Goal: Task Accomplishment & Management: Manage account settings

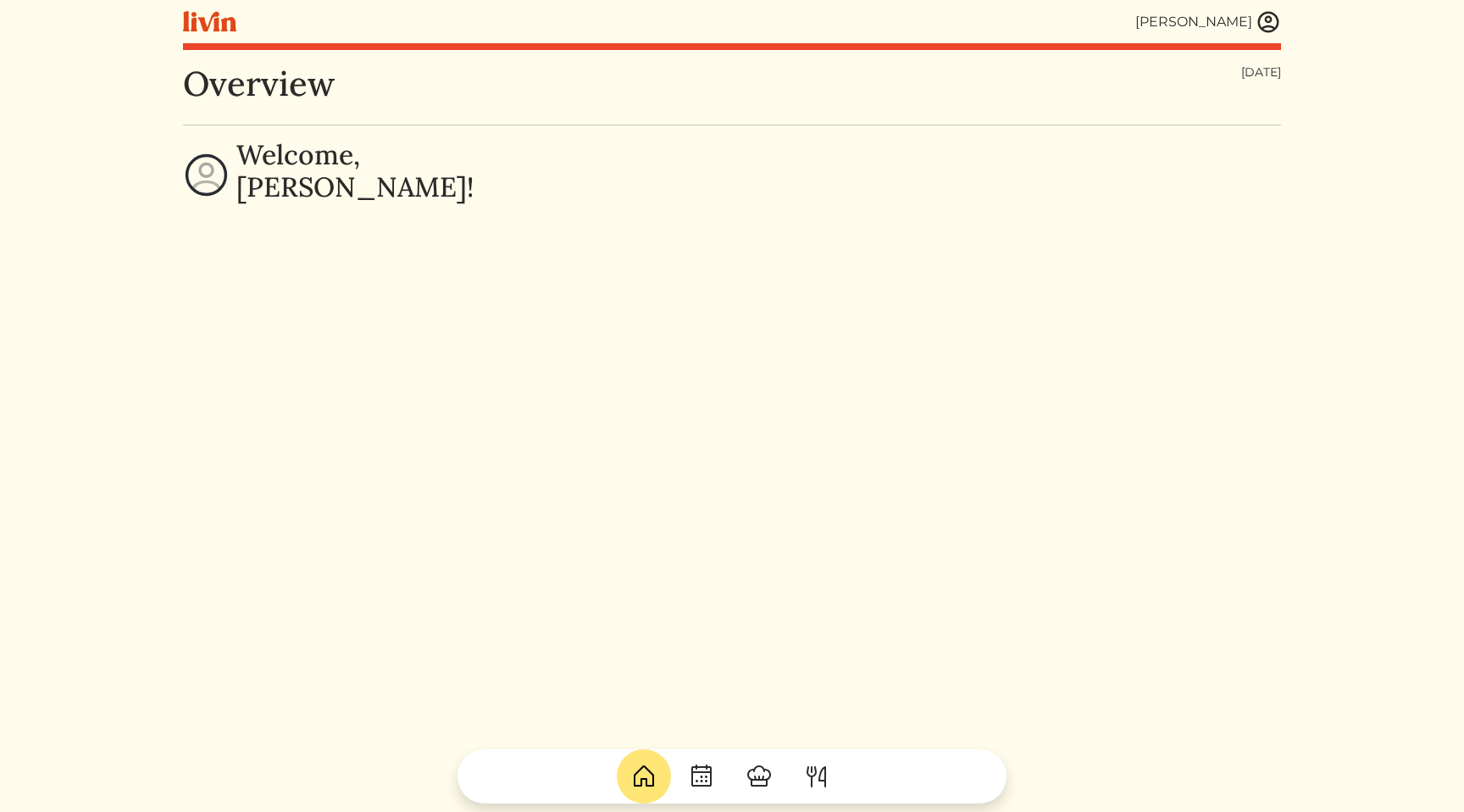
click at [1269, 24] on img at bounding box center [1269, 22] width 25 height 25
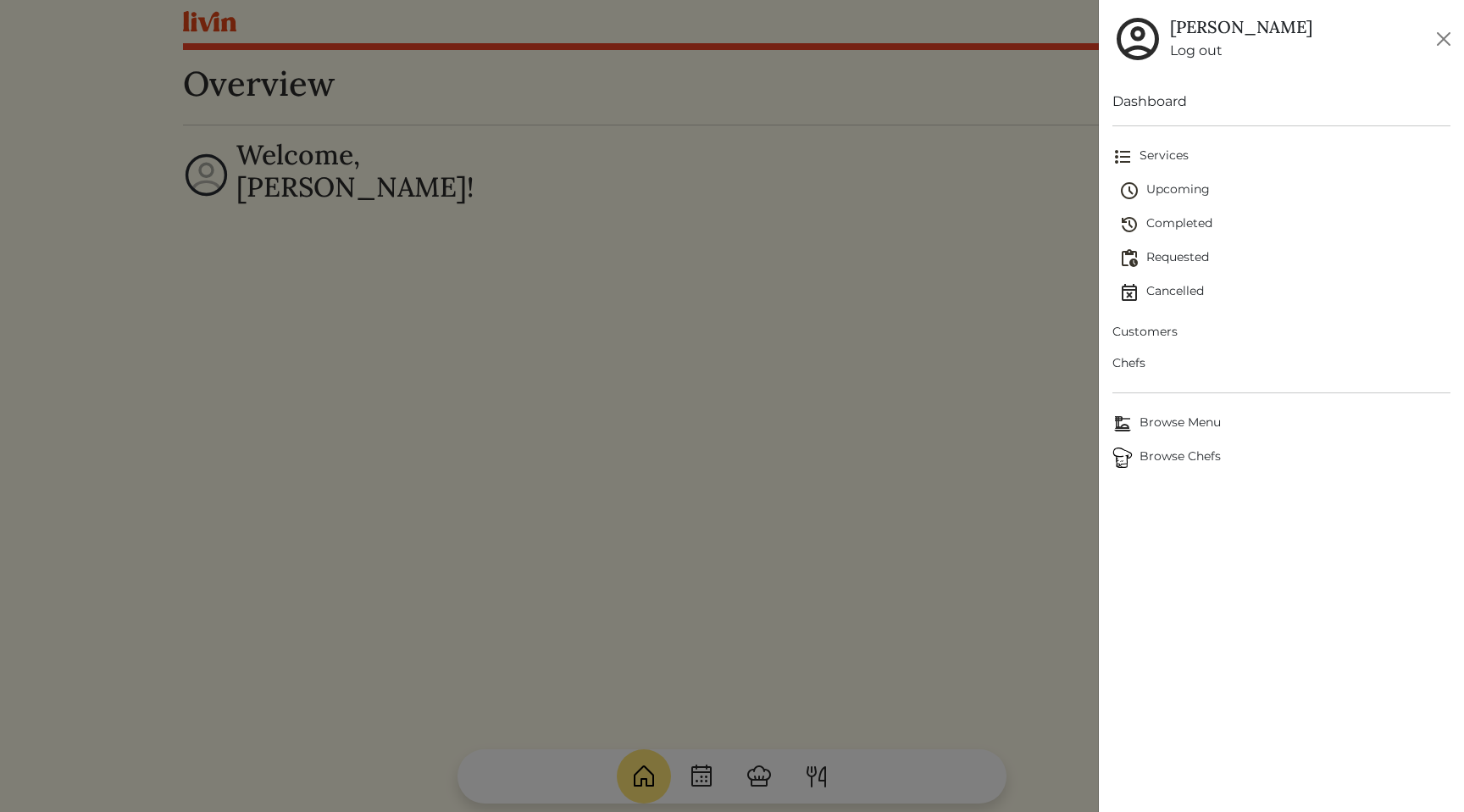
click at [1165, 333] on span "Customers" at bounding box center [1281, 332] width 338 height 18
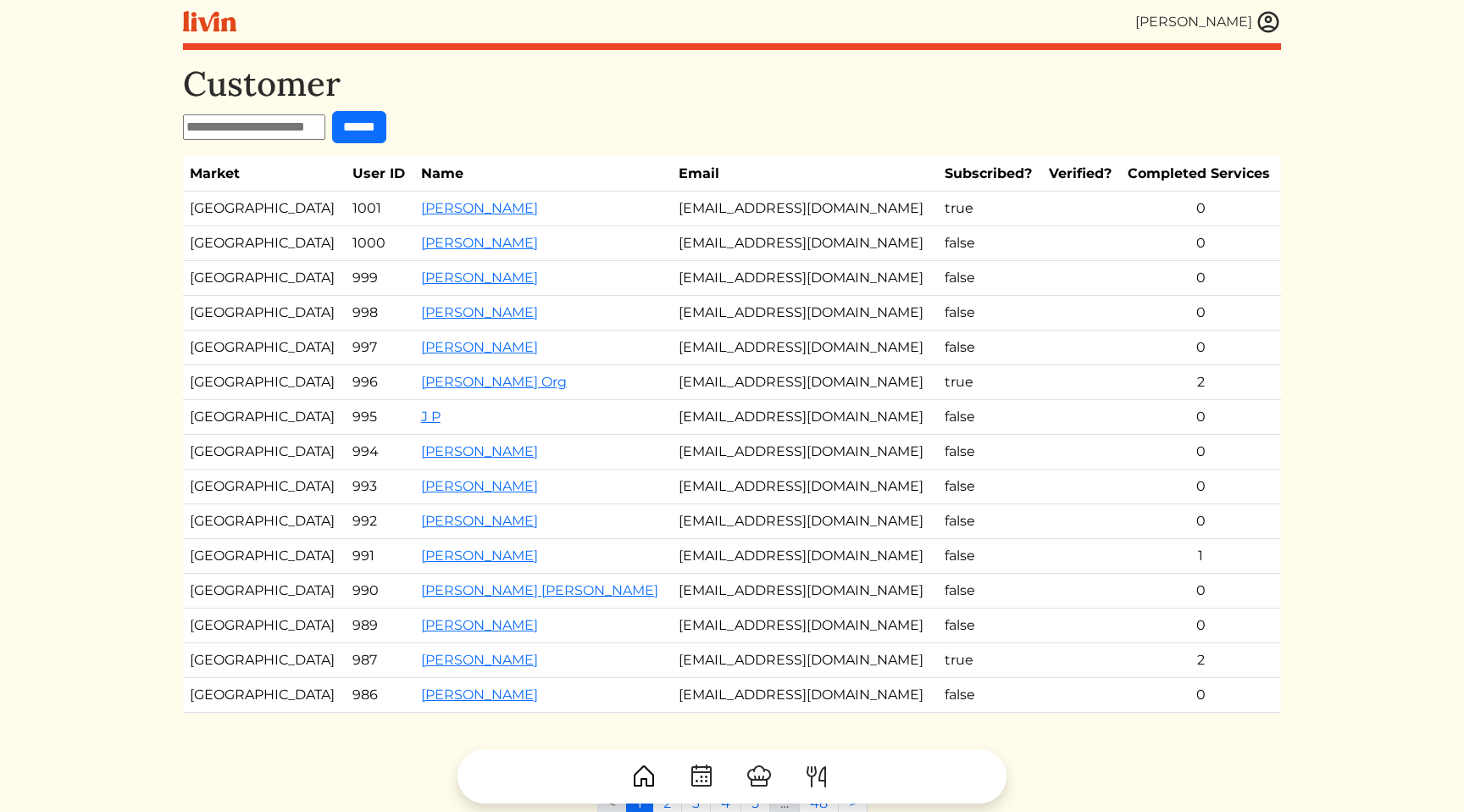
click at [82, 263] on html "[PERSON_NAME] [PERSON_NAME] Log out Dashboard Services Upcoming Completed Reque…" at bounding box center [732, 406] width 1464 height 812
click at [705, 218] on td "fordryan77@gmail.com" at bounding box center [805, 209] width 266 height 35
click at [784, 212] on td "fordryan77@gmail.com" at bounding box center [805, 209] width 266 height 35
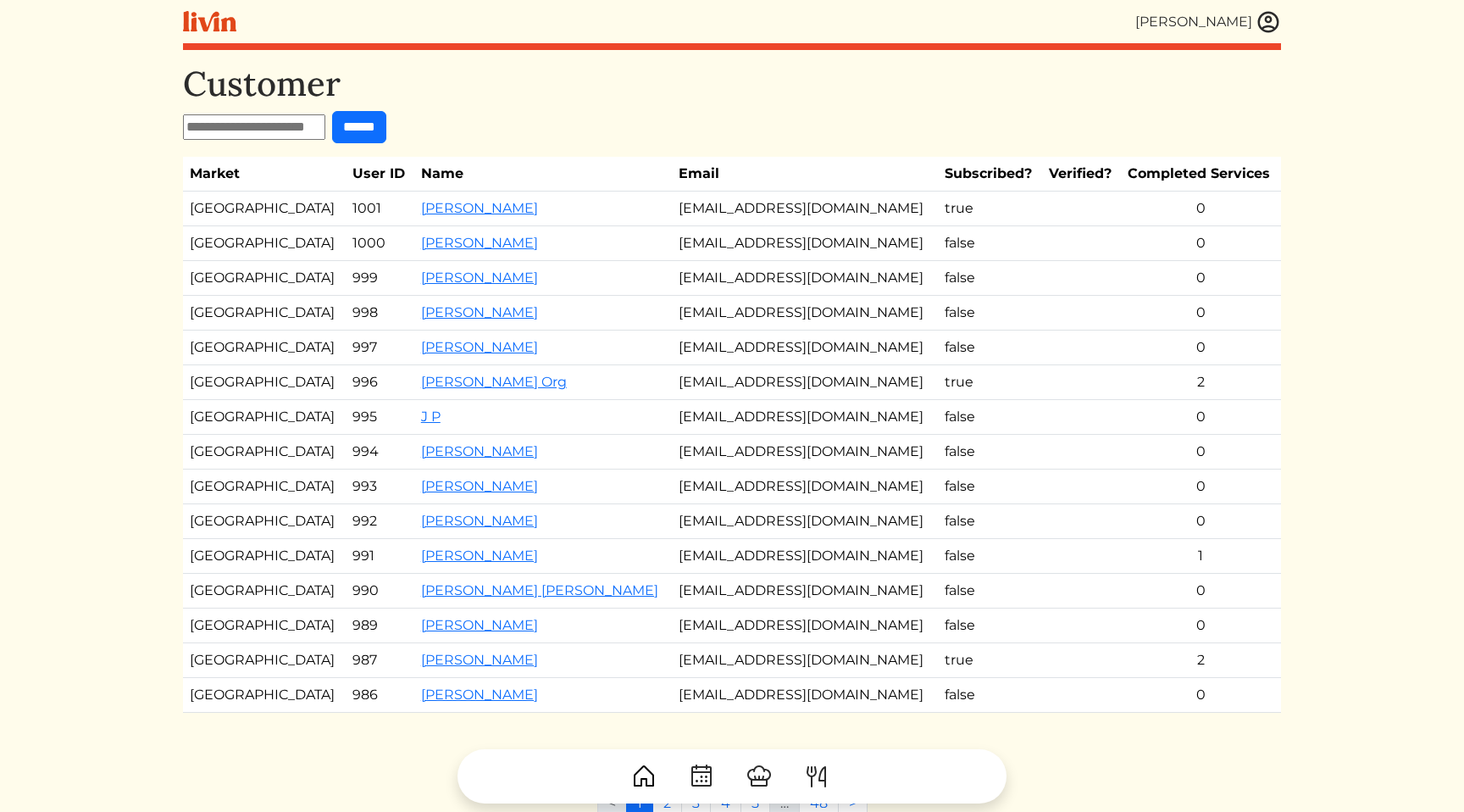
click at [793, 243] on td "juliedclowe@yahoo.com" at bounding box center [805, 243] width 266 height 35
click at [768, 206] on td "fordryan77@gmail.com" at bounding box center [805, 209] width 266 height 35
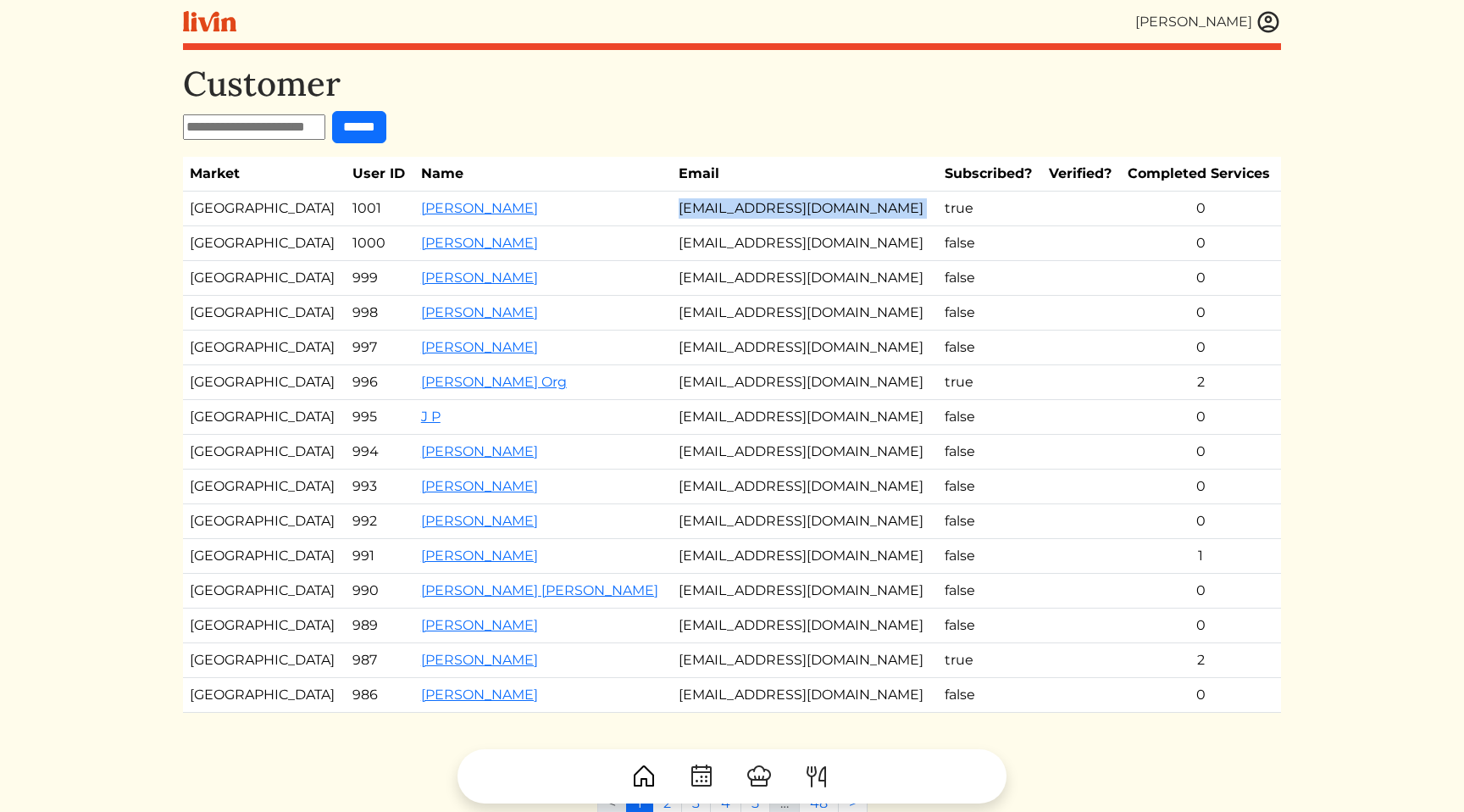
click at [768, 206] on td "fordryan77@gmail.com" at bounding box center [805, 209] width 266 height 35
click at [907, 209] on td "fordryan77@gmail.com" at bounding box center [805, 209] width 266 height 35
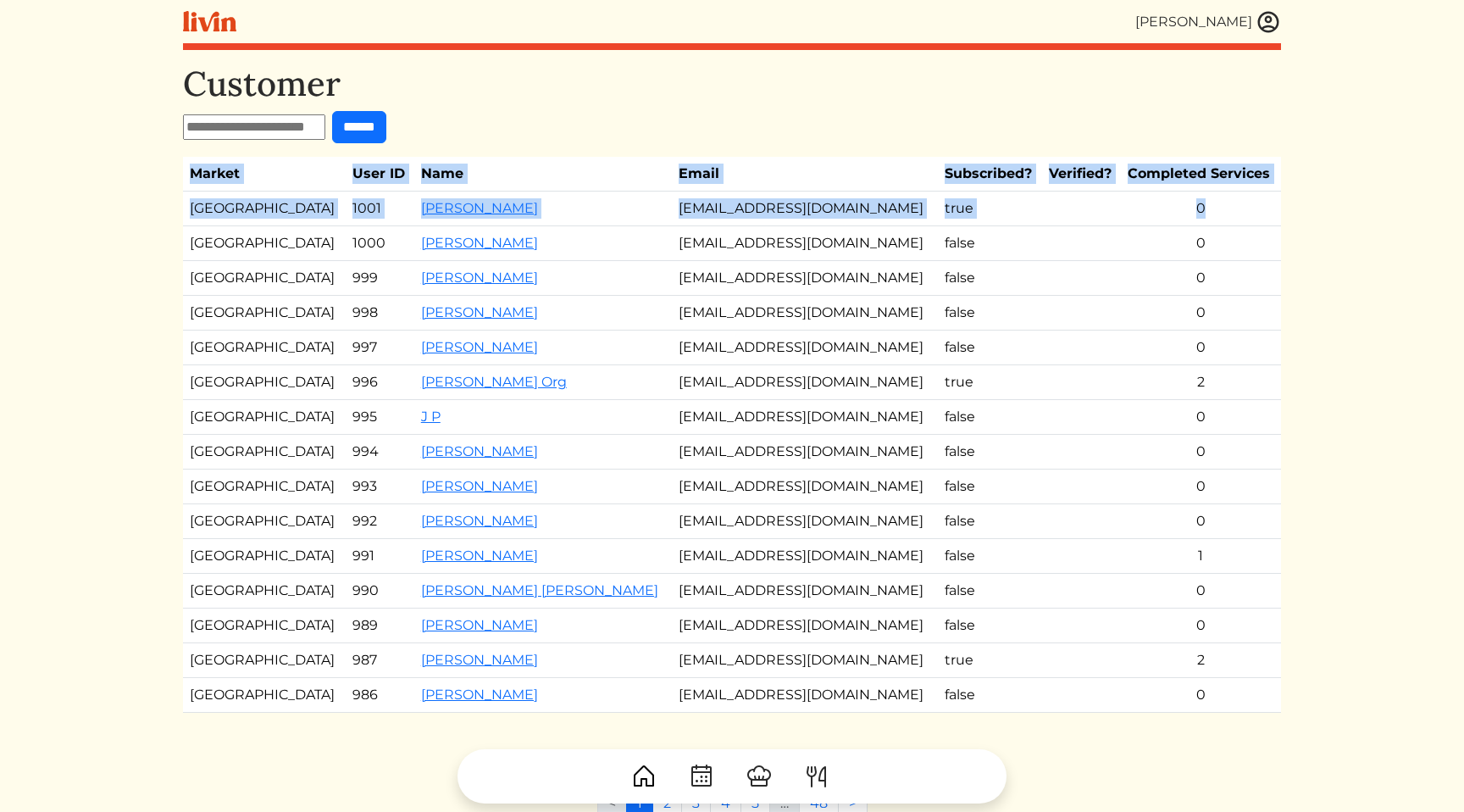
drag, startPoint x: 1227, startPoint y: 224, endPoint x: 1230, endPoint y: 150, distance: 74.1
click at [1230, 150] on div "Customer ****** Market User ID Name Email Subscribed? Verified? Completed Servi…" at bounding box center [732, 405] width 1098 height 683
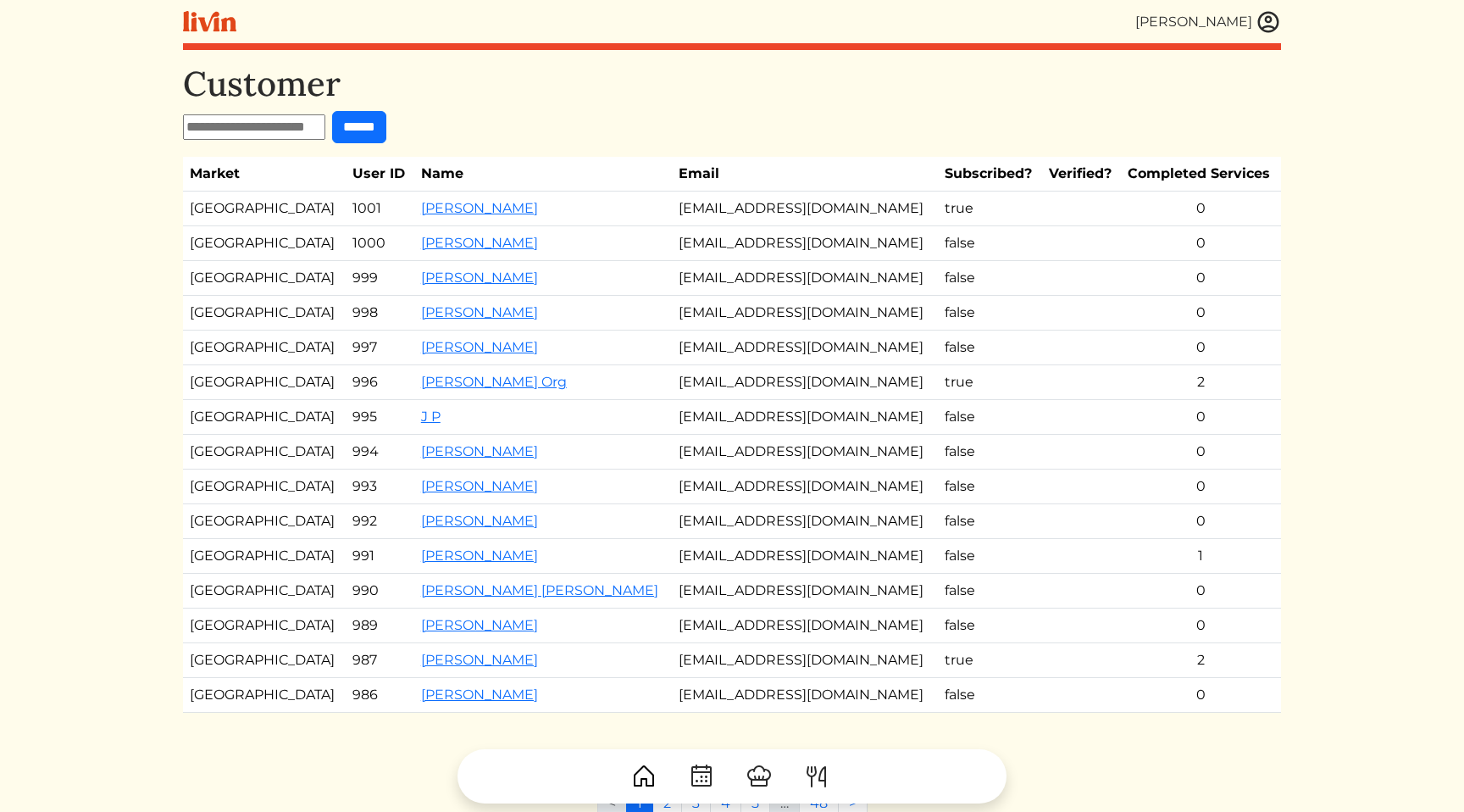
click at [1164, 134] on form "******" at bounding box center [732, 127] width 1098 height 32
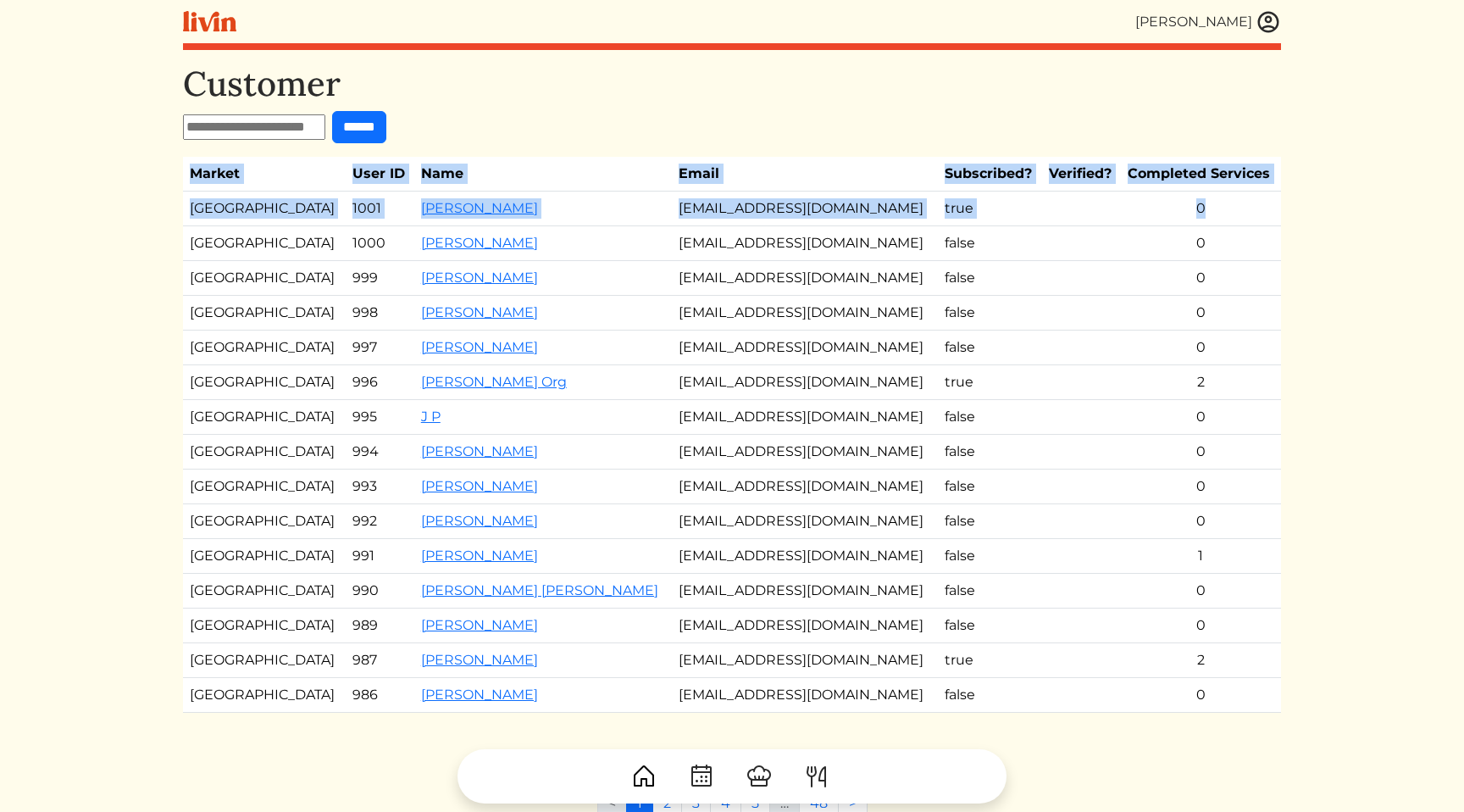
drag, startPoint x: 1164, startPoint y: 134, endPoint x: 1220, endPoint y: 205, distance: 90.4
click at [1220, 205] on div "Customer ****** Market User ID Name Email Subscribed? Verified? Completed Servi…" at bounding box center [732, 405] width 1098 height 683
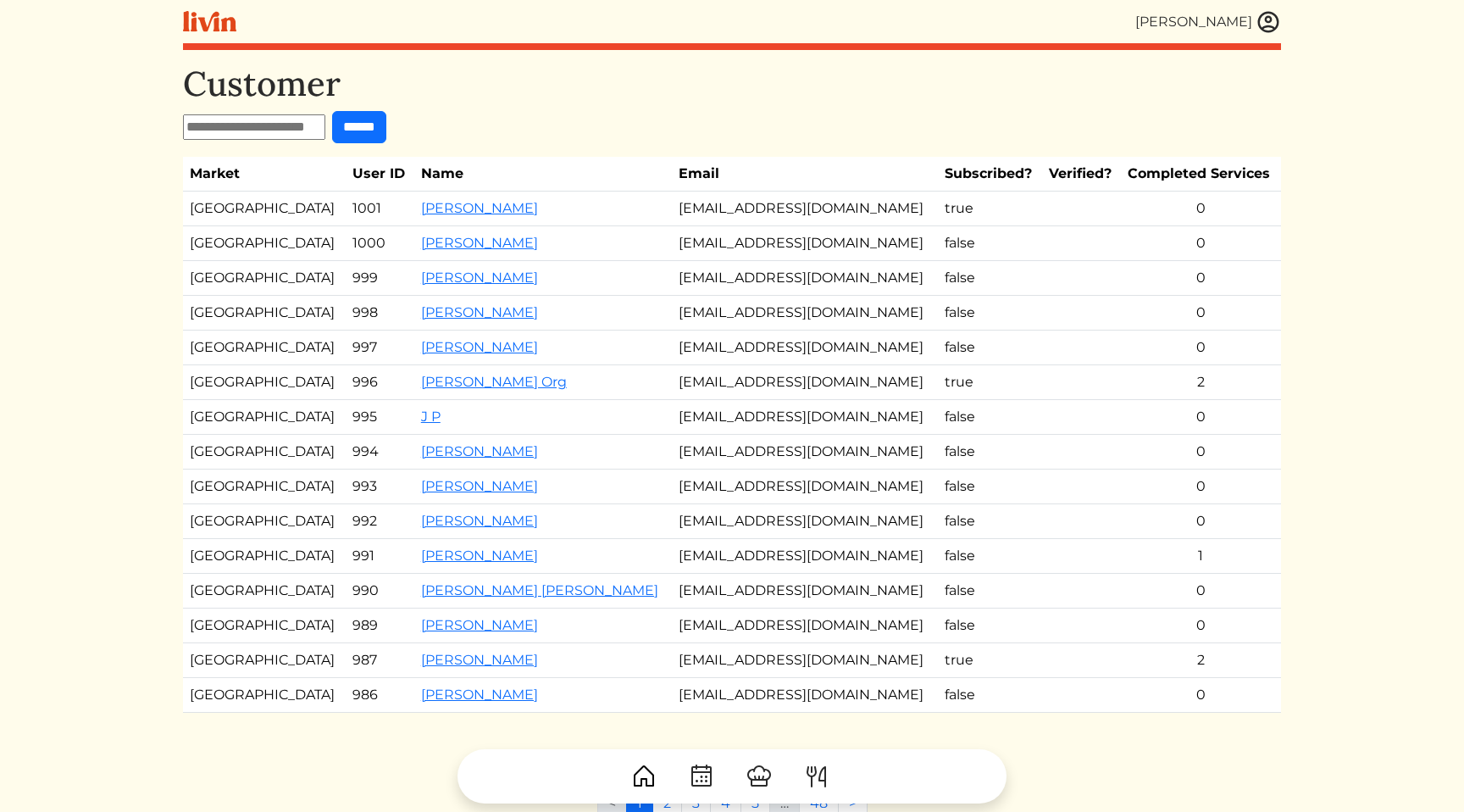
click at [1205, 209] on td "0" at bounding box center [1201, 209] width 160 height 35
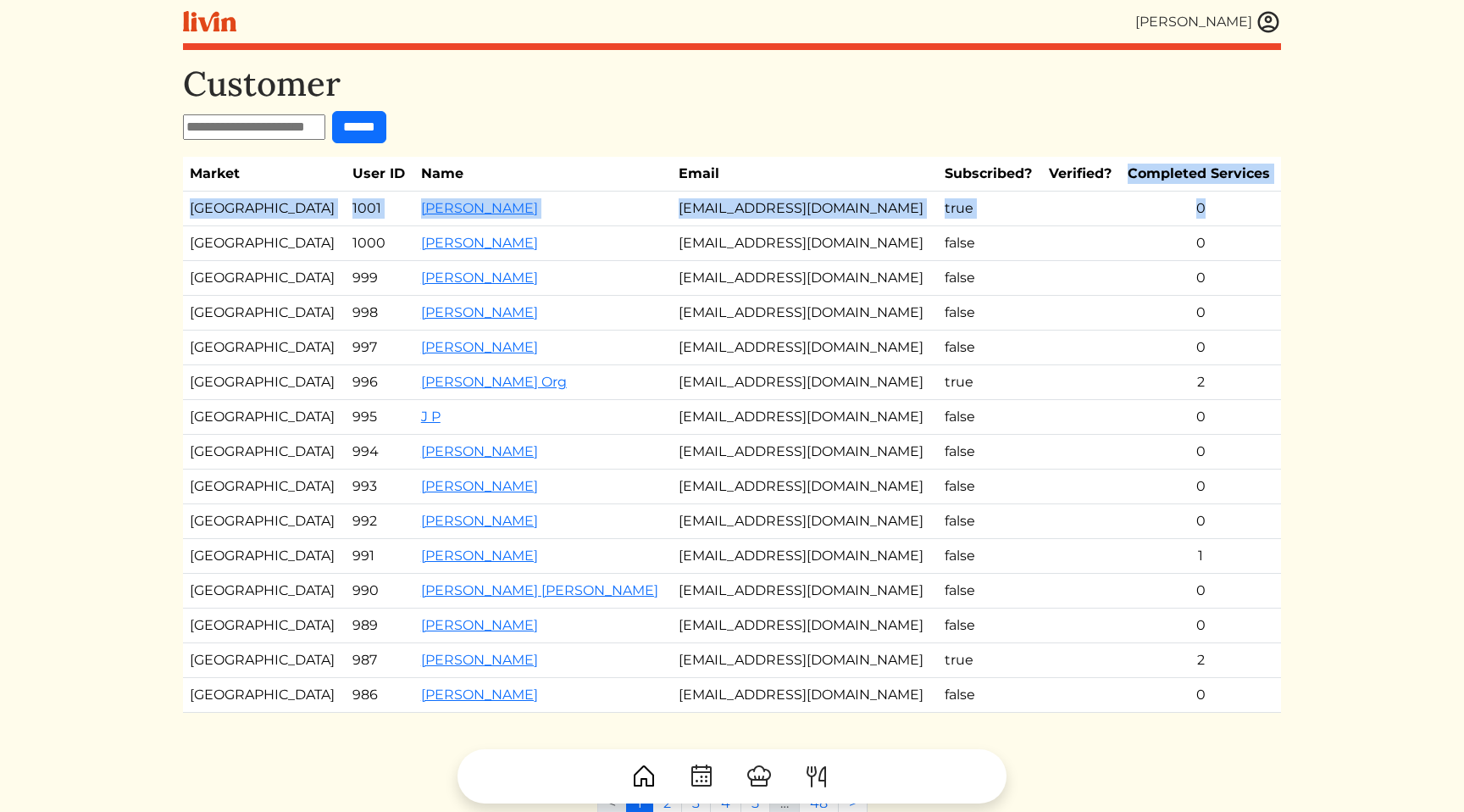
drag, startPoint x: 1205, startPoint y: 209, endPoint x: 1172, endPoint y: 158, distance: 60.7
click at [1172, 158] on table "Market User ID Name Email Subscribed? Verified? Completed Services Los Angeles …" at bounding box center [732, 435] width 1098 height 556
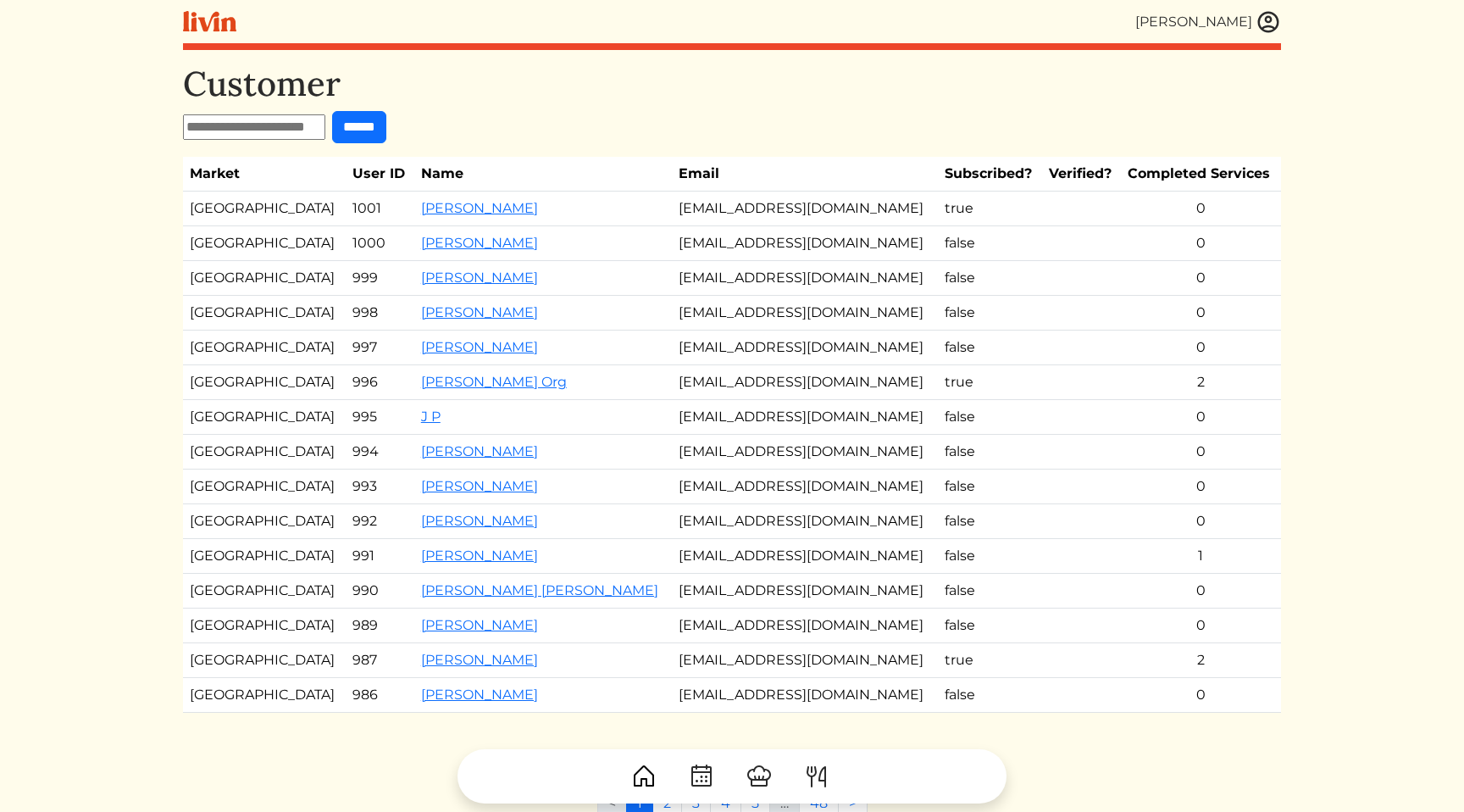
click at [1091, 168] on th "Verified?" at bounding box center [1082, 174] width 79 height 35
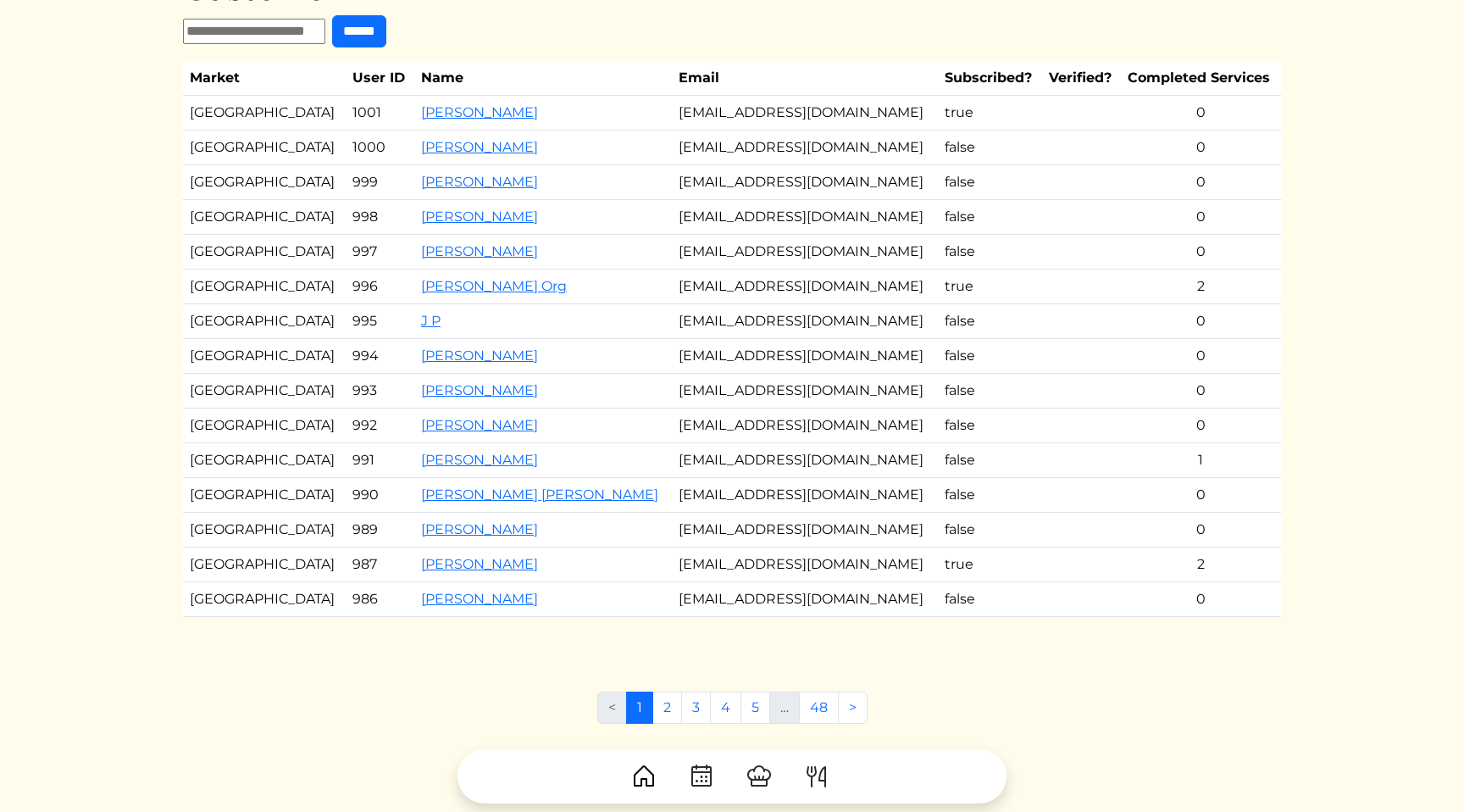
scroll to position [99, 0]
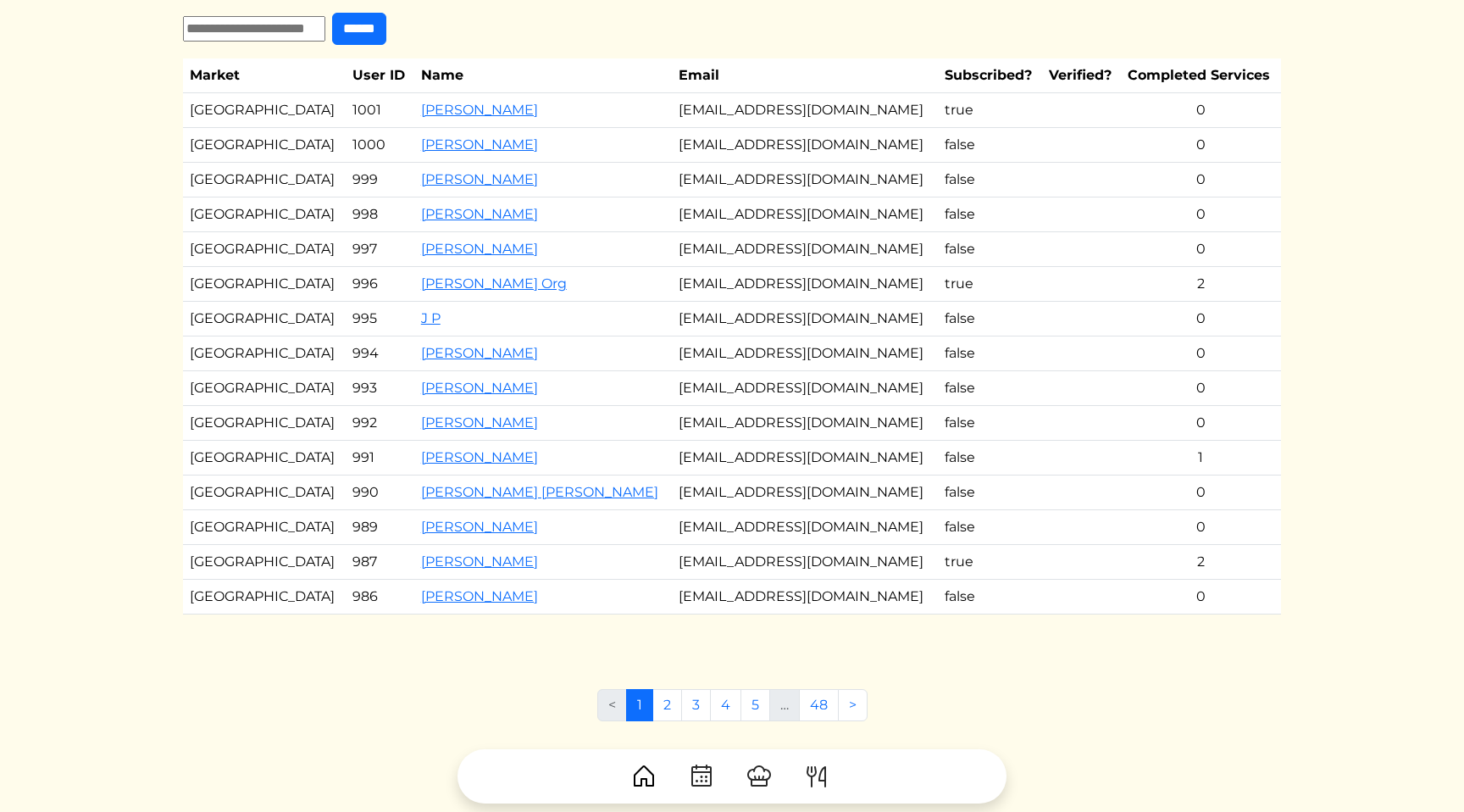
click at [938, 277] on td "true" at bounding box center [989, 284] width 103 height 35
click at [1368, 270] on html "[PERSON_NAME] [PERSON_NAME] Log out Dashboard Services Upcoming Completed Reque…" at bounding box center [732, 307] width 1464 height 812
click at [983, 300] on td "true" at bounding box center [989, 284] width 103 height 35
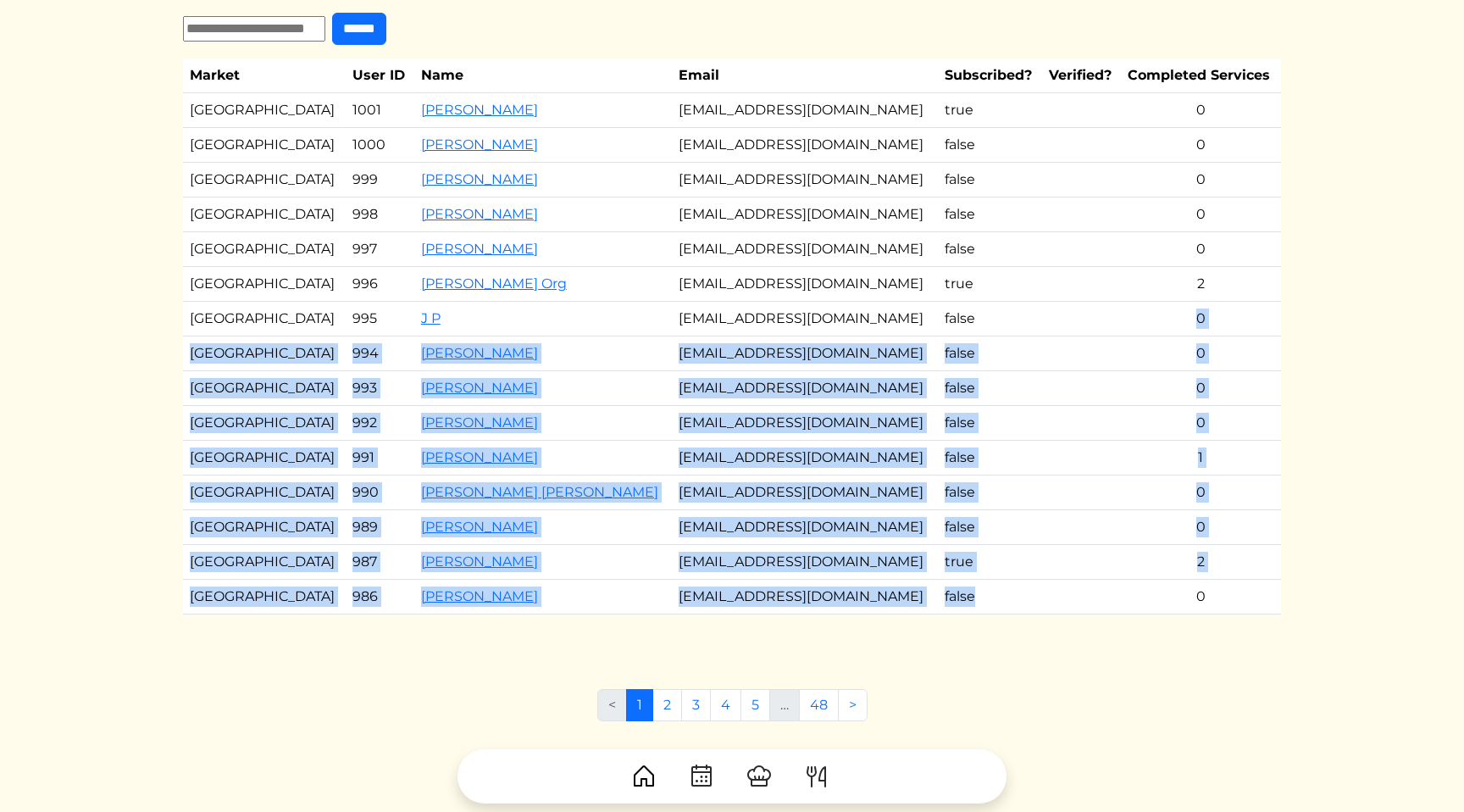
drag, startPoint x: 1047, startPoint y: 598, endPoint x: 1045, endPoint y: 324, distance: 274.0
click at [1045, 324] on tbody "Los Angeles 1001 Ryan Ford fordryan77@gmail.com true 0 Los Angeles 1000 Julie L…" at bounding box center [732, 353] width 1098 height 521
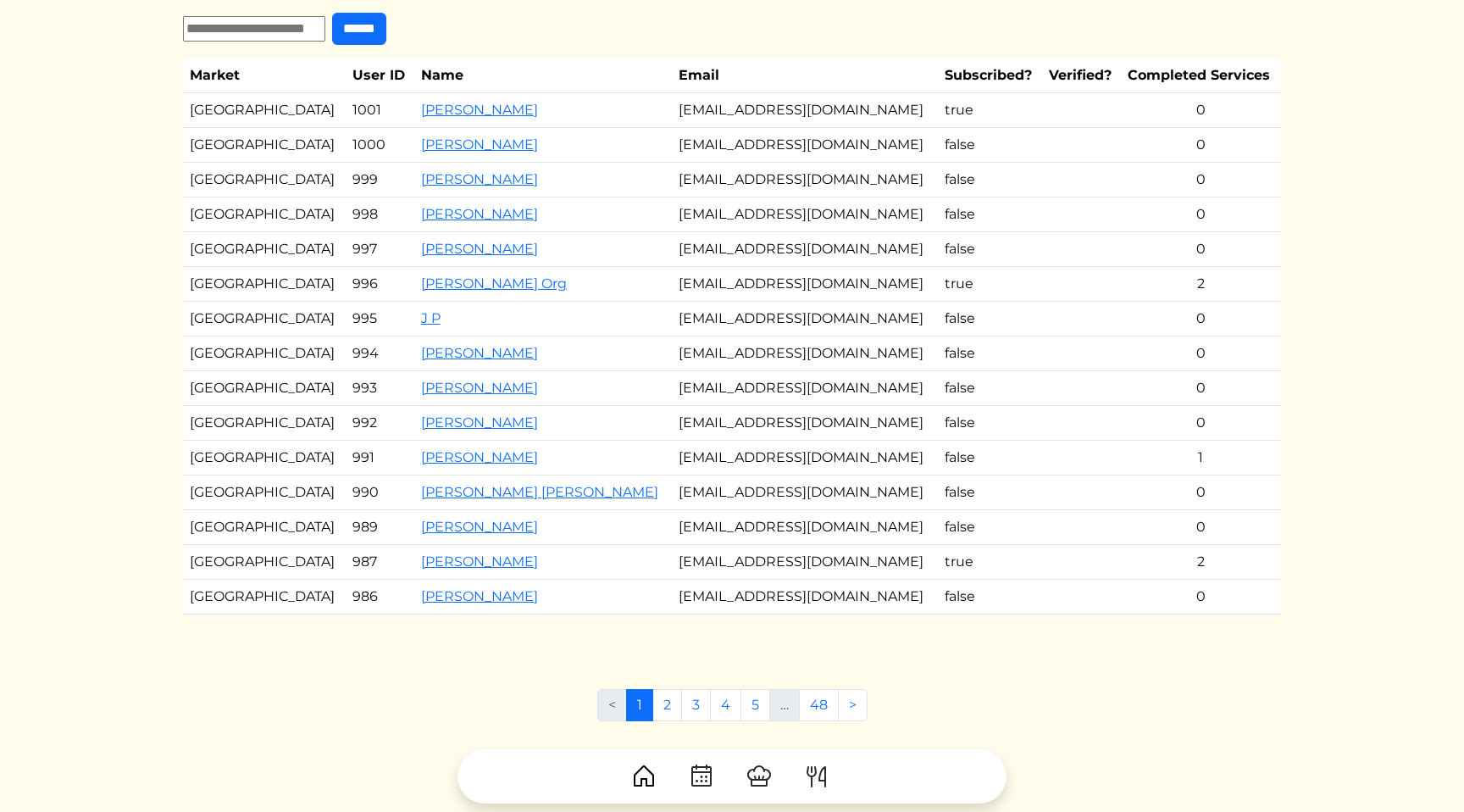
click at [987, 350] on td "false" at bounding box center [989, 353] width 103 height 35
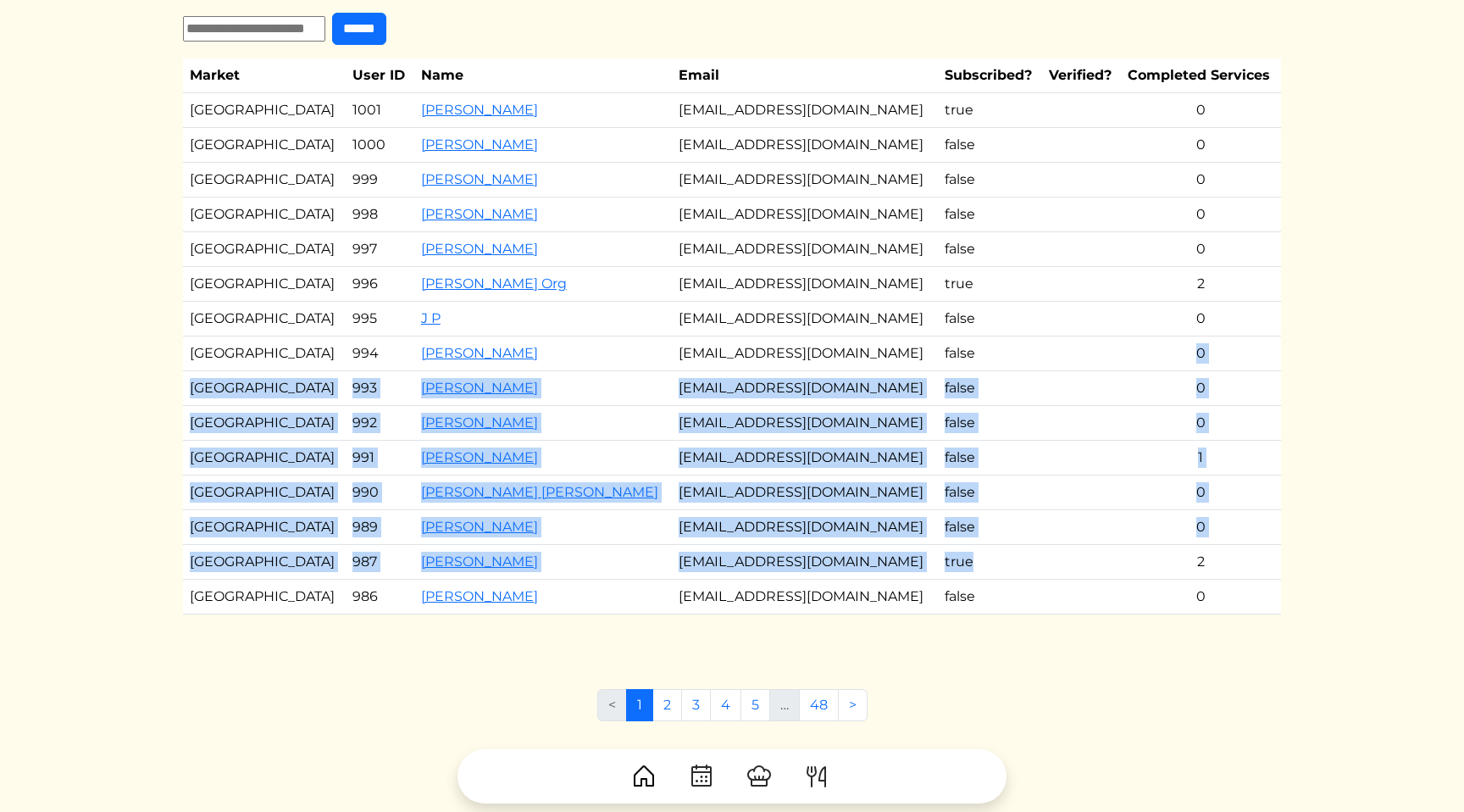
drag, startPoint x: 987, startPoint y: 350, endPoint x: 1057, endPoint y: 567, distance: 228.0
click at [1057, 567] on tbody "Los Angeles 1001 Ryan Ford fordryan77@gmail.com true 0 Los Angeles 1000 Julie L…" at bounding box center [732, 353] width 1098 height 521
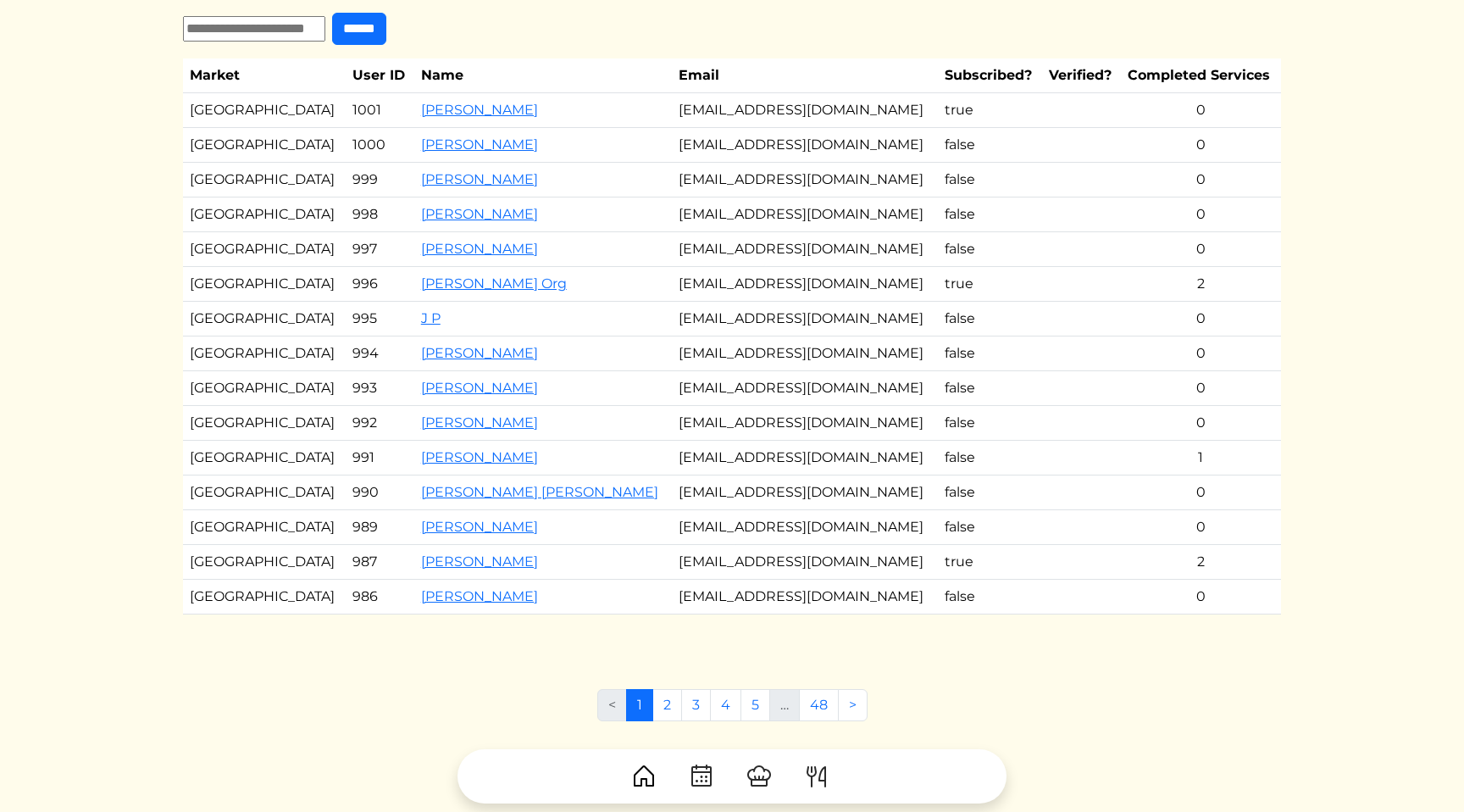
click at [1014, 563] on td "true" at bounding box center [989, 562] width 103 height 35
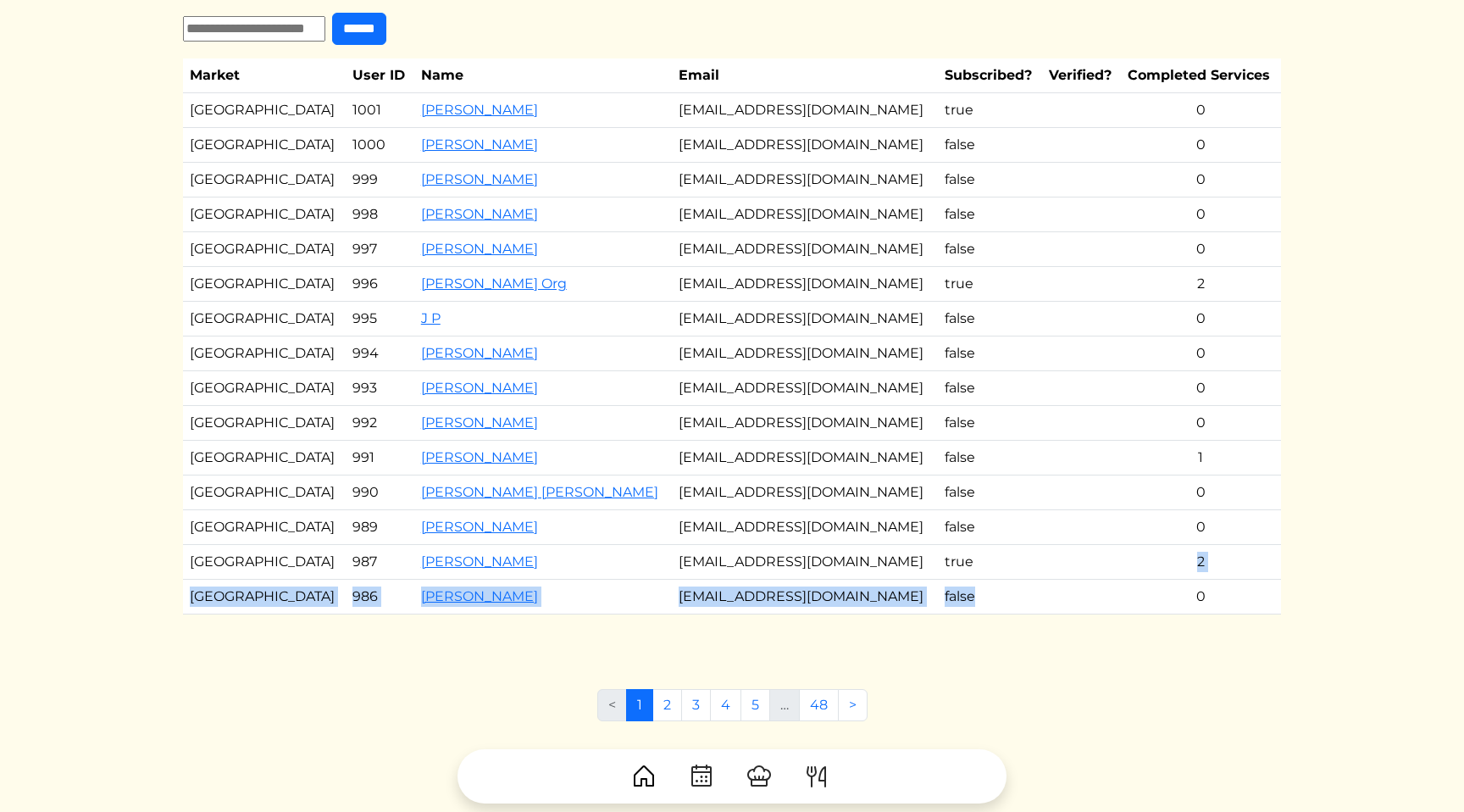
drag, startPoint x: 1003, startPoint y: 613, endPoint x: 1025, endPoint y: 578, distance: 41.3
click at [1025, 578] on tbody "Los Angeles 1001 Ryan Ford fordryan77@gmail.com true 0 Los Angeles 1000 Julie L…" at bounding box center [732, 353] width 1098 height 521
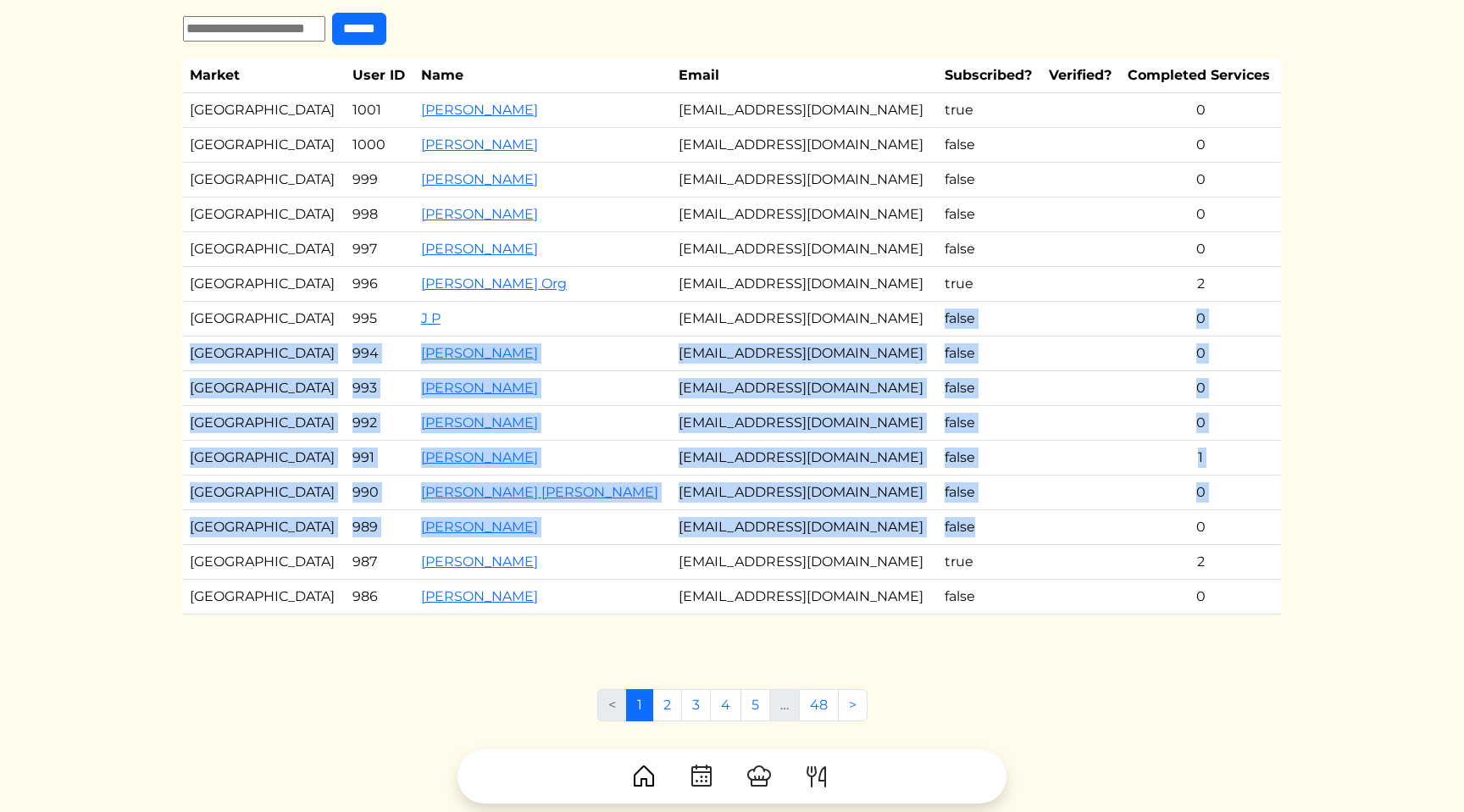
drag, startPoint x: 999, startPoint y: 540, endPoint x: 958, endPoint y: 305, distance: 238.5
click at [958, 305] on tbody "Los Angeles 1001 Ryan Ford fordryan77@gmail.com true 0 Los Angeles 1000 Julie L…" at bounding box center [732, 353] width 1098 height 521
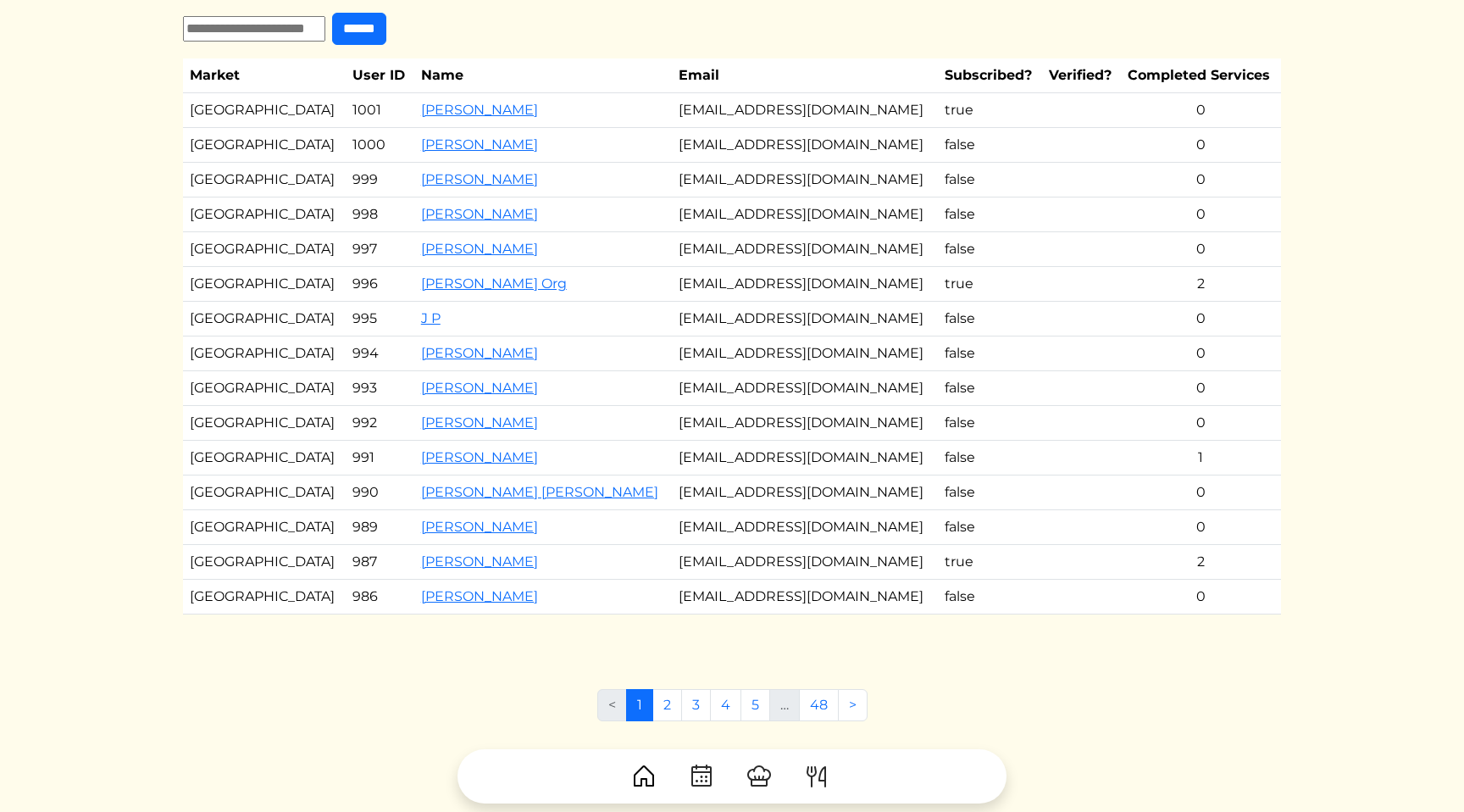
click at [746, 341] on td "ashoursarah@yahoo.com" at bounding box center [805, 353] width 266 height 35
click at [260, 29] on input "text" at bounding box center [254, 29] width 143 height 25
type input "*********"
click at [333, 13] on input "******" at bounding box center [360, 29] width 54 height 32
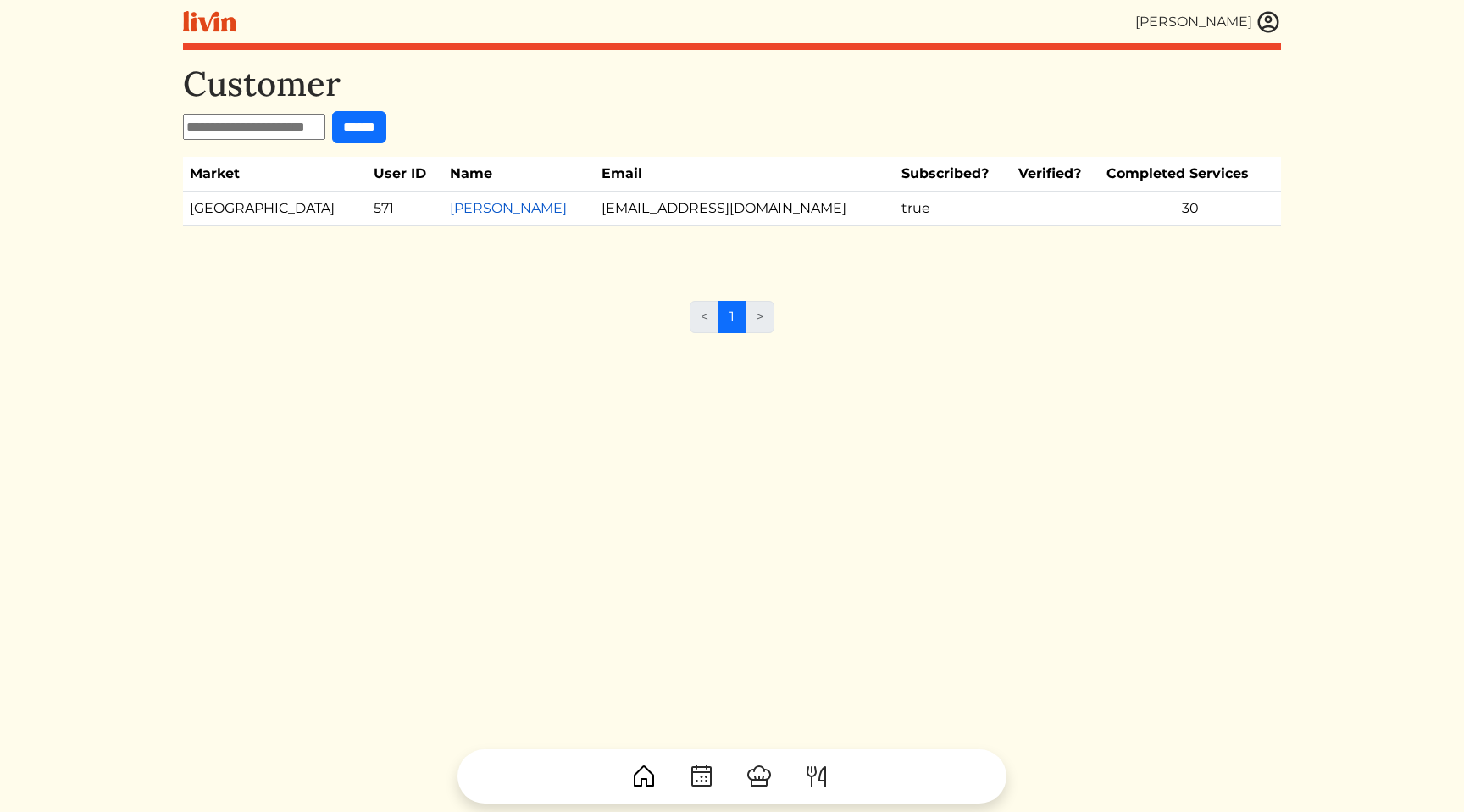
click at [450, 210] on link "[PERSON_NAME]" at bounding box center [508, 208] width 117 height 16
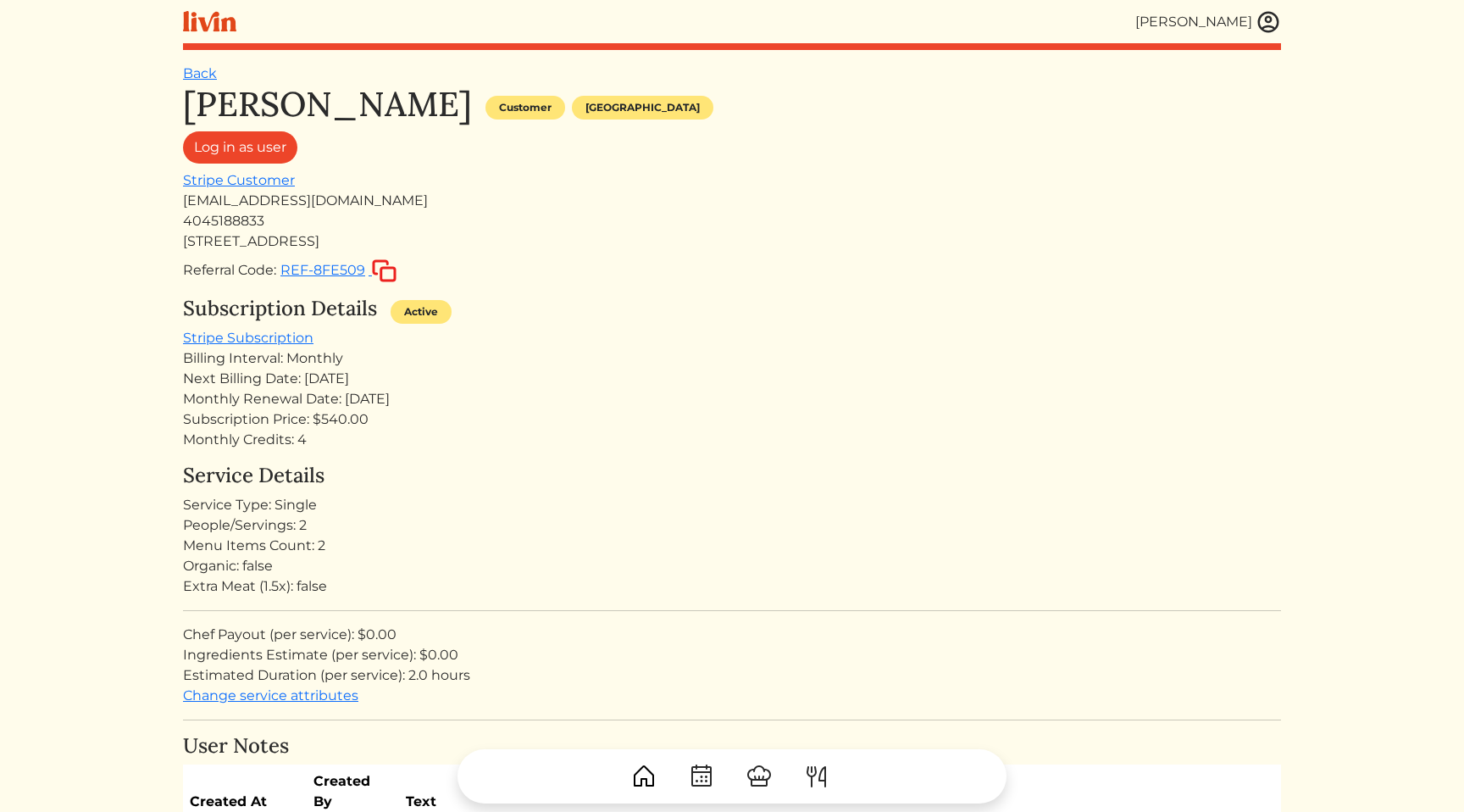
click at [743, 444] on div "Monthly Credits: 4" at bounding box center [732, 439] width 1098 height 21
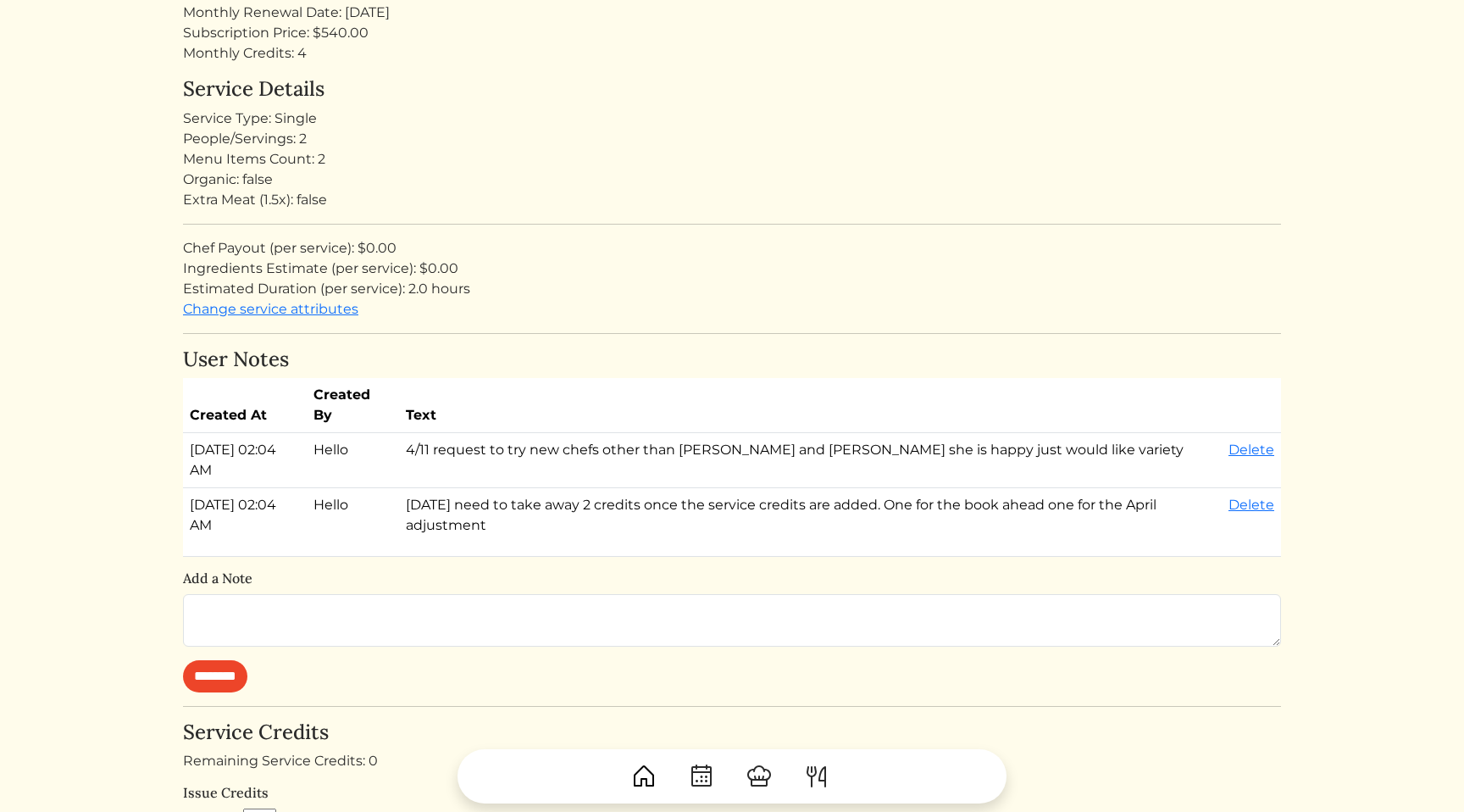
scroll to position [221, 0]
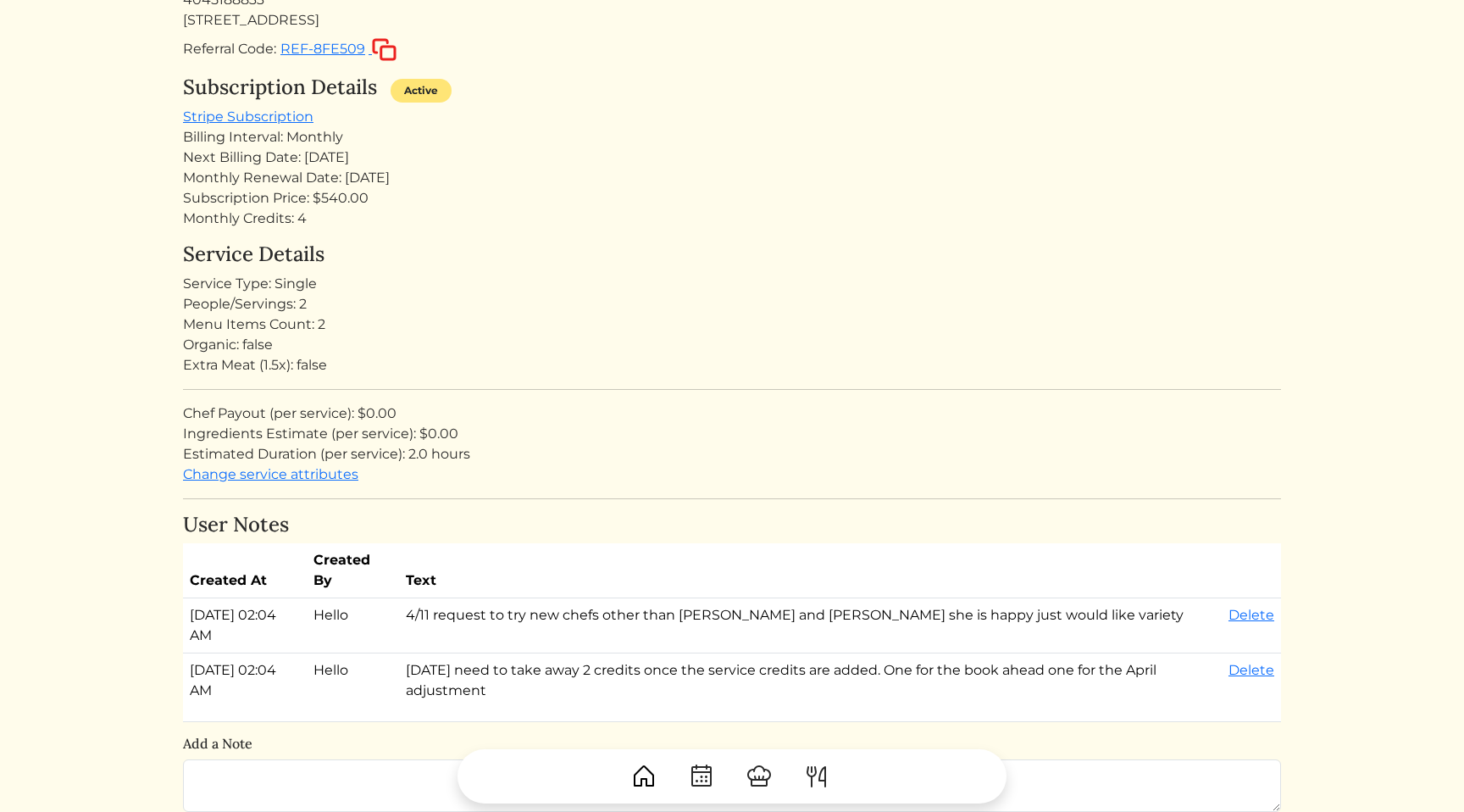
click at [617, 302] on div "People/Servings: 2" at bounding box center [732, 304] width 1098 height 21
click at [388, 170] on div "Monthly Renewal Date: Jun 12, 2025" at bounding box center [732, 177] width 1098 height 21
click at [441, 173] on div "Monthly Renewal Date: Jun 12, 2025" at bounding box center [732, 177] width 1098 height 21
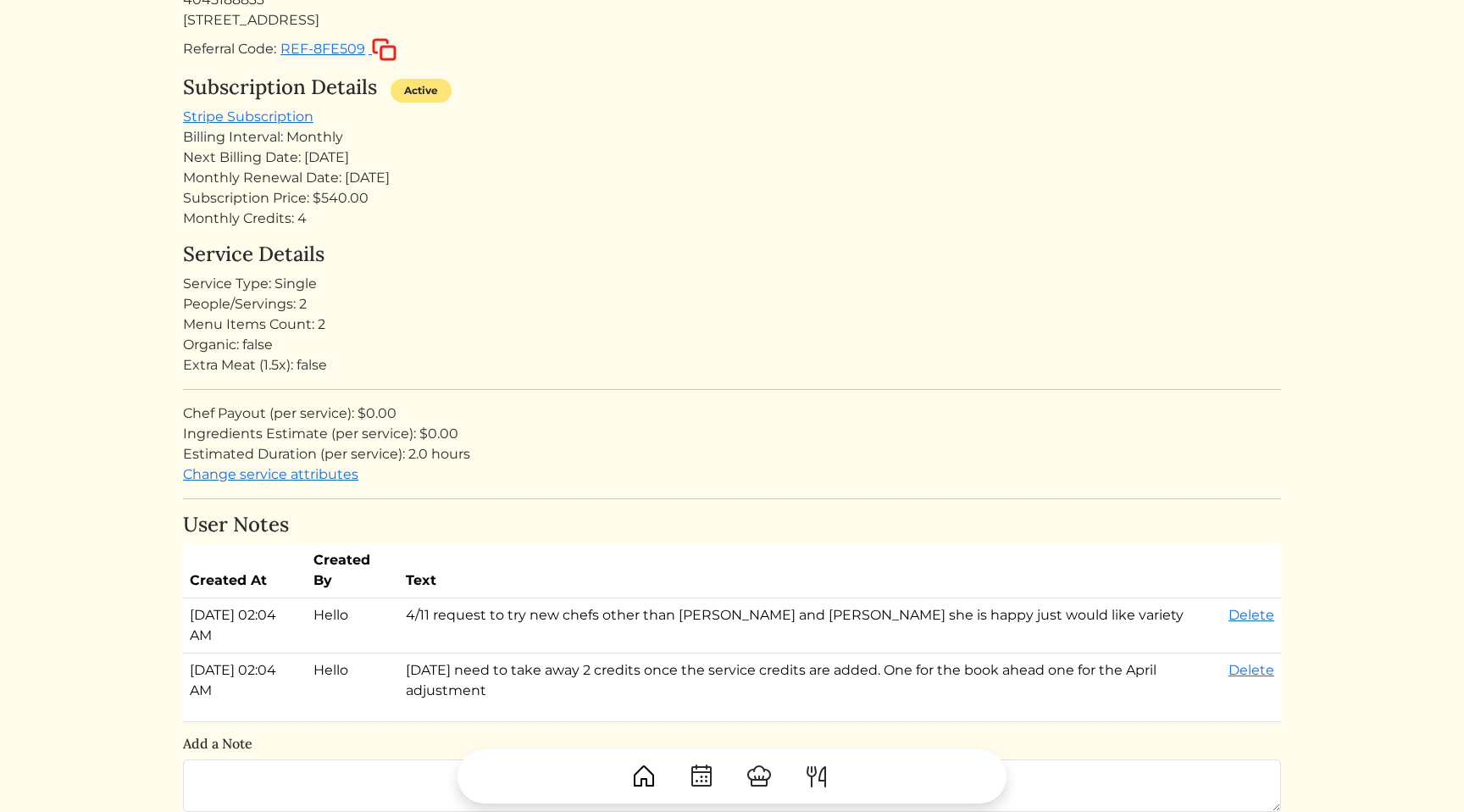
drag, startPoint x: 441, startPoint y: 173, endPoint x: 429, endPoint y: 157, distance: 20.0
click at [429, 157] on div "Subscription Details Active Stripe Subscription Billing Interval: Monthly Next …" at bounding box center [732, 151] width 1098 height 153
click at [432, 177] on div "Monthly Renewal Date: Jun 12, 2025" at bounding box center [732, 177] width 1098 height 21
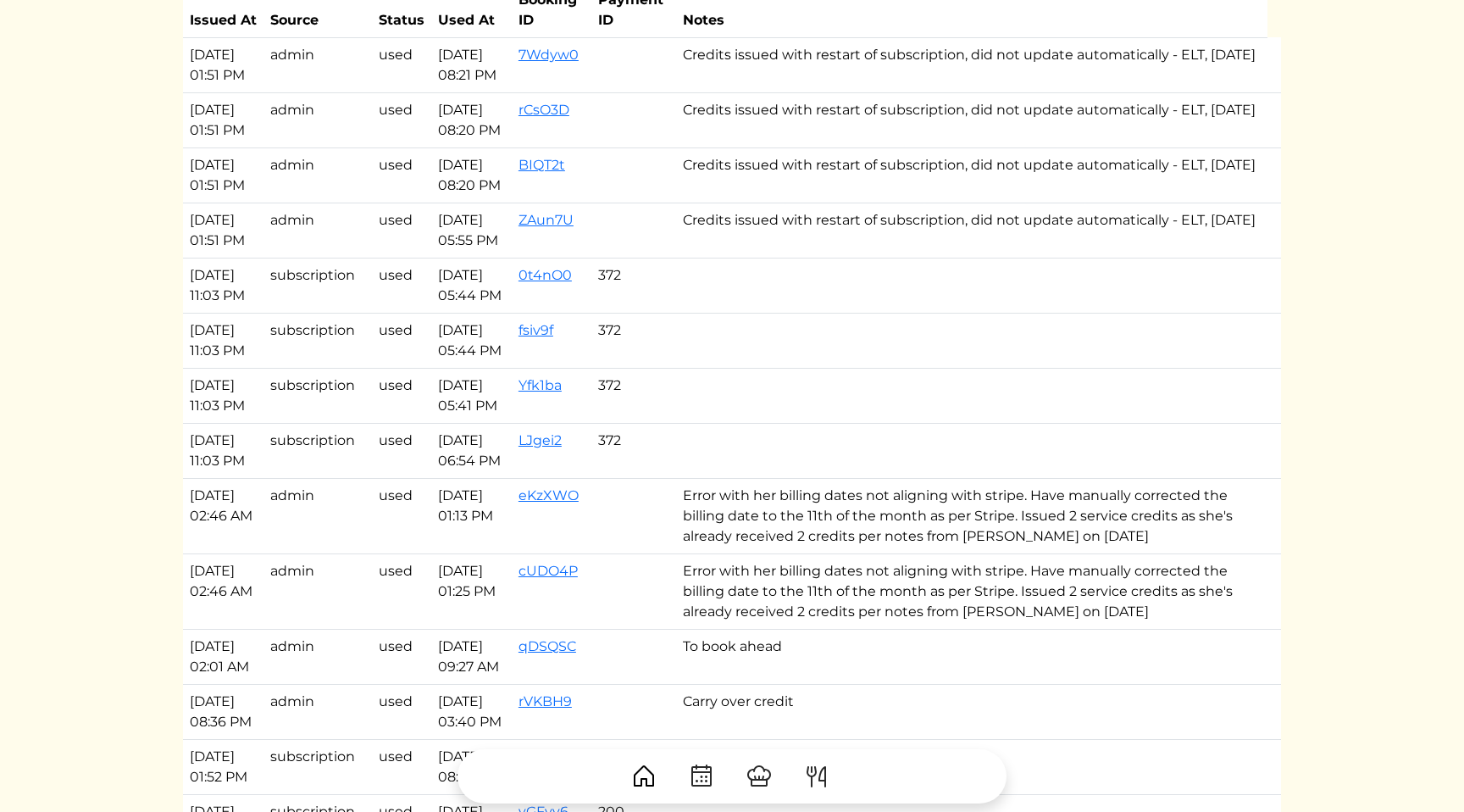
scroll to position [1384, 0]
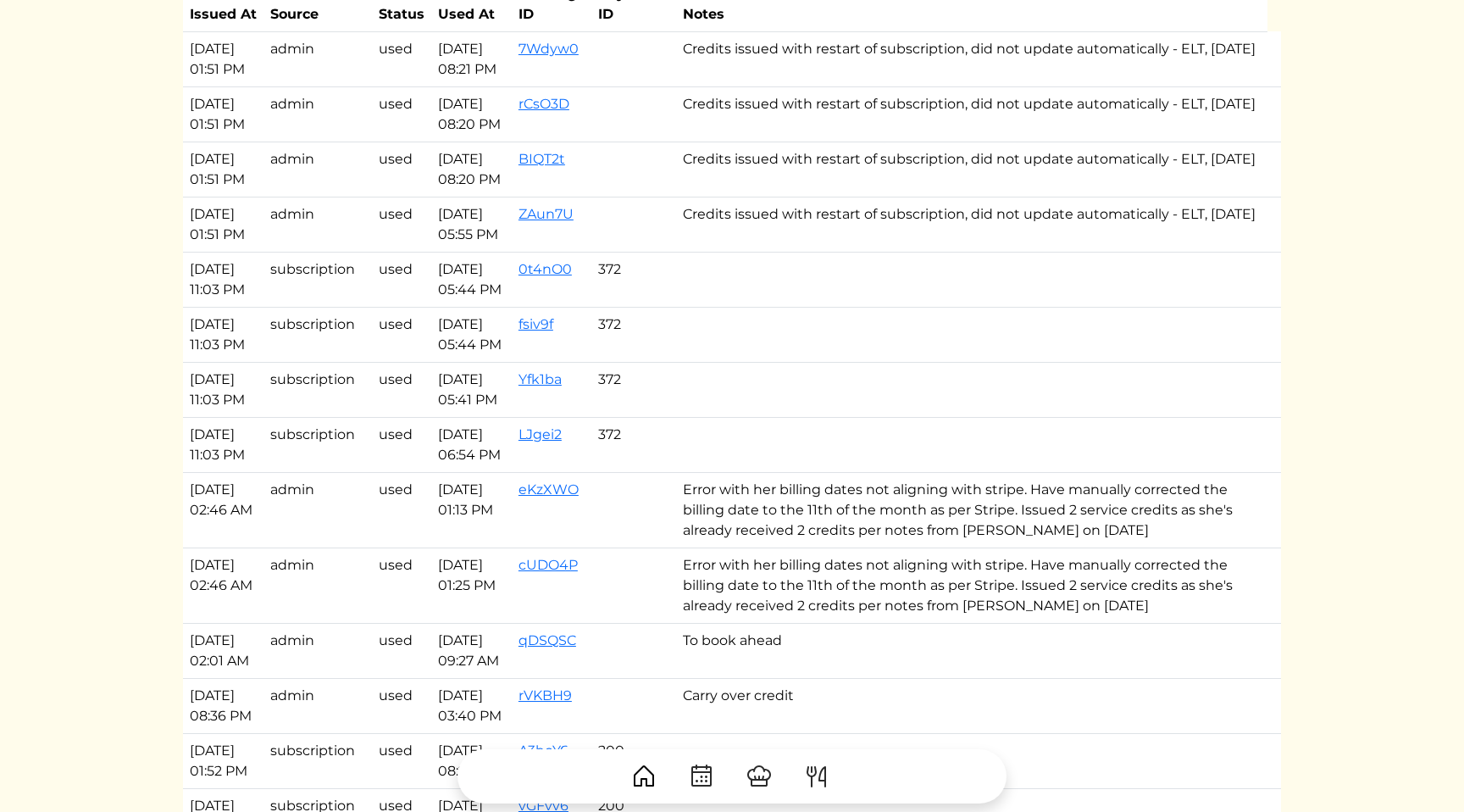
click at [896, 196] on td "Credits issued with restart of subscription, did not update automatically - ELT…" at bounding box center [972, 168] width 592 height 55
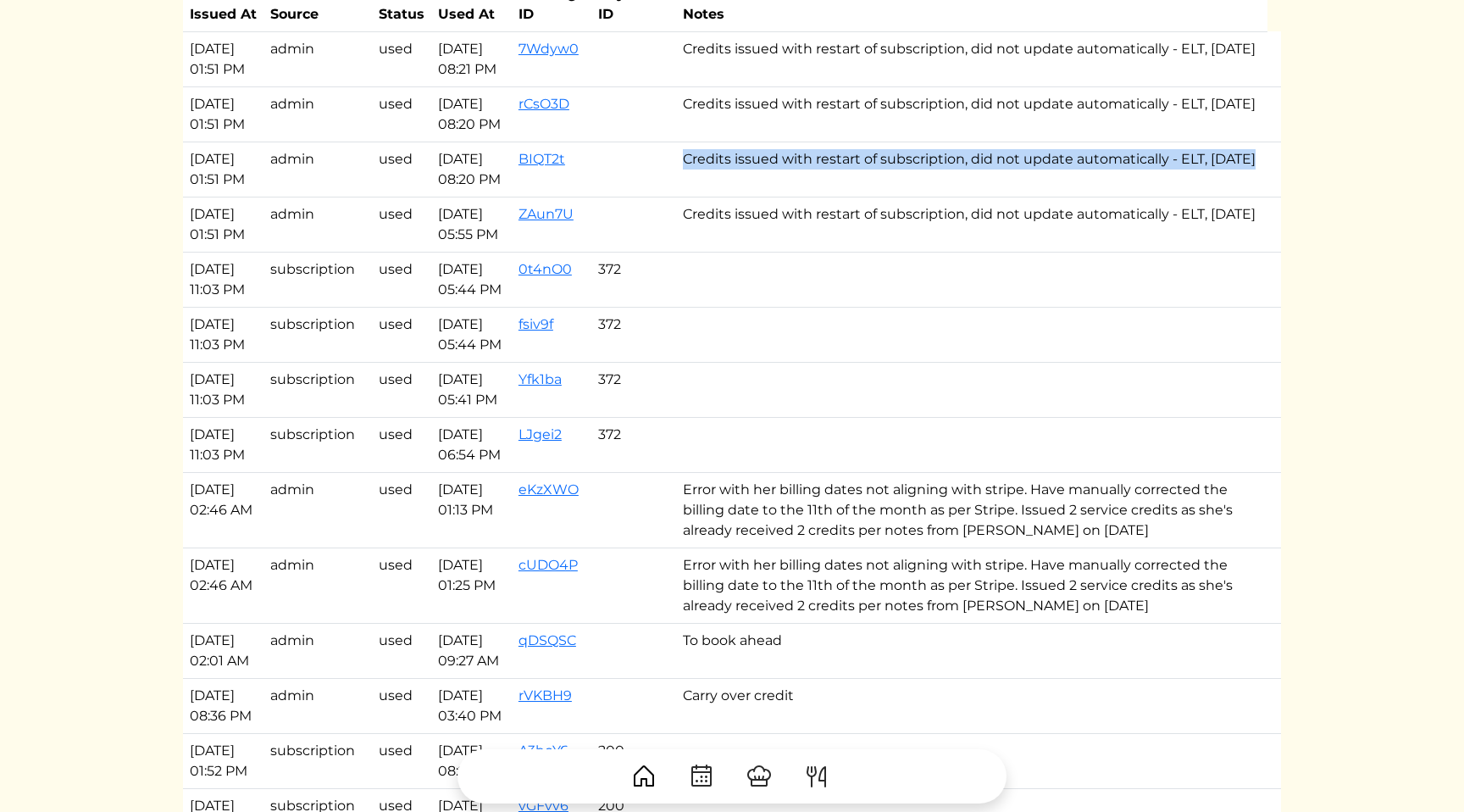
click at [896, 196] on td "Credits issued with restart of subscription, did not update automatically - ELT…" at bounding box center [972, 168] width 592 height 55
click at [935, 196] on td "Credits issued with restart of subscription, did not update automatically - ELT…" at bounding box center [972, 168] width 592 height 55
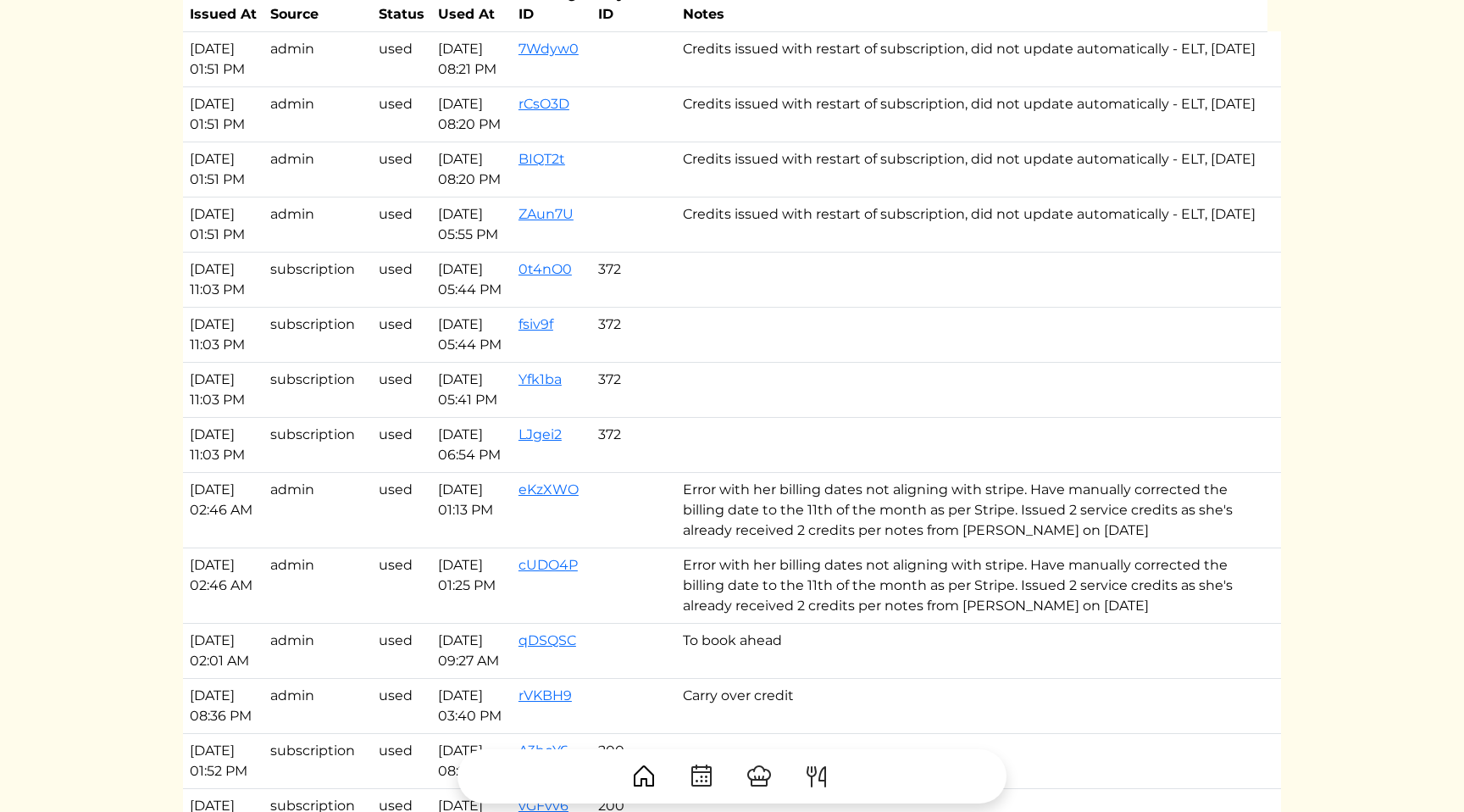
drag, startPoint x: 935, startPoint y: 228, endPoint x: 907, endPoint y: 181, distance: 54.7
click at [907, 181] on tbody "Aug 12, 2025, 01:51 PM admin used Aug 12, 2025, 08:21 PM 7Wdyw0 Credits issued …" at bounding box center [732, 767] width 1098 height 1473
click at [870, 196] on td "Credits issued with restart of subscription, did not update automatically - ELT…" at bounding box center [972, 168] width 592 height 55
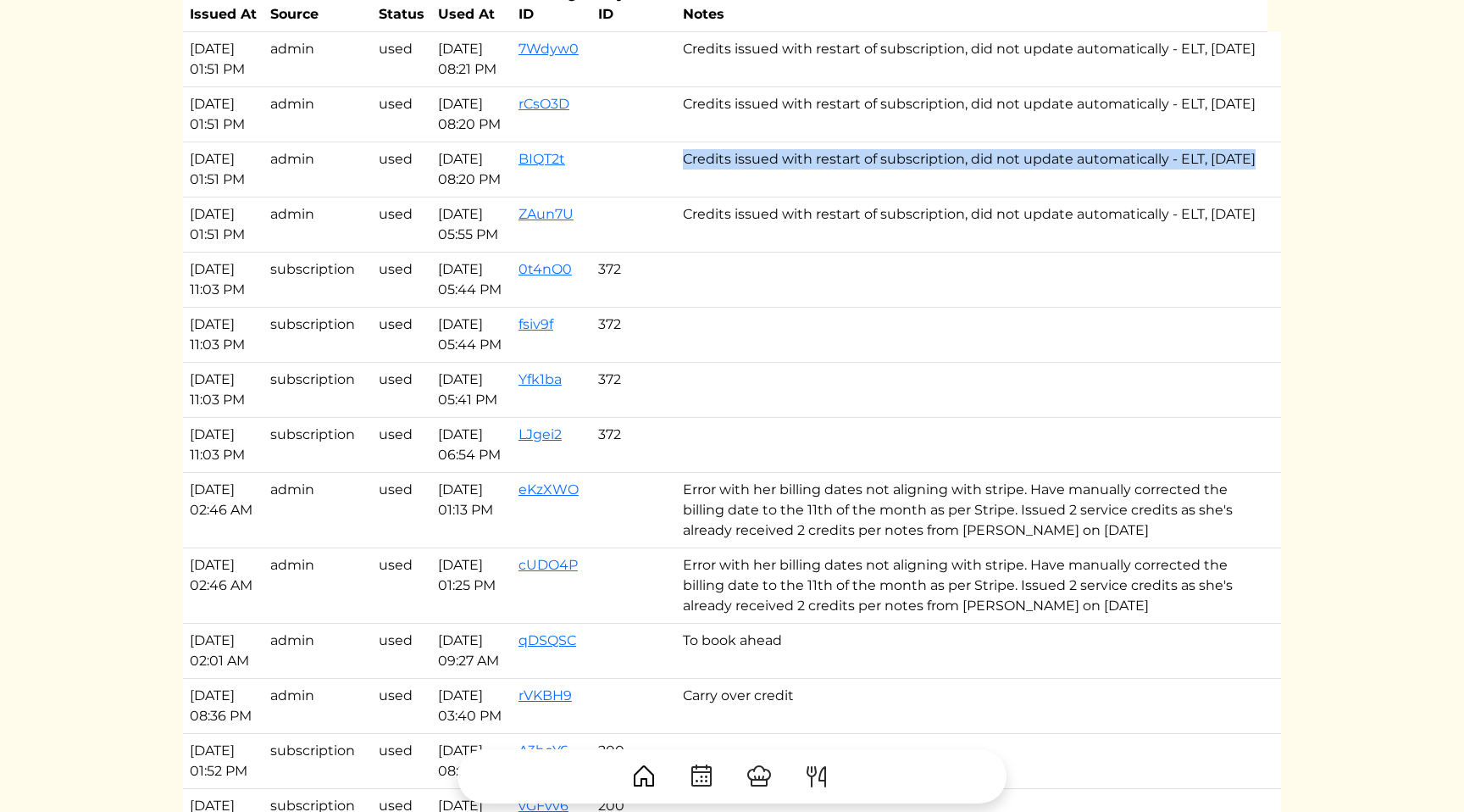
click at [870, 196] on td "Credits issued with restart of subscription, did not update automatically - ELT…" at bounding box center [972, 168] width 592 height 55
click at [897, 196] on td "Credits issued with restart of subscription, did not update automatically - ELT…" at bounding box center [972, 168] width 592 height 55
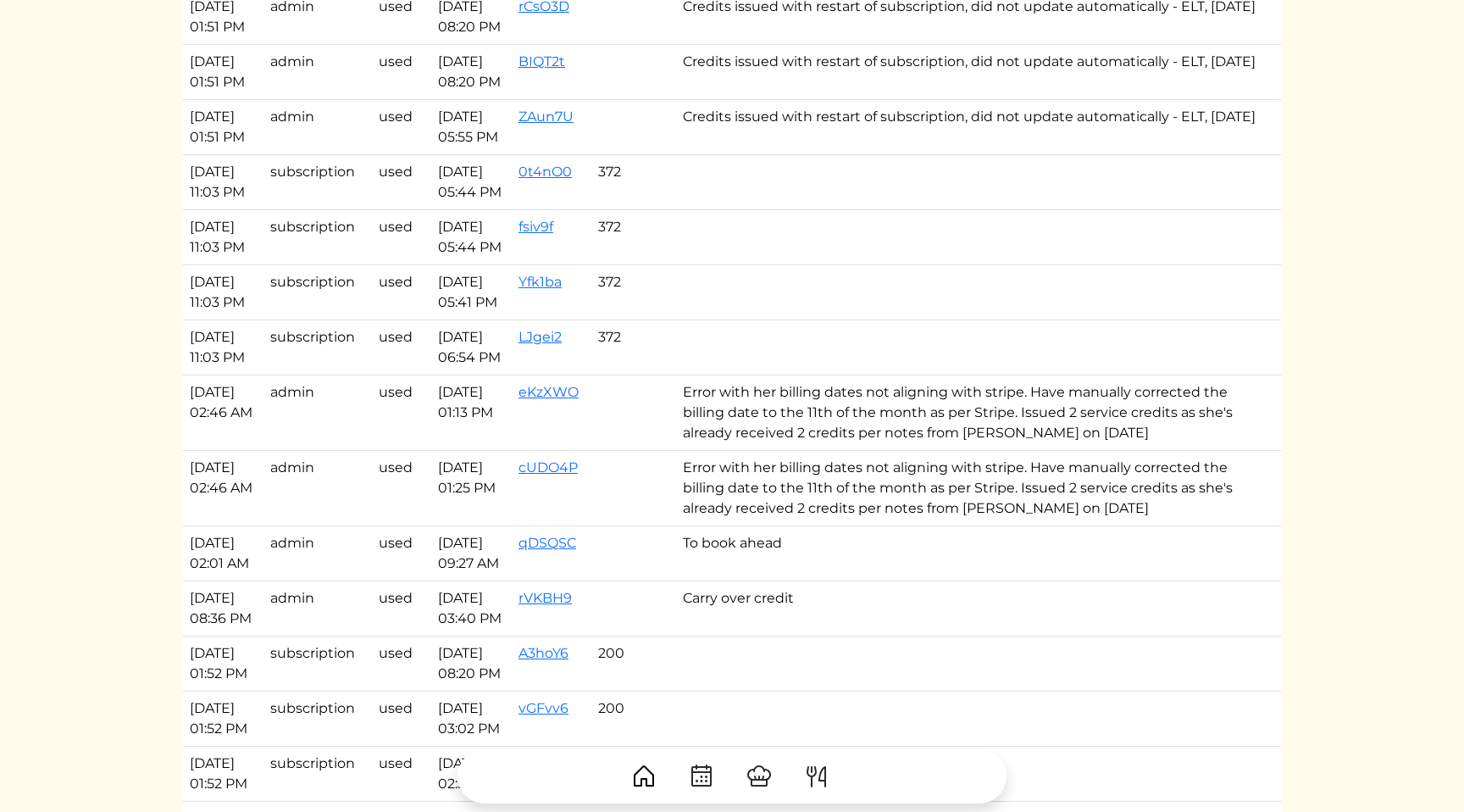
scroll to position [1475, 0]
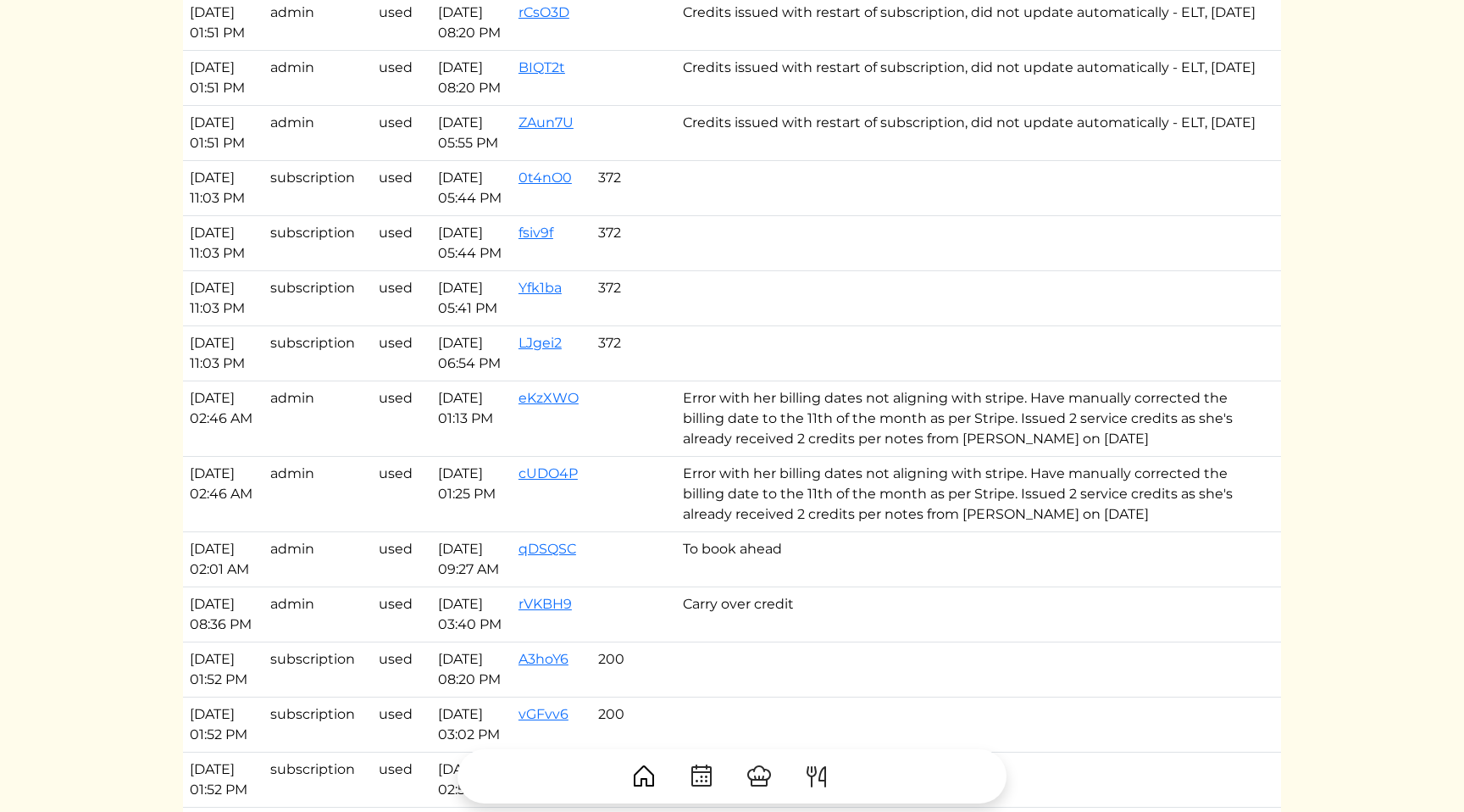
click at [839, 160] on td "Credits issued with restart of subscription, did not update automatically - ELT…" at bounding box center [972, 132] width 592 height 55
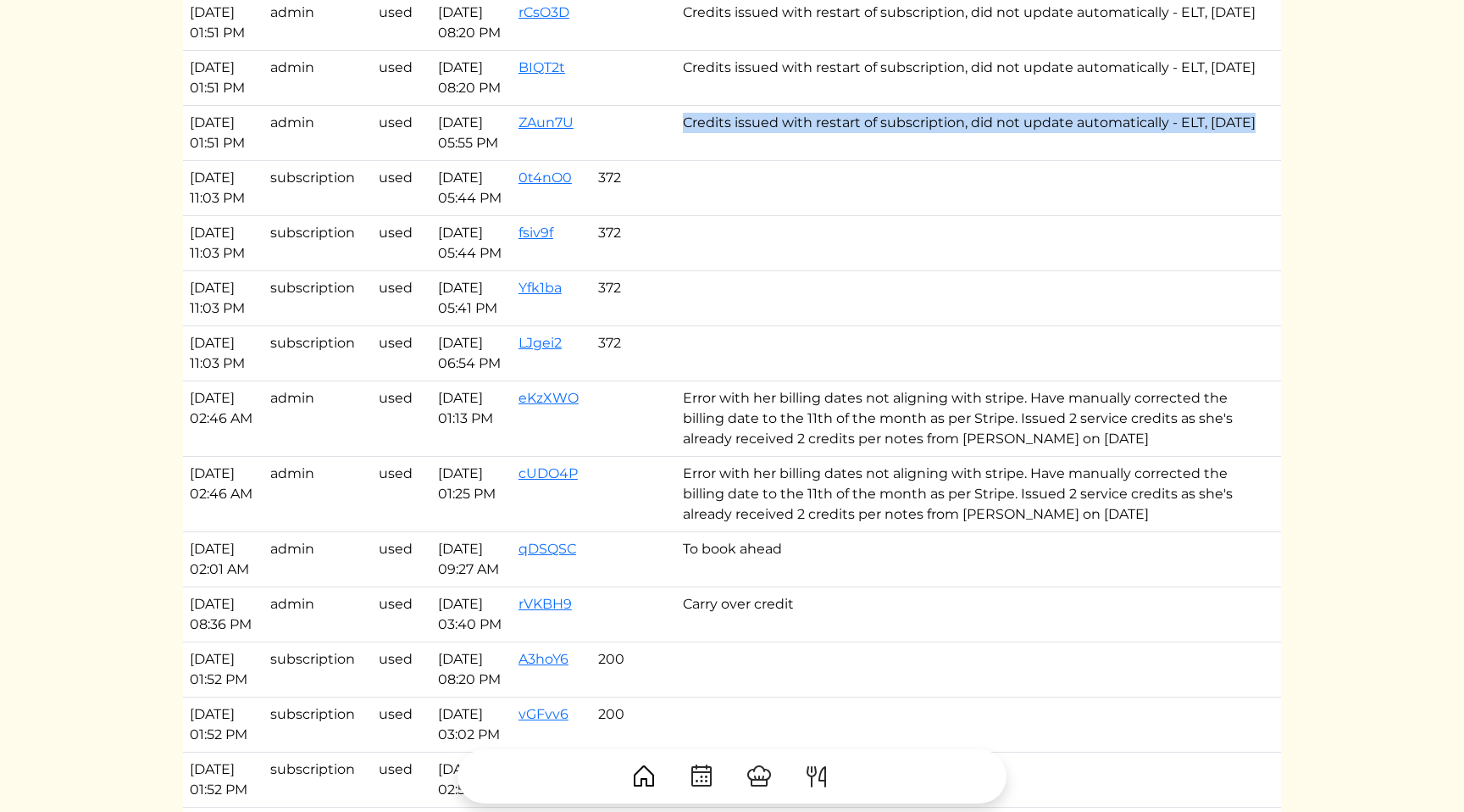
click at [839, 160] on td "Credits issued with restart of subscription, did not update automatically - ELT…" at bounding box center [972, 132] width 592 height 55
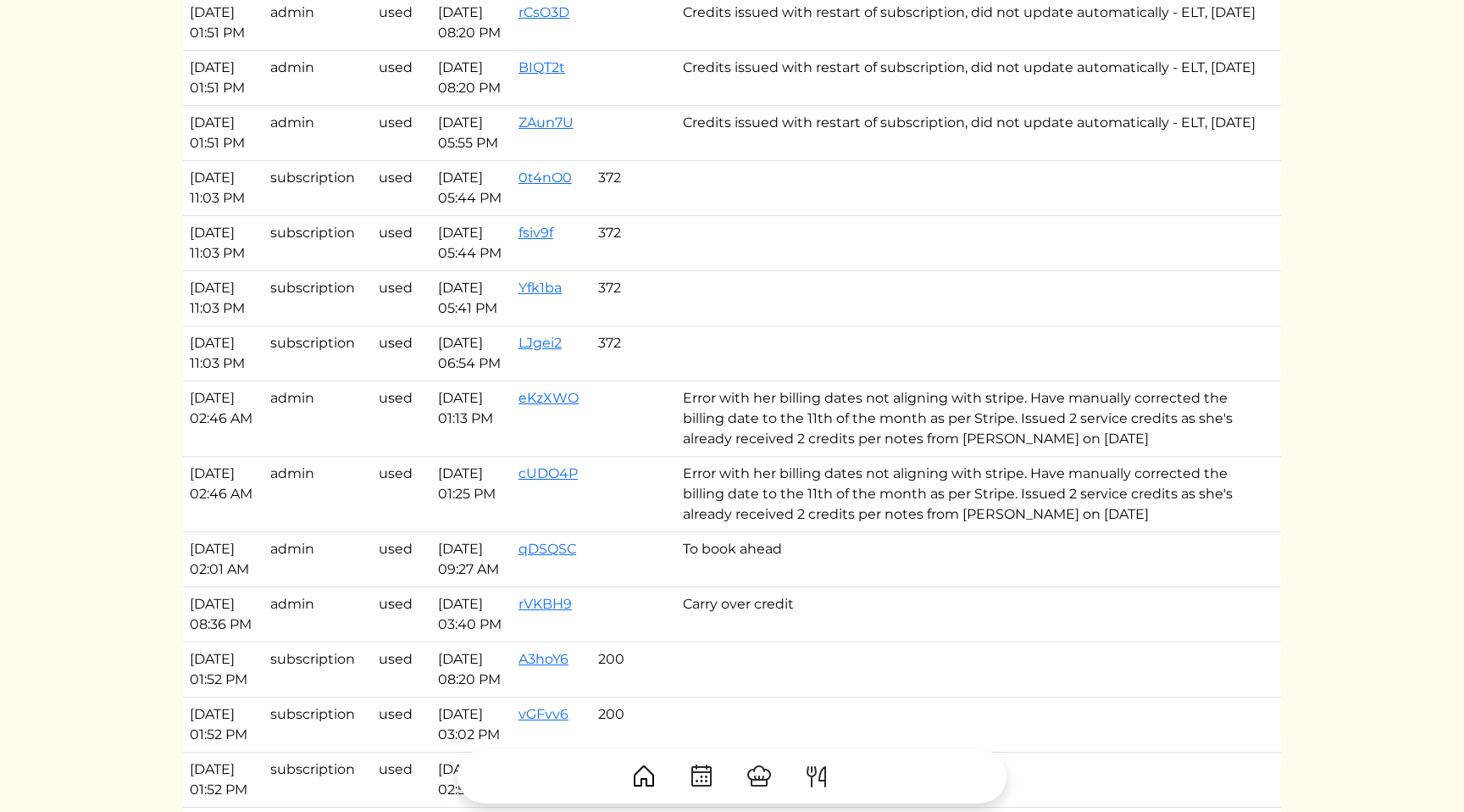
click at [888, 160] on td "Credits issued with restart of subscription, did not update automatically - ELT…" at bounding box center [972, 132] width 592 height 55
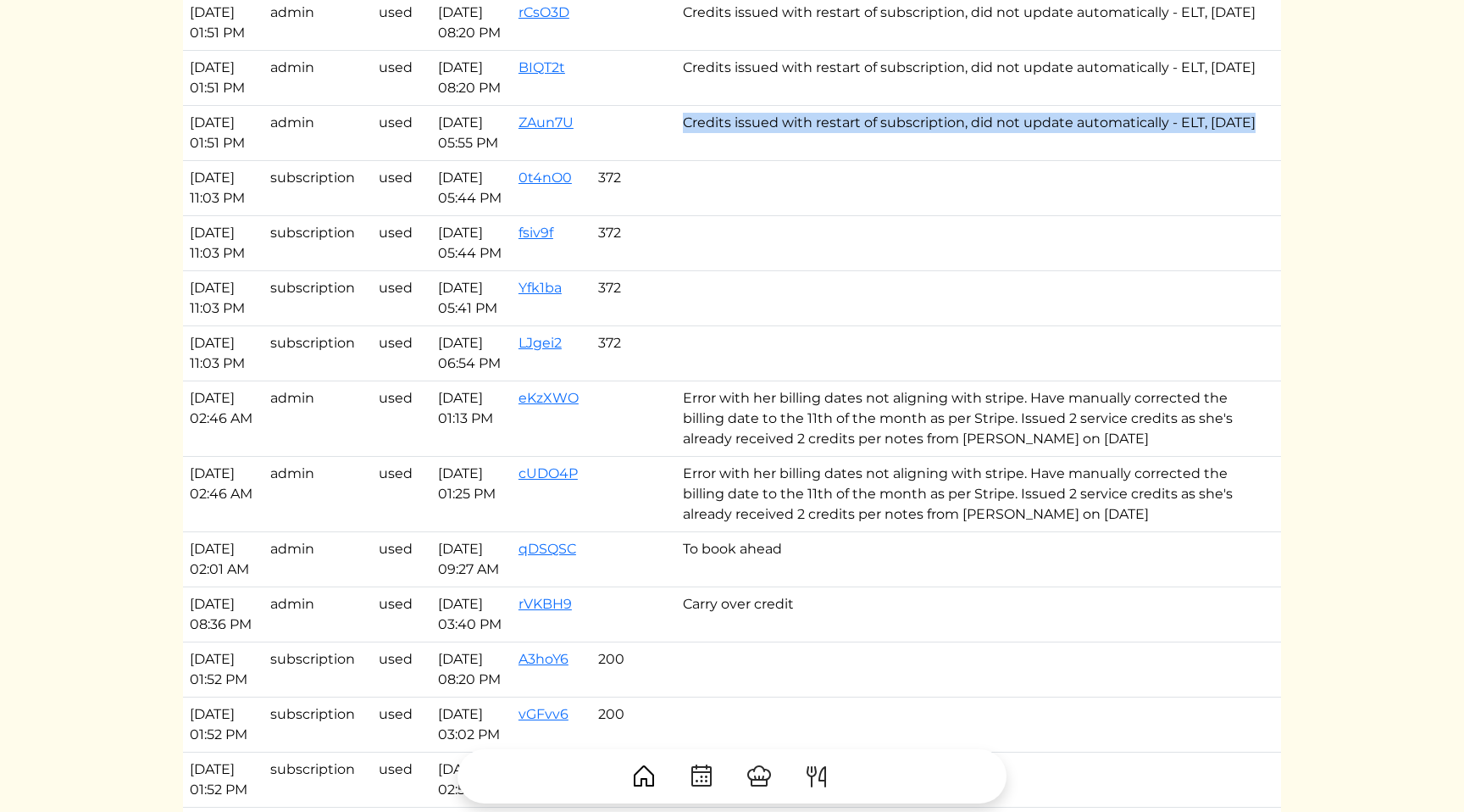
click at [888, 160] on td "Credits issued with restart of subscription, did not update automatically - ELT…" at bounding box center [972, 132] width 592 height 55
click at [917, 160] on td "Credits issued with restart of subscription, did not update automatically - ELT…" at bounding box center [972, 132] width 592 height 55
drag, startPoint x: 917, startPoint y: 203, endPoint x: 915, endPoint y: 58, distance: 145.0
click at [915, 58] on tbody "Aug 12, 2025, 01:51 PM admin used Aug 12, 2025, 08:21 PM 7Wdyw0 Credits issued …" at bounding box center [732, 676] width 1098 height 1473
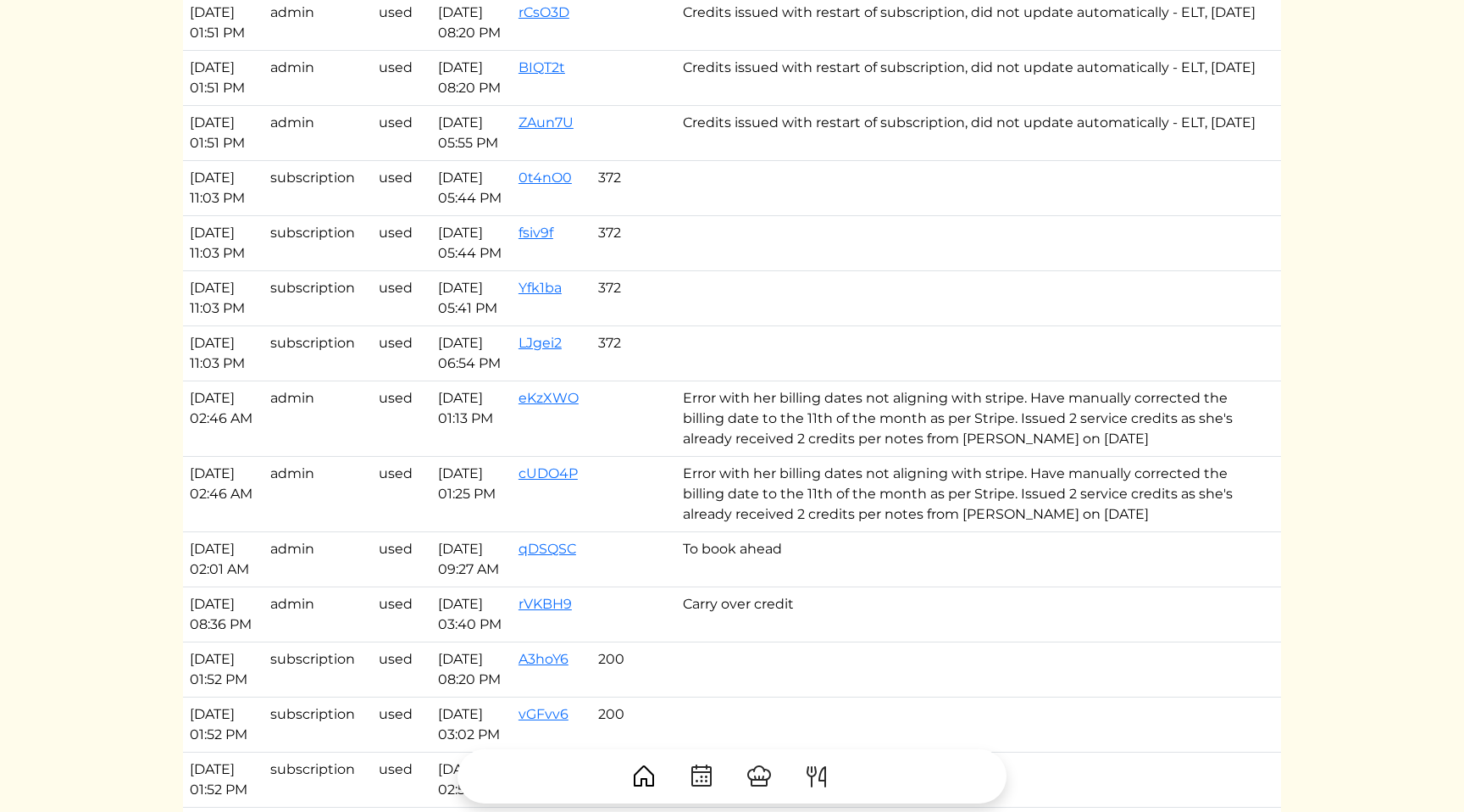
click at [828, 50] on td "Credits issued with restart of subscription, did not update automatically - ELT…" at bounding box center [972, 22] width 592 height 55
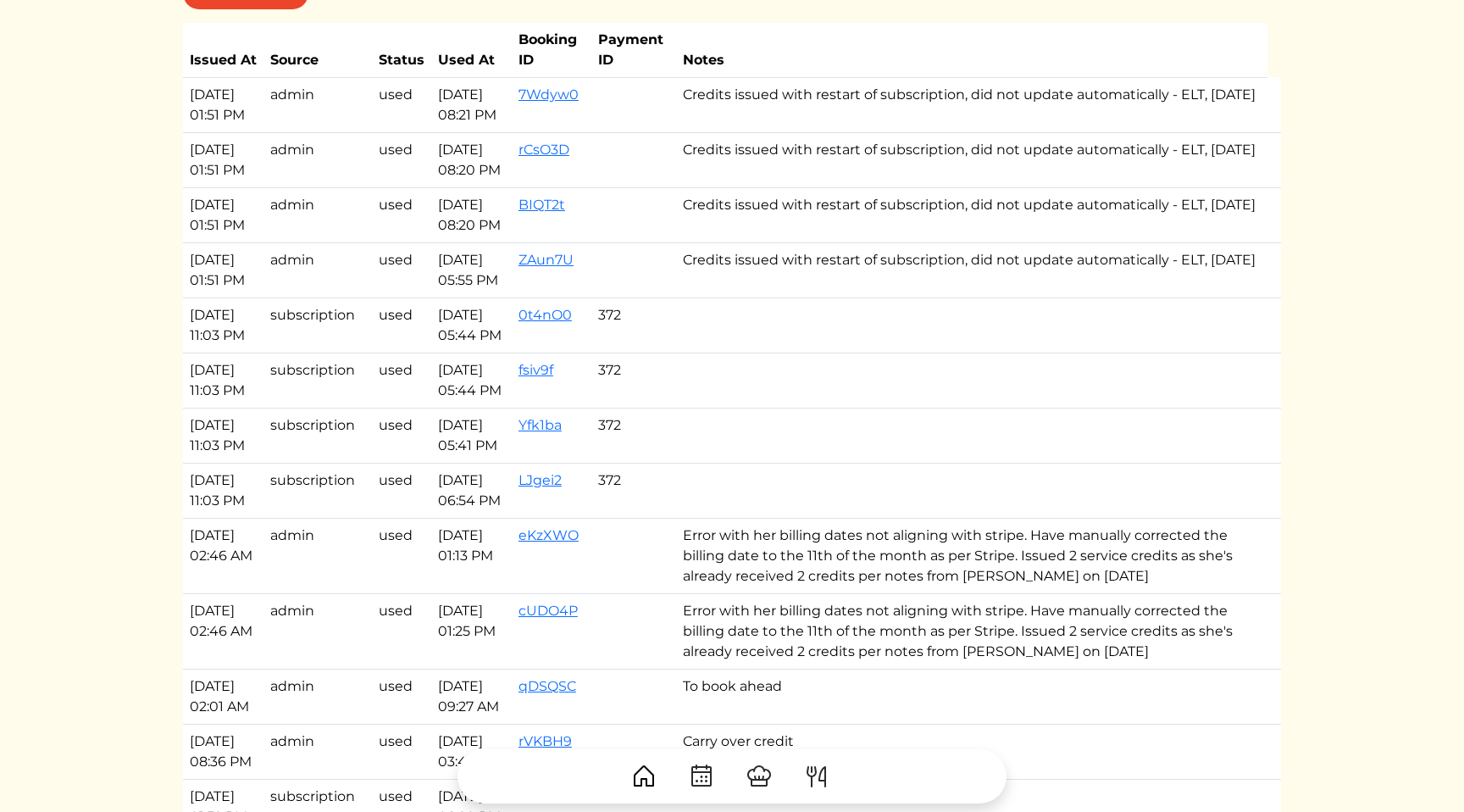
scroll to position [1298, 0]
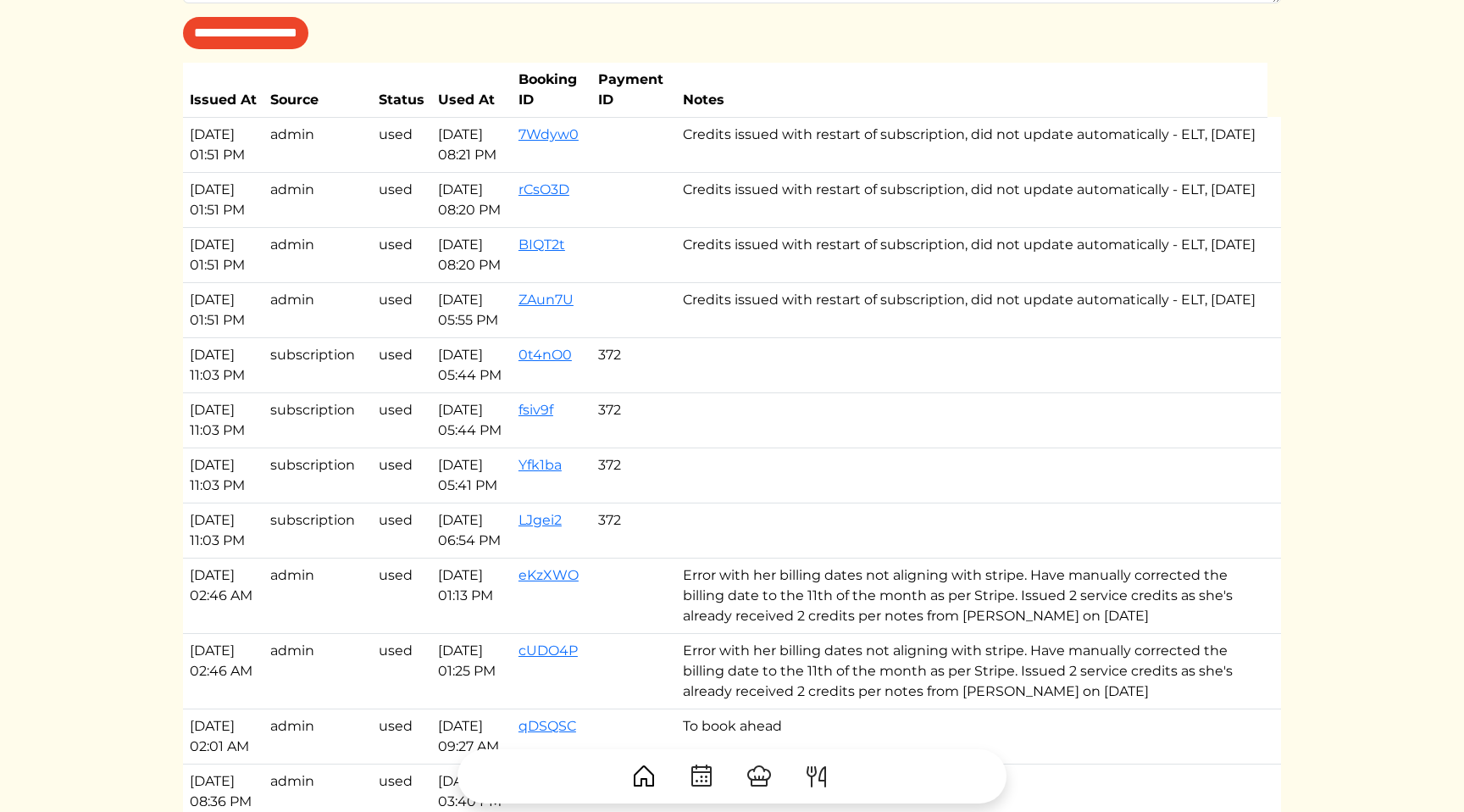
click at [827, 138] on td "Credits issued with restart of subscription, did not update automatically - ELT…" at bounding box center [972, 143] width 592 height 55
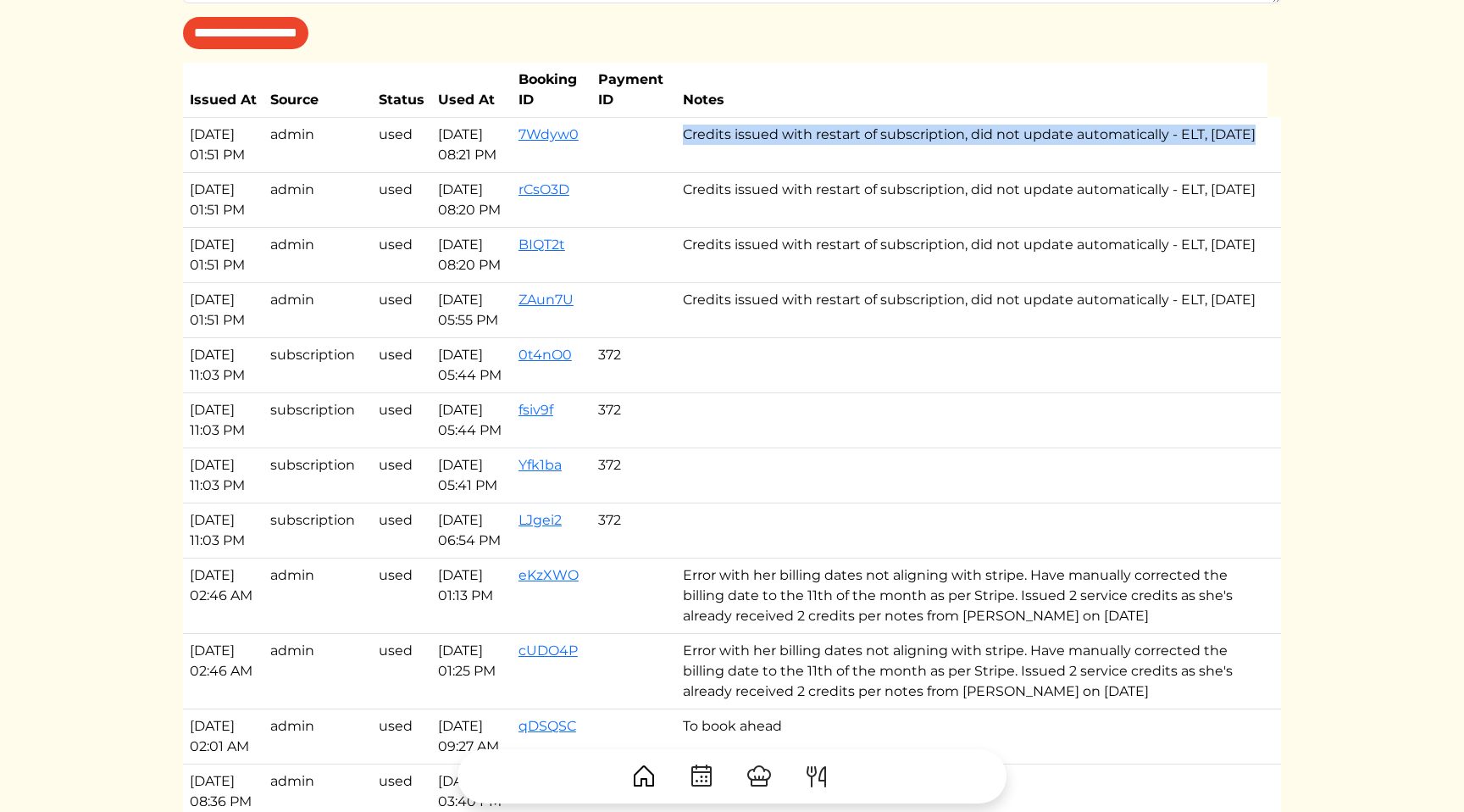
click at [827, 138] on td "Credits issued with restart of subscription, did not update automatically - ELT…" at bounding box center [972, 143] width 592 height 55
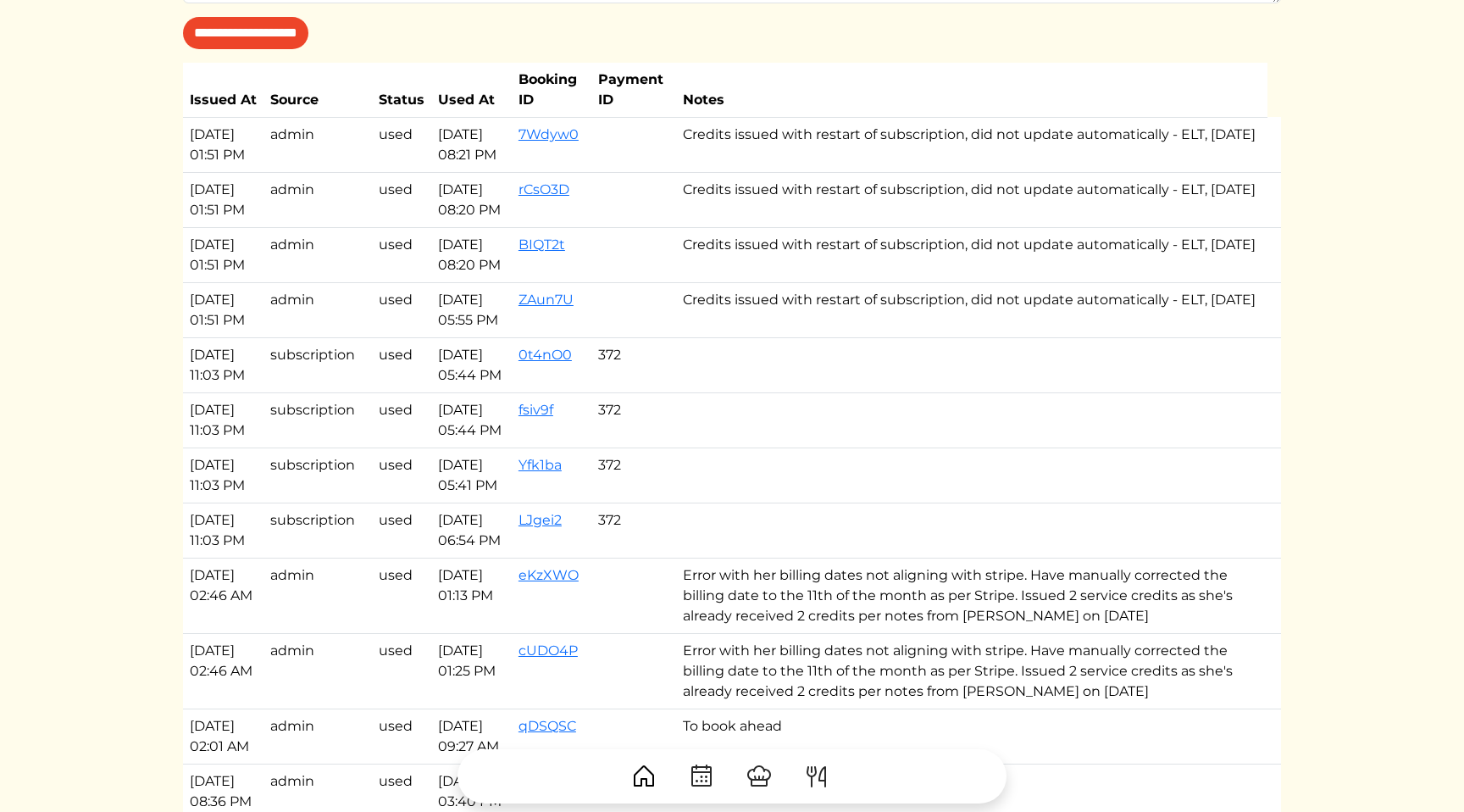
click at [863, 202] on td "Credits issued with restart of subscription, did not update automatically - ELT…" at bounding box center [972, 199] width 592 height 55
click at [911, 168] on td "Credits issued with restart of subscription, did not update automatically - ELT…" at bounding box center [972, 143] width 592 height 55
drag, startPoint x: 911, startPoint y: 168, endPoint x: 897, endPoint y: 132, distance: 38.6
click at [897, 132] on td "Credits issued with restart of subscription, did not update automatically - ELT…" at bounding box center [972, 143] width 592 height 55
click at [861, 135] on td "Credits issued with restart of subscription, did not update automatically - ELT…" at bounding box center [972, 143] width 592 height 55
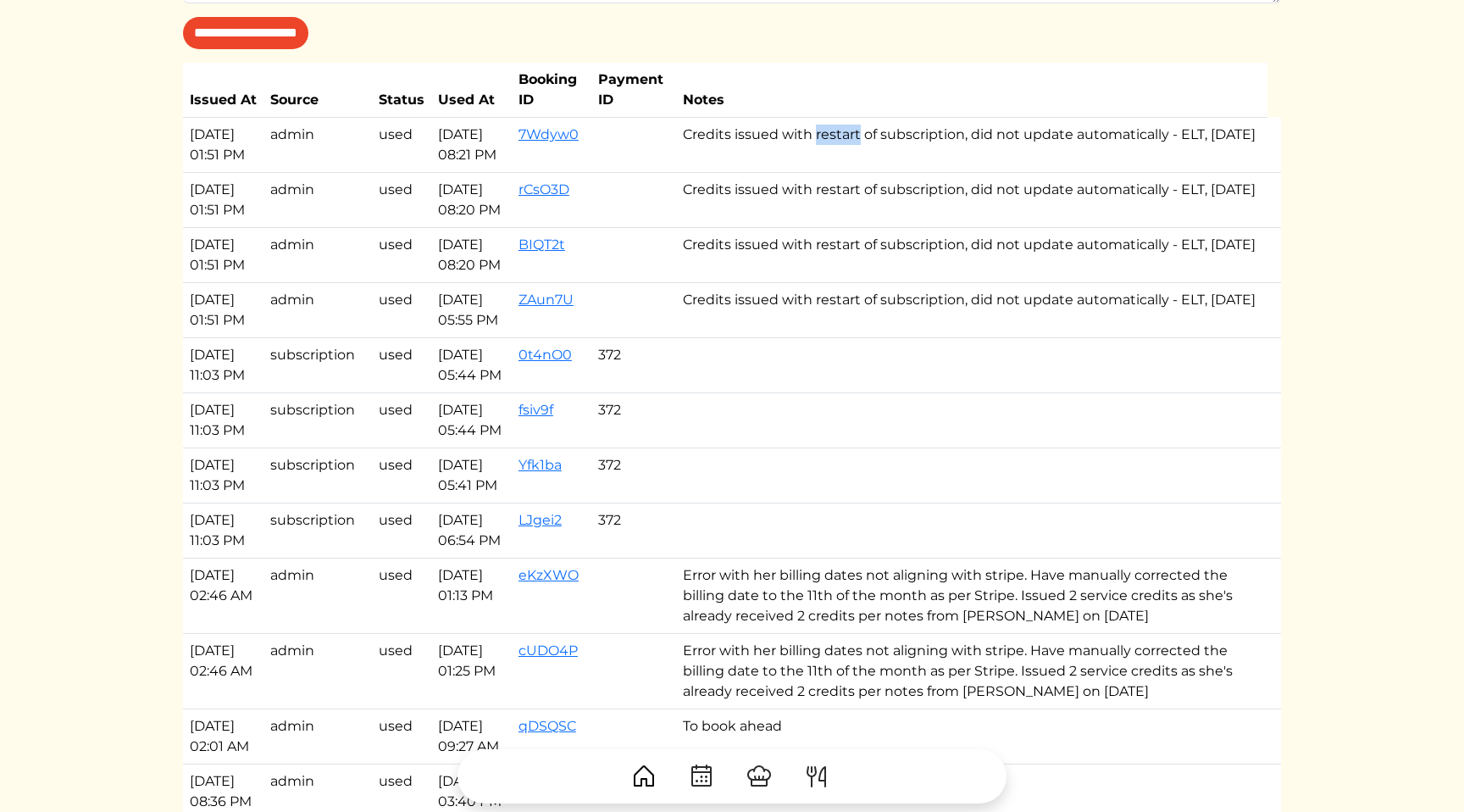
click at [861, 135] on td "Credits issued with restart of subscription, did not update automatically - ELT…" at bounding box center [972, 143] width 592 height 55
click at [904, 162] on td "Credits issued with restart of subscription, did not update automatically - ELT…" at bounding box center [972, 143] width 592 height 55
click at [827, 140] on td "Credits issued with restart of subscription, did not update automatically - ELT…" at bounding box center [972, 143] width 592 height 55
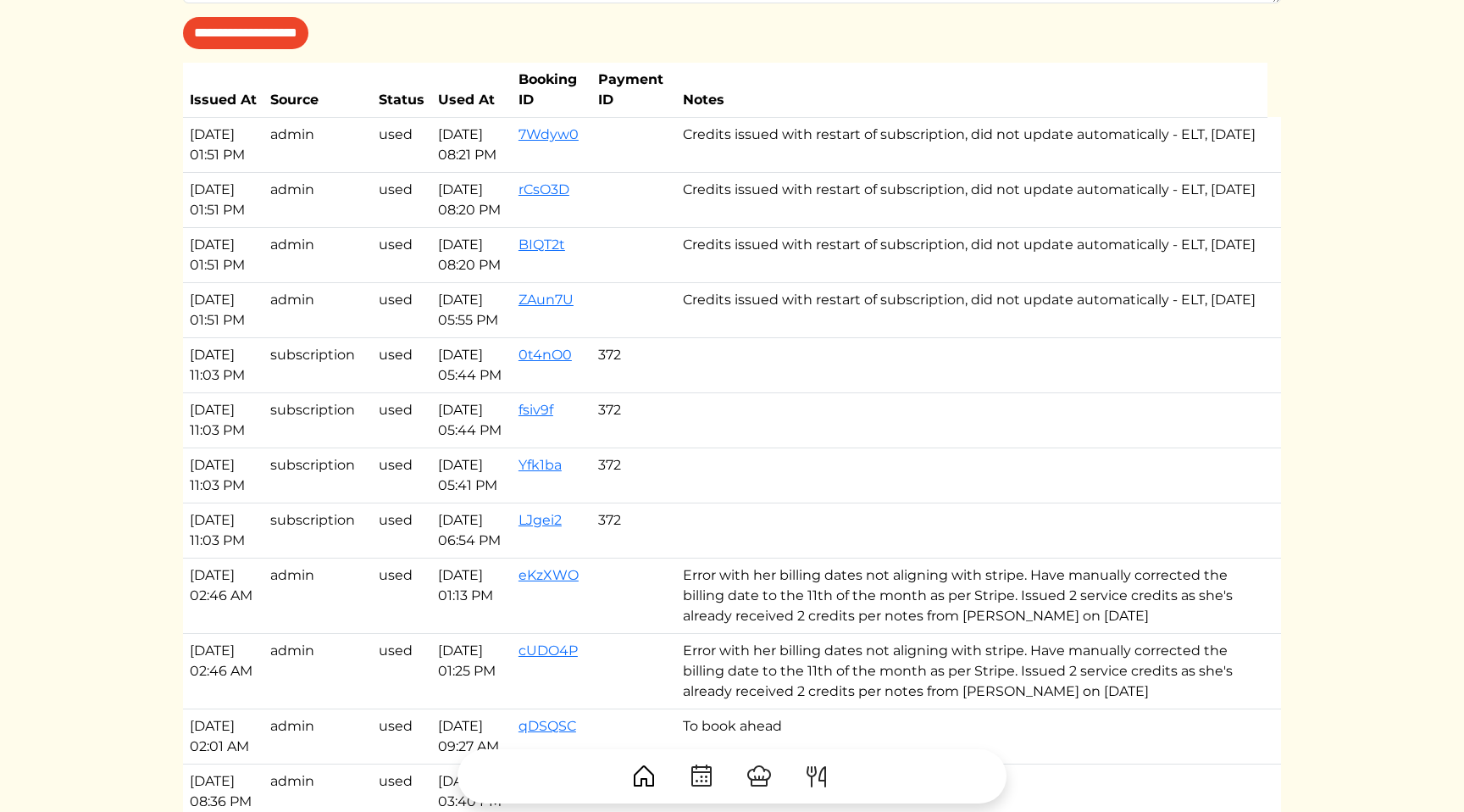
click at [876, 140] on td "Credits issued with restart of subscription, did not update automatically - ELT…" at bounding box center [972, 143] width 592 height 55
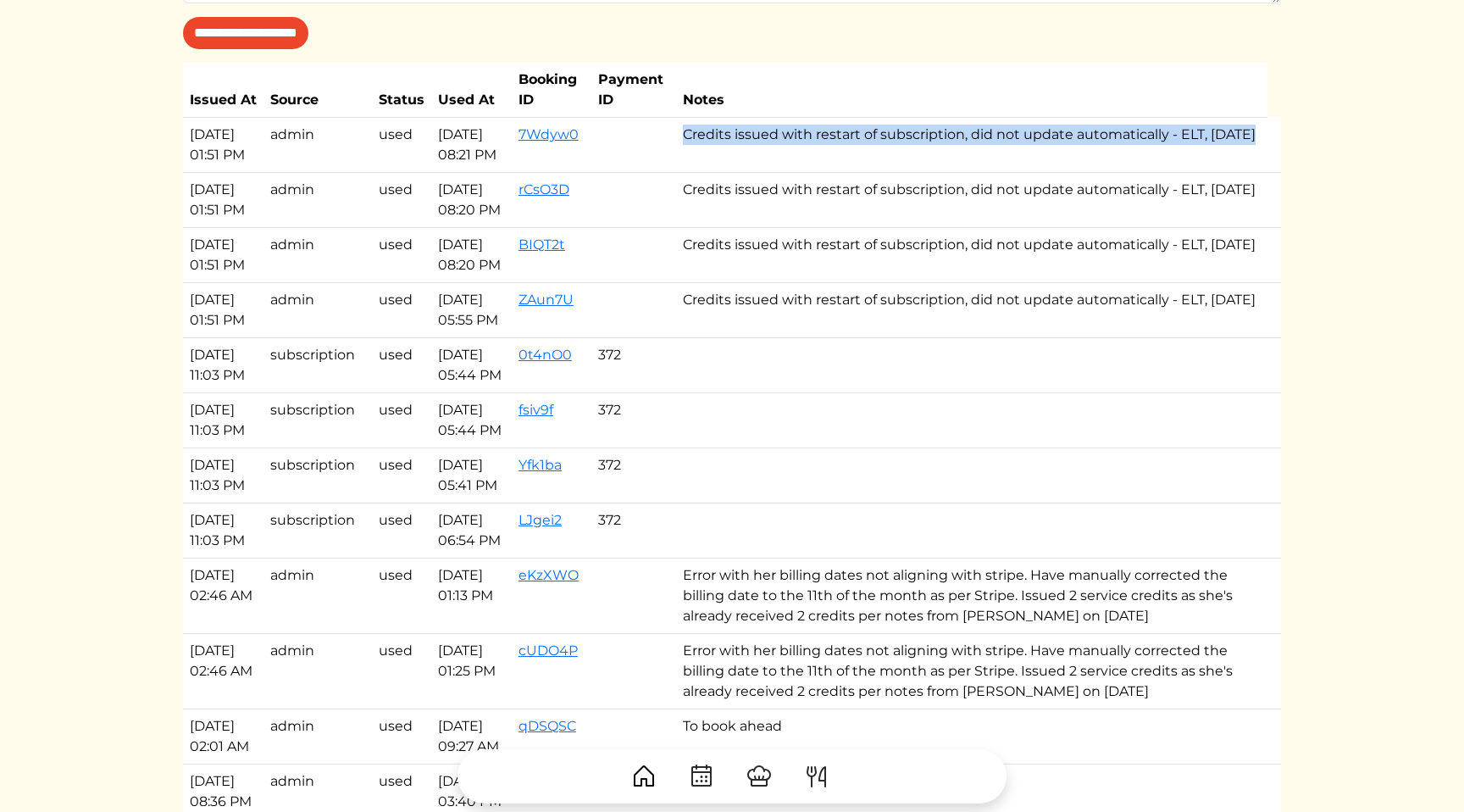
click at [876, 140] on td "Credits issued with restart of subscription, did not update automatically - ELT…" at bounding box center [972, 143] width 592 height 55
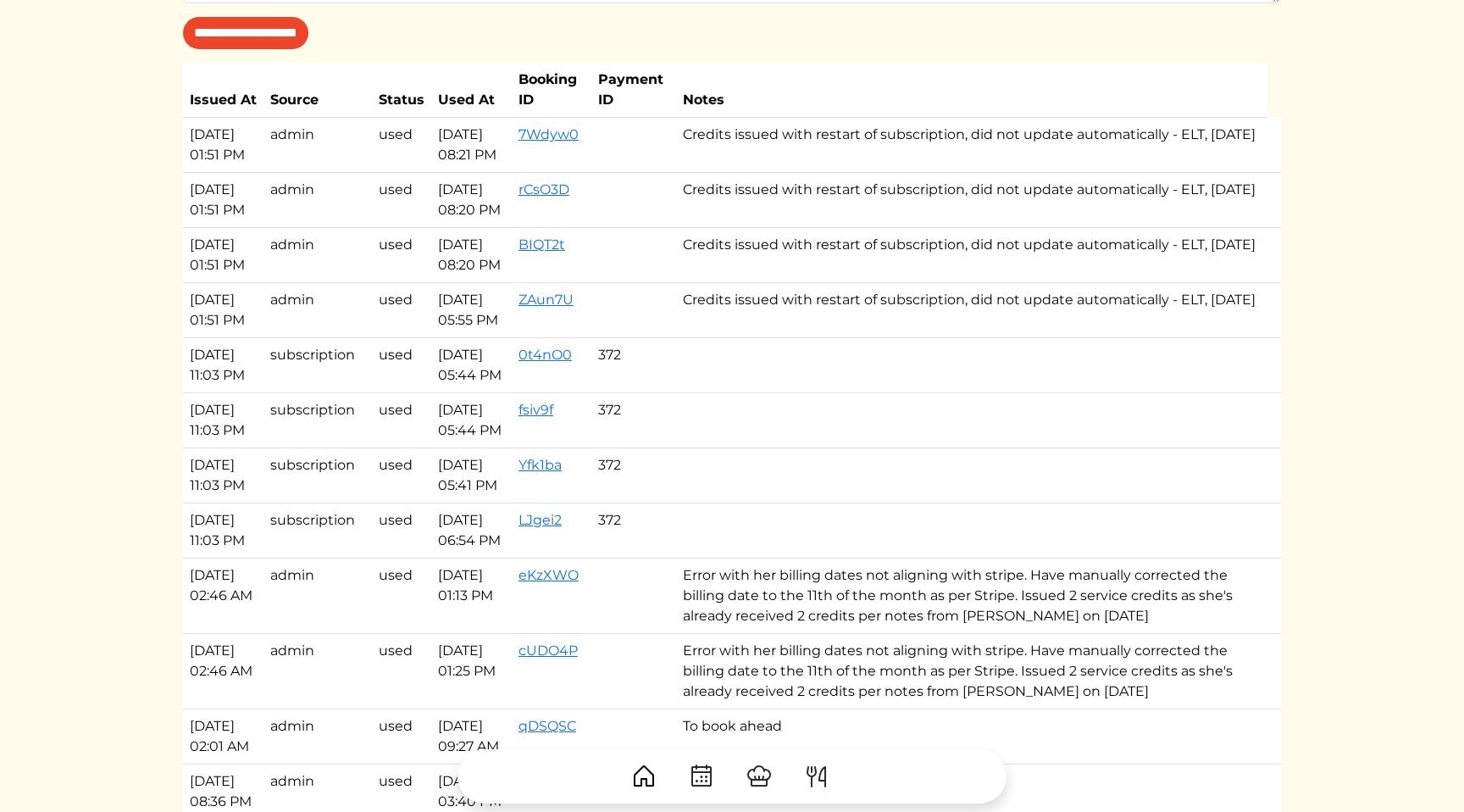
click at [887, 282] on td "Credits issued with restart of subscription, did not update automatically - ELT…" at bounding box center [972, 254] width 592 height 55
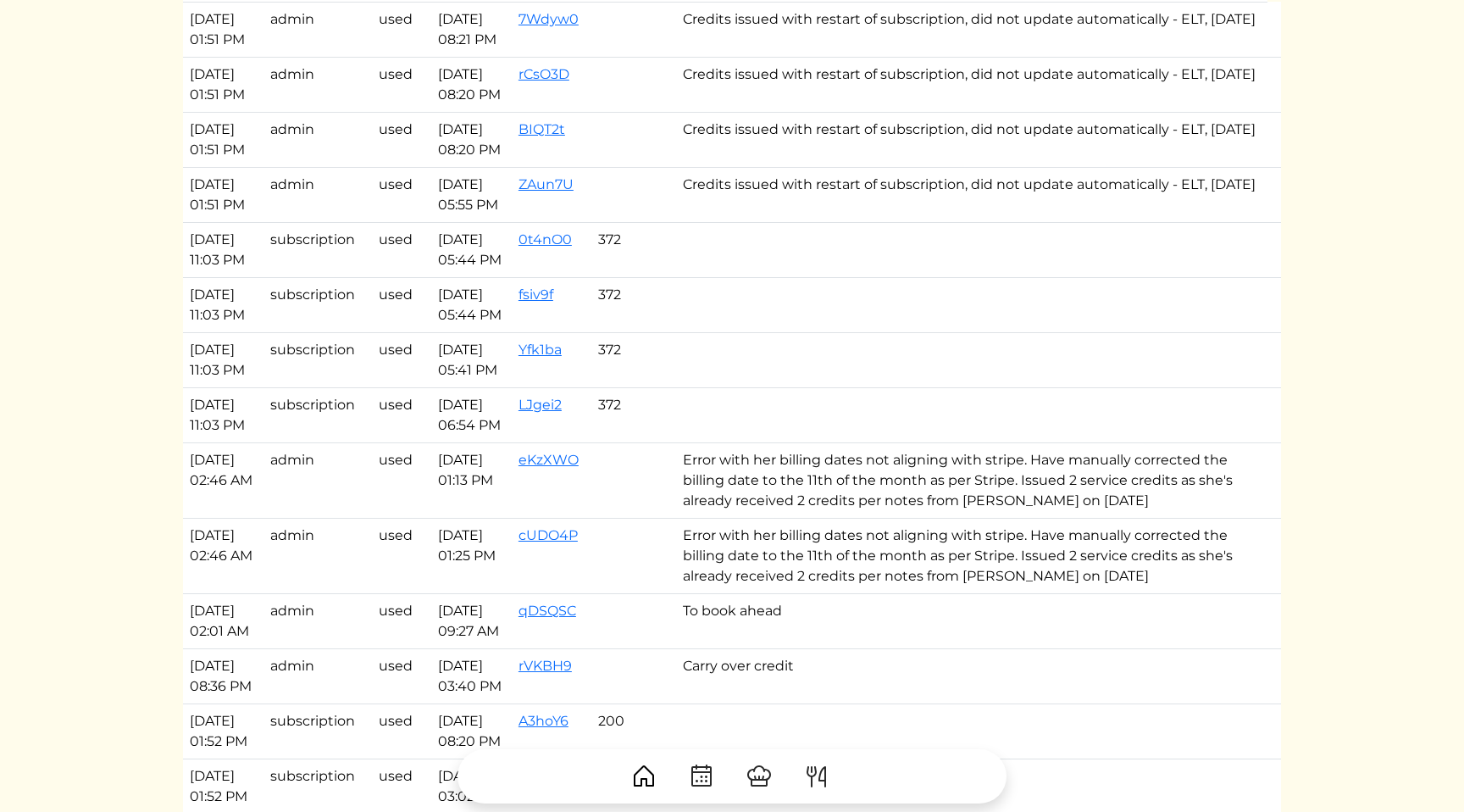
scroll to position [1587, 0]
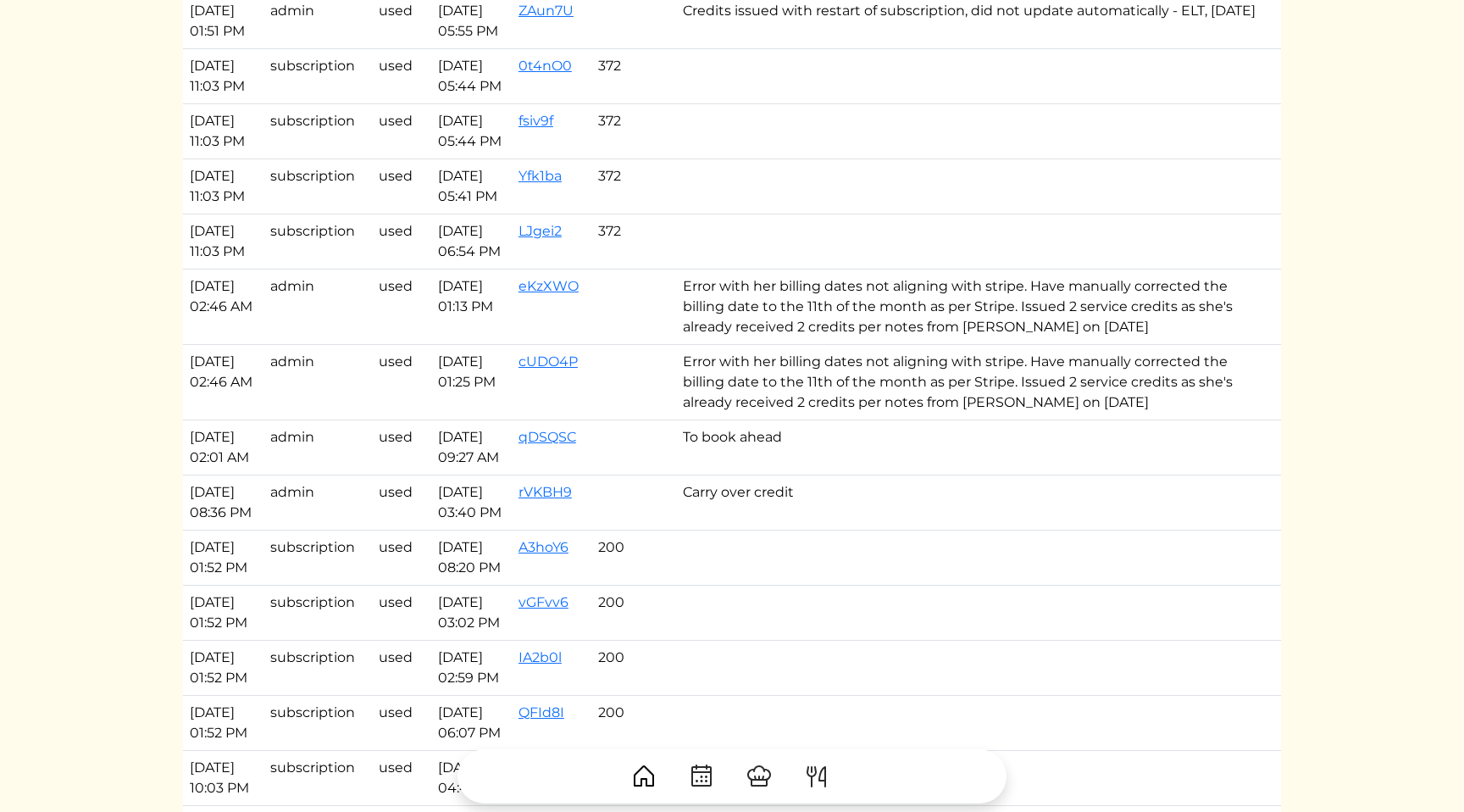
click at [897, 344] on td "Error with her billing dates not aligning with stripe. Have manually corrected …" at bounding box center [972, 307] width 592 height 75
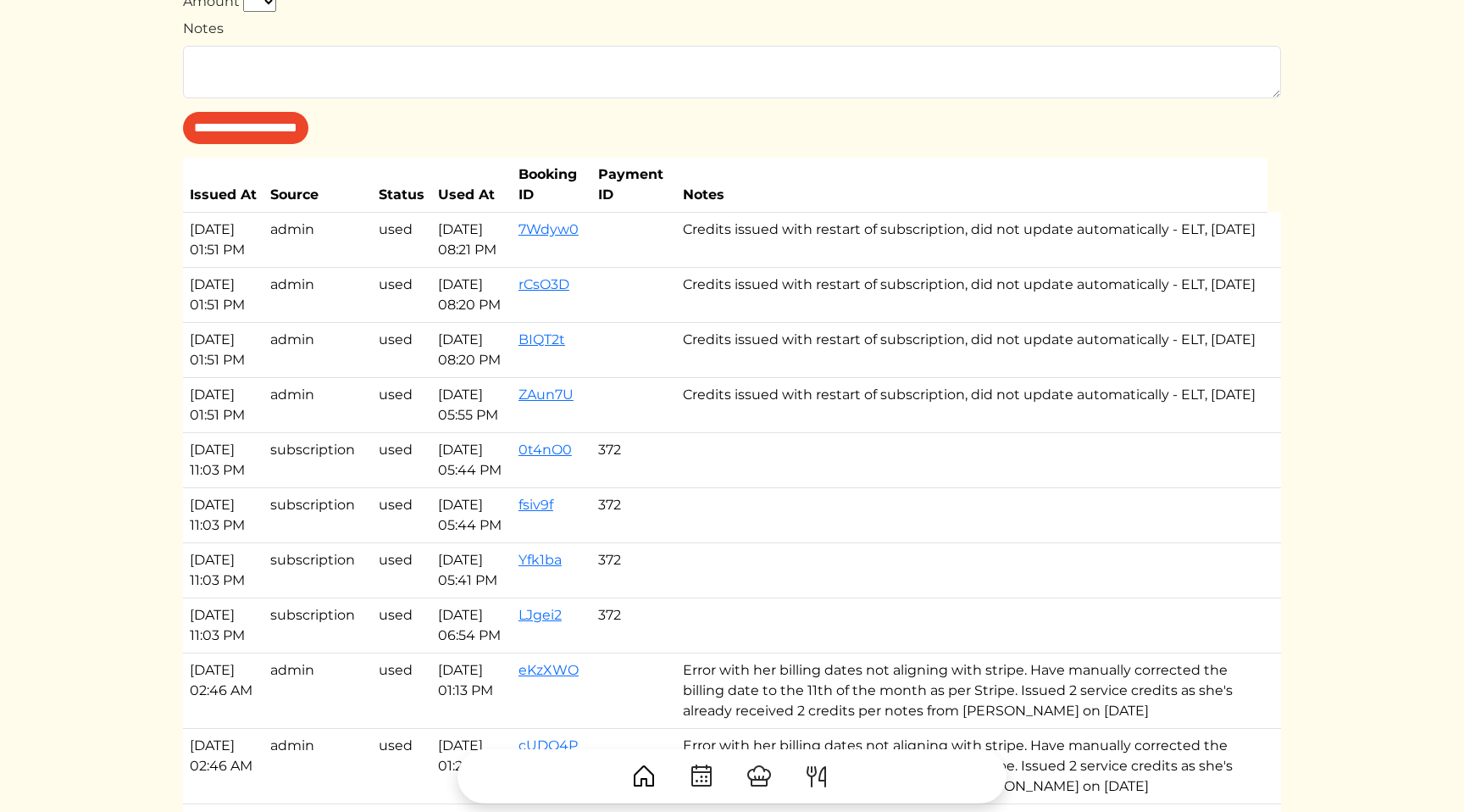
scroll to position [1205, 0]
drag, startPoint x: 862, startPoint y: 492, endPoint x: 871, endPoint y: 363, distance: 129.3
click at [807, 320] on td "Credits issued with restart of subscription, did not update automatically - ELT…" at bounding box center [972, 292] width 592 height 55
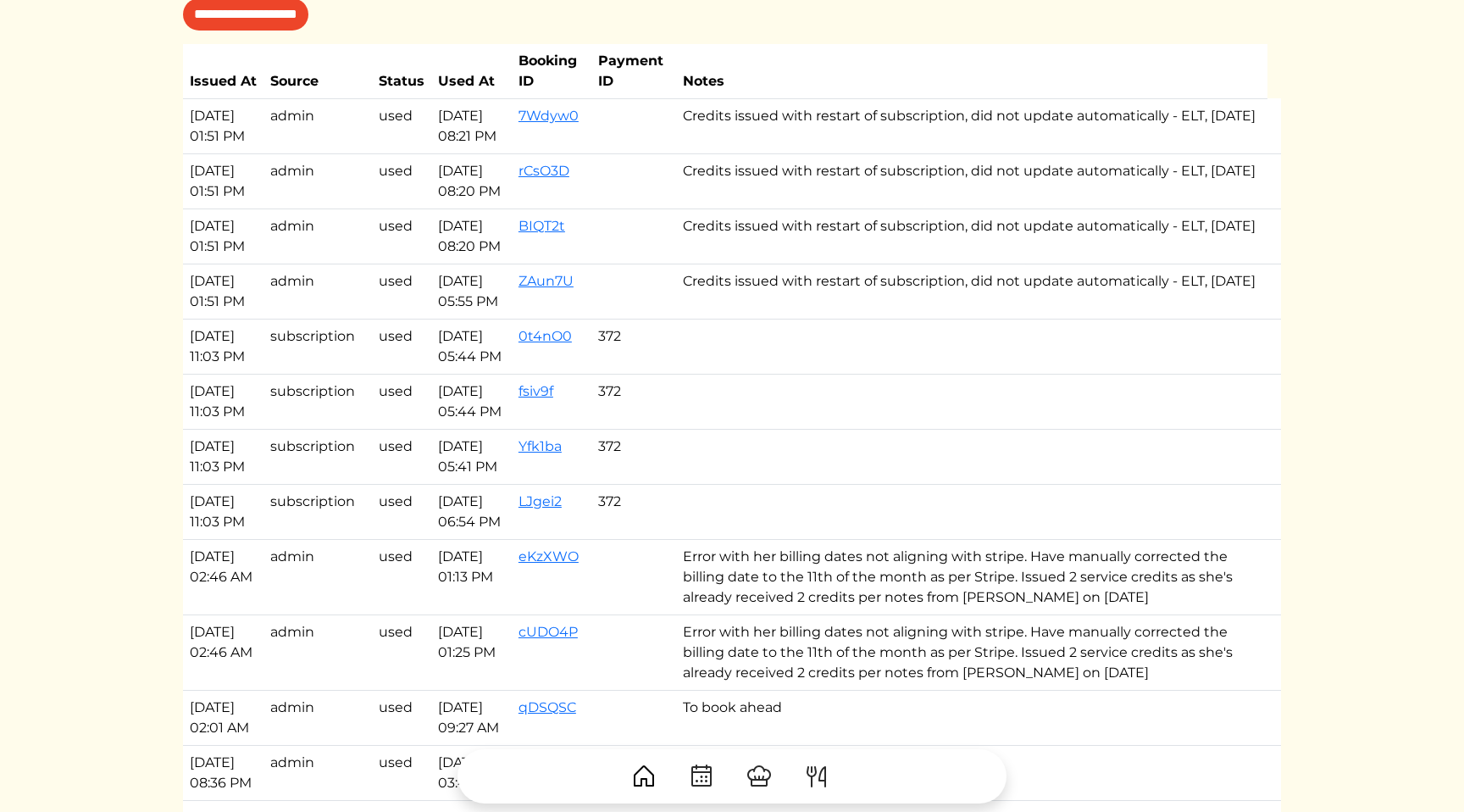
scroll to position [1323, 0]
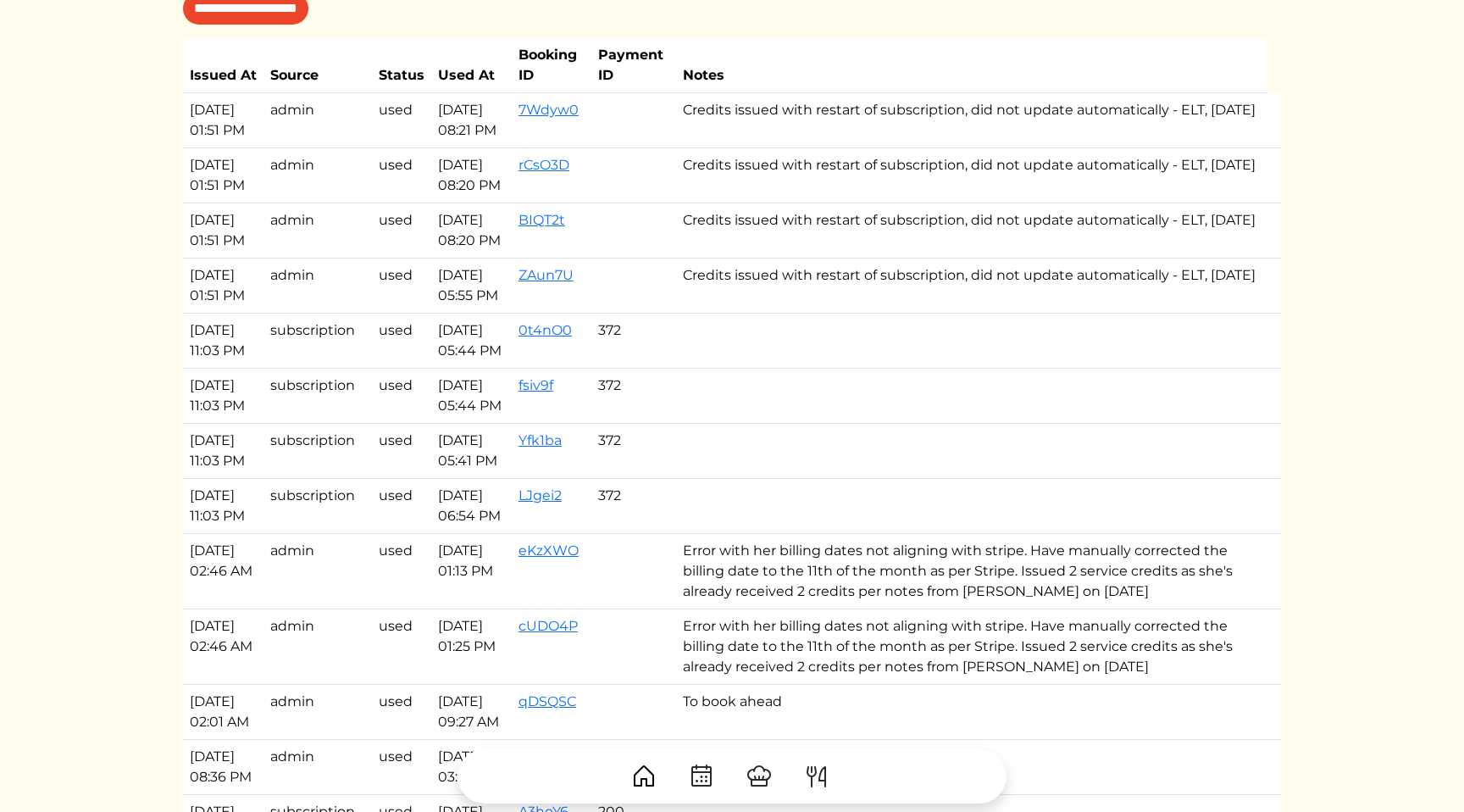
drag, startPoint x: 820, startPoint y: 353, endPoint x: 828, endPoint y: 73, distance: 280.1
click at [828, 73] on table "Issued At Source Status Used At Booking ID Payment ID Notes Aug 12, 2025, 01:51…" at bounding box center [732, 802] width 1098 height 1527
click at [810, 61] on th "Notes" at bounding box center [972, 65] width 592 height 55
click at [845, 147] on td "Credits issued with restart of subscription, did not update automatically - ELT…" at bounding box center [972, 119] width 592 height 55
click at [883, 134] on td "Credits issued with restart of subscription, did not update automatically - ELT…" at bounding box center [972, 119] width 592 height 55
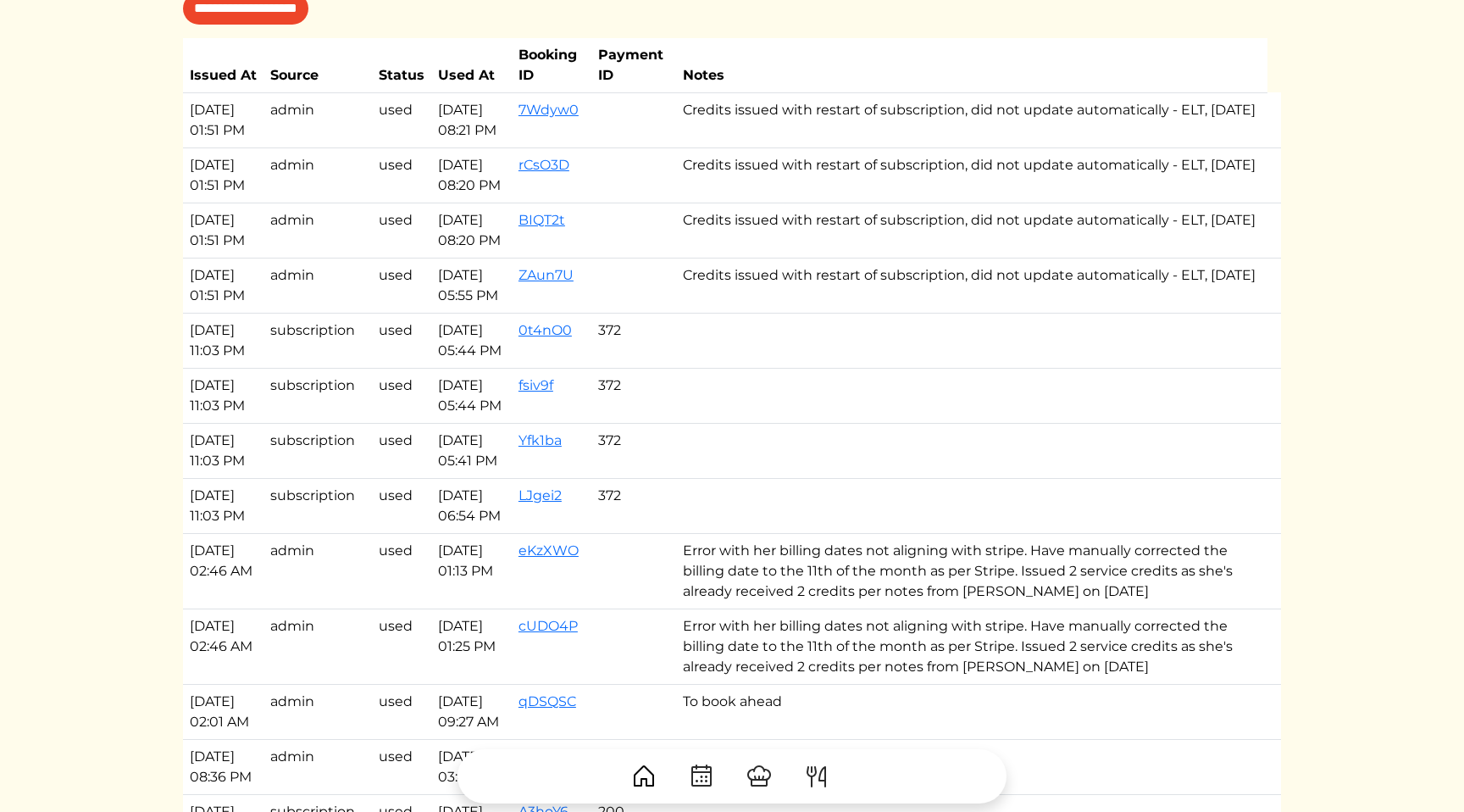
drag, startPoint x: 883, startPoint y: 134, endPoint x: 878, endPoint y: 92, distance: 42.3
click at [878, 92] on td "Credits issued with restart of subscription, did not update automatically - ELT…" at bounding box center [972, 119] width 592 height 55
click at [833, 104] on td "Credits issued with restart of subscription, did not update automatically - ELT…" at bounding box center [972, 119] width 592 height 55
click at [918, 147] on td "Credits issued with restart of subscription, did not update automatically - ELT…" at bounding box center [972, 119] width 592 height 55
click at [946, 124] on td "Credits issued with restart of subscription, did not update automatically - ELT…" at bounding box center [972, 119] width 592 height 55
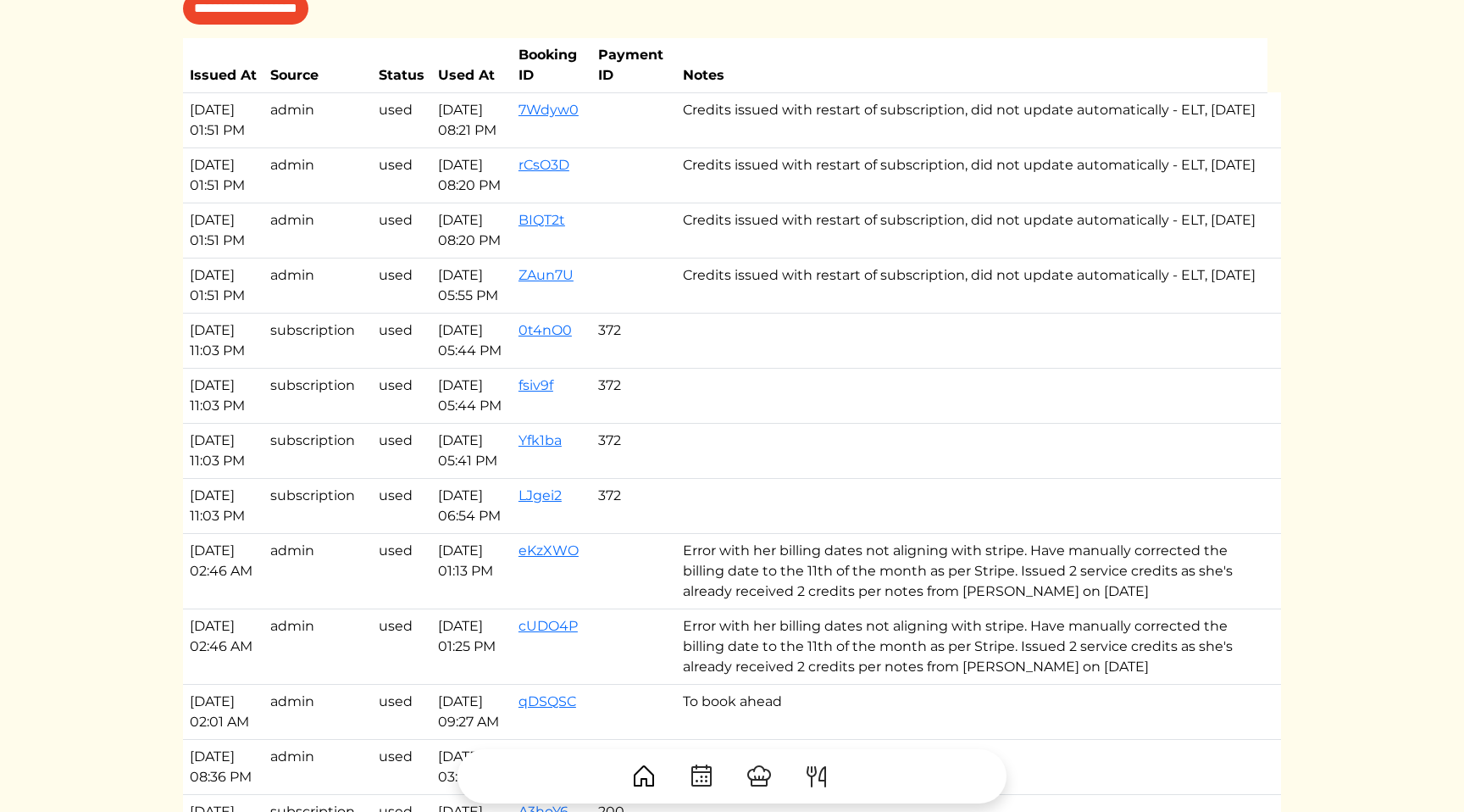
click at [946, 124] on td "Credits issued with restart of subscription, did not update automatically - ELT…" at bounding box center [972, 119] width 592 height 55
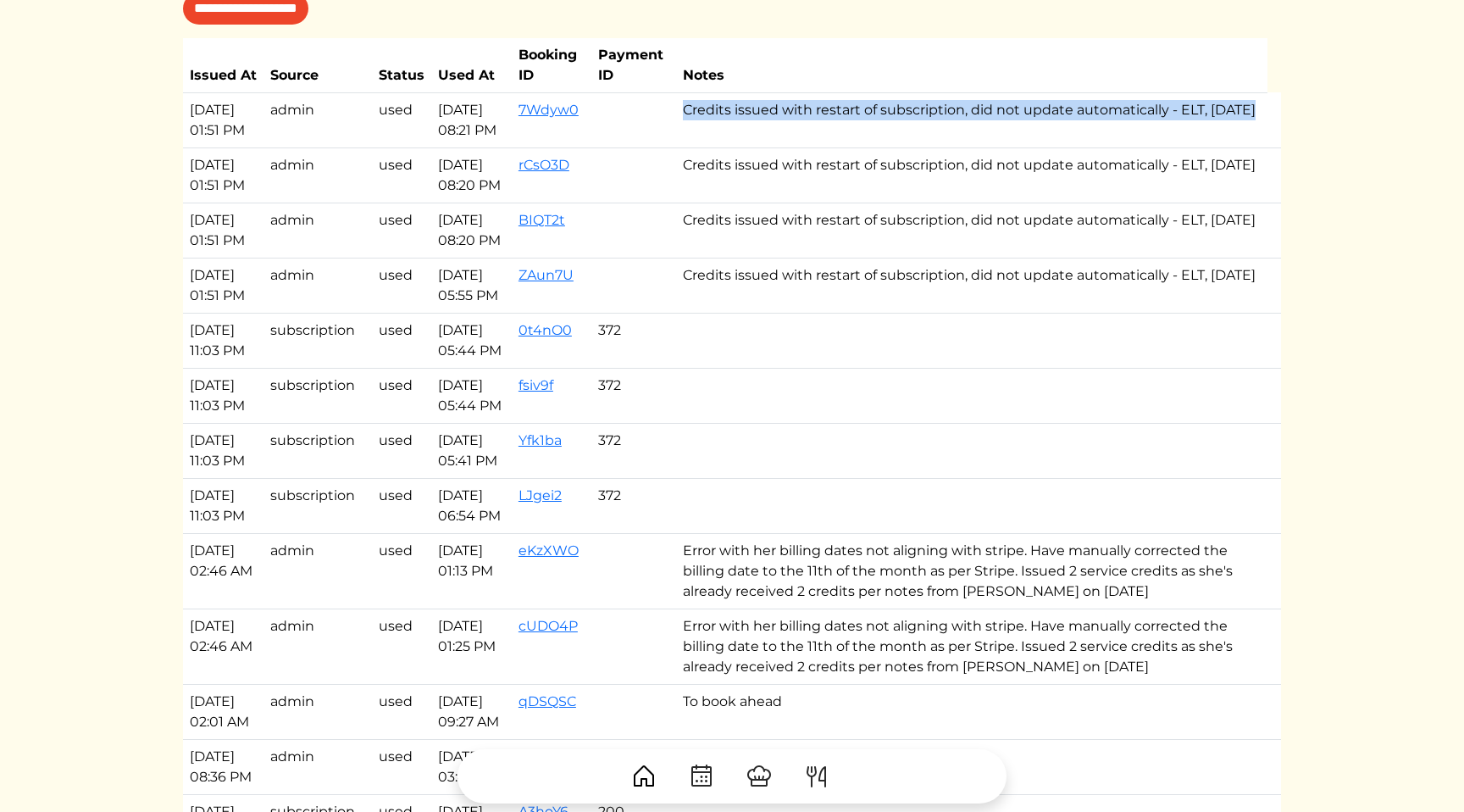
click at [946, 124] on td "Credits issued with restart of subscription, did not update automatically - ELT…" at bounding box center [972, 119] width 592 height 55
click at [920, 137] on td "Credits issued with restart of subscription, did not update automatically - ELT…" at bounding box center [972, 119] width 592 height 55
drag, startPoint x: 941, startPoint y: 355, endPoint x: 957, endPoint y: 160, distance: 195.7
click at [957, 160] on tbody "Aug 12, 2025, 01:51 PM admin used Aug 12, 2025, 08:21 PM 7Wdyw0 Credits issued …" at bounding box center [732, 828] width 1098 height 1473
click at [905, 145] on td "Credits issued with restart of subscription, did not update automatically - ELT…" at bounding box center [972, 119] width 592 height 55
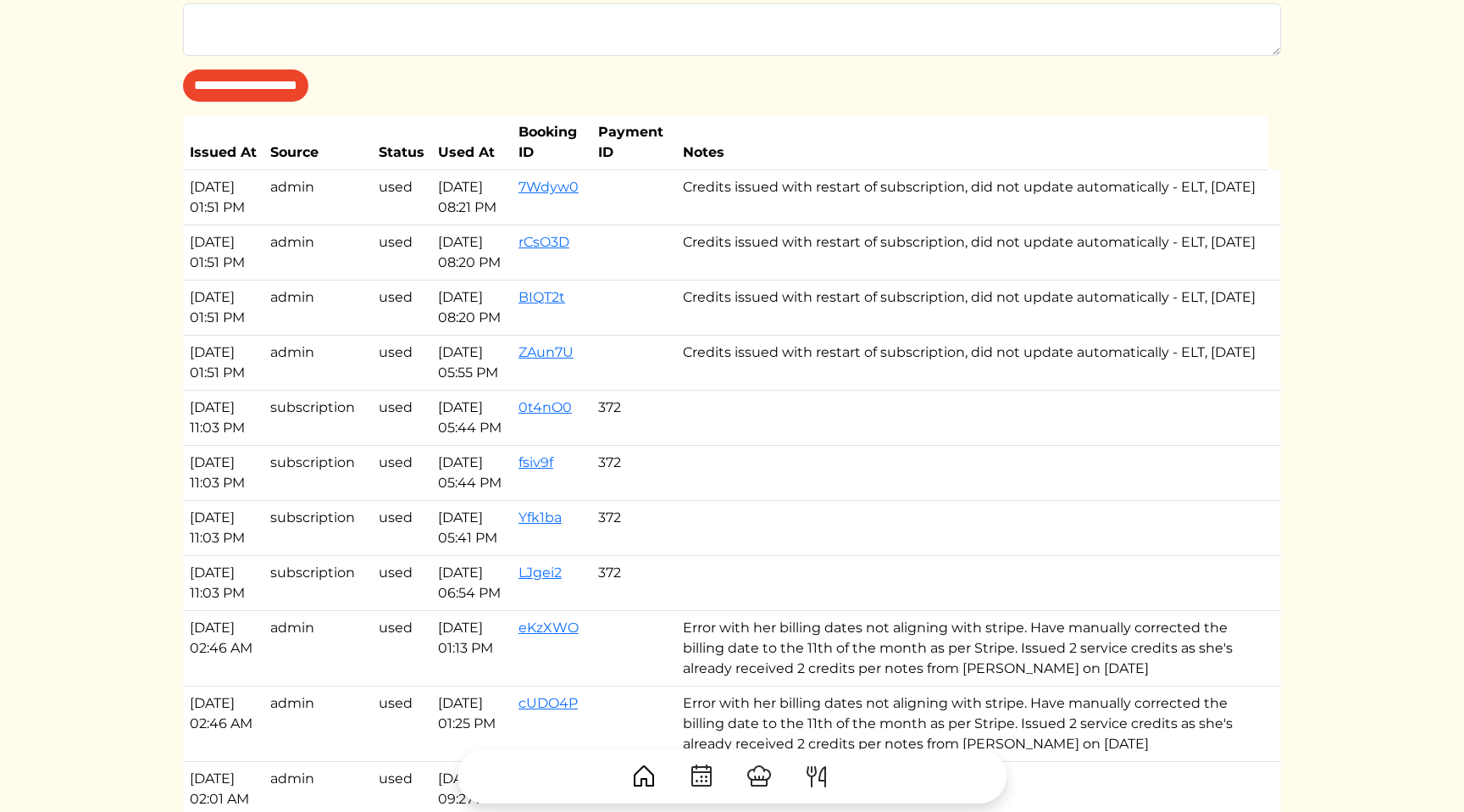
scroll to position [1243, 0]
click at [875, 393] on td "Credits issued with restart of subscription, did not update automatically - ELT…" at bounding box center [972, 364] width 592 height 55
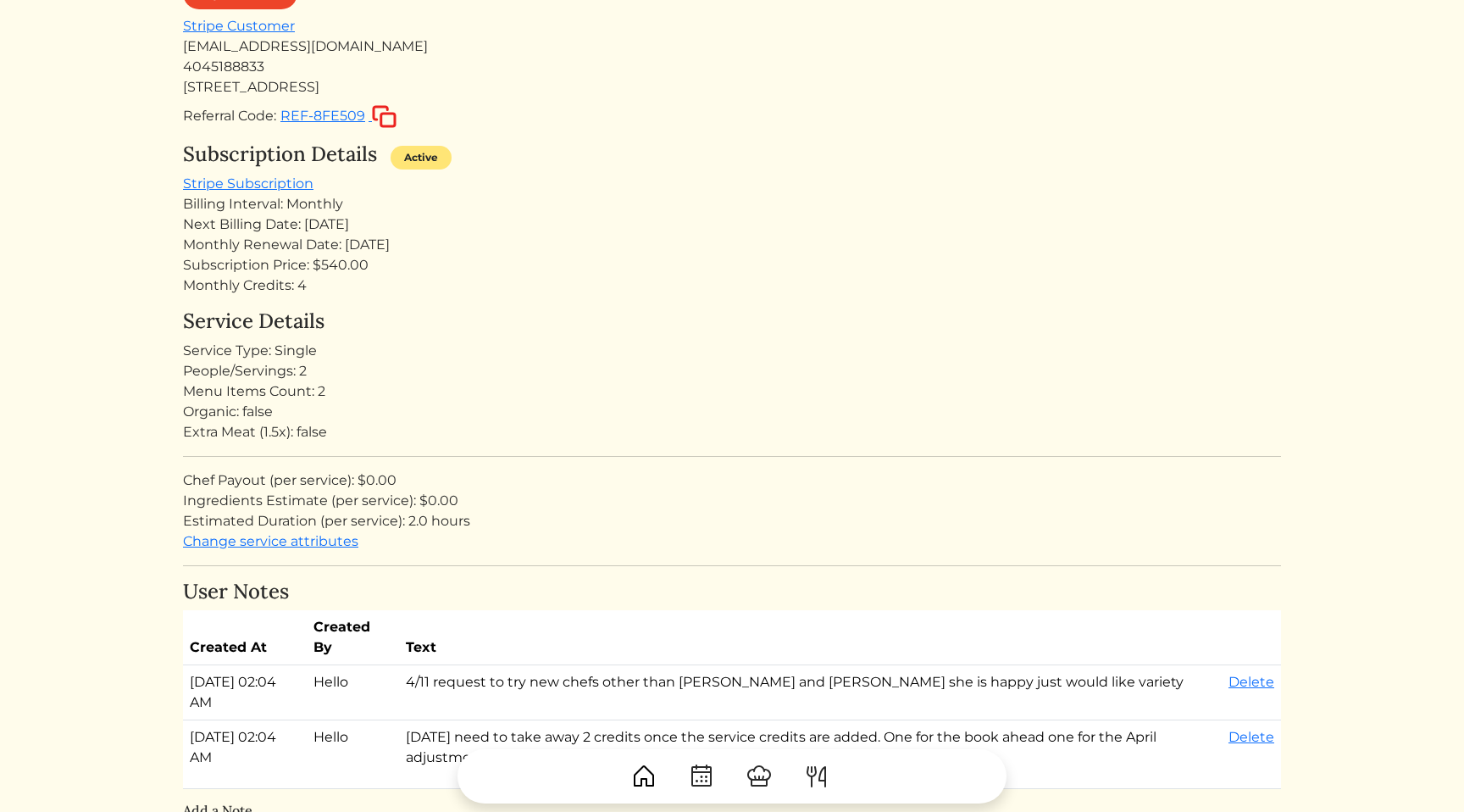
scroll to position [167, 0]
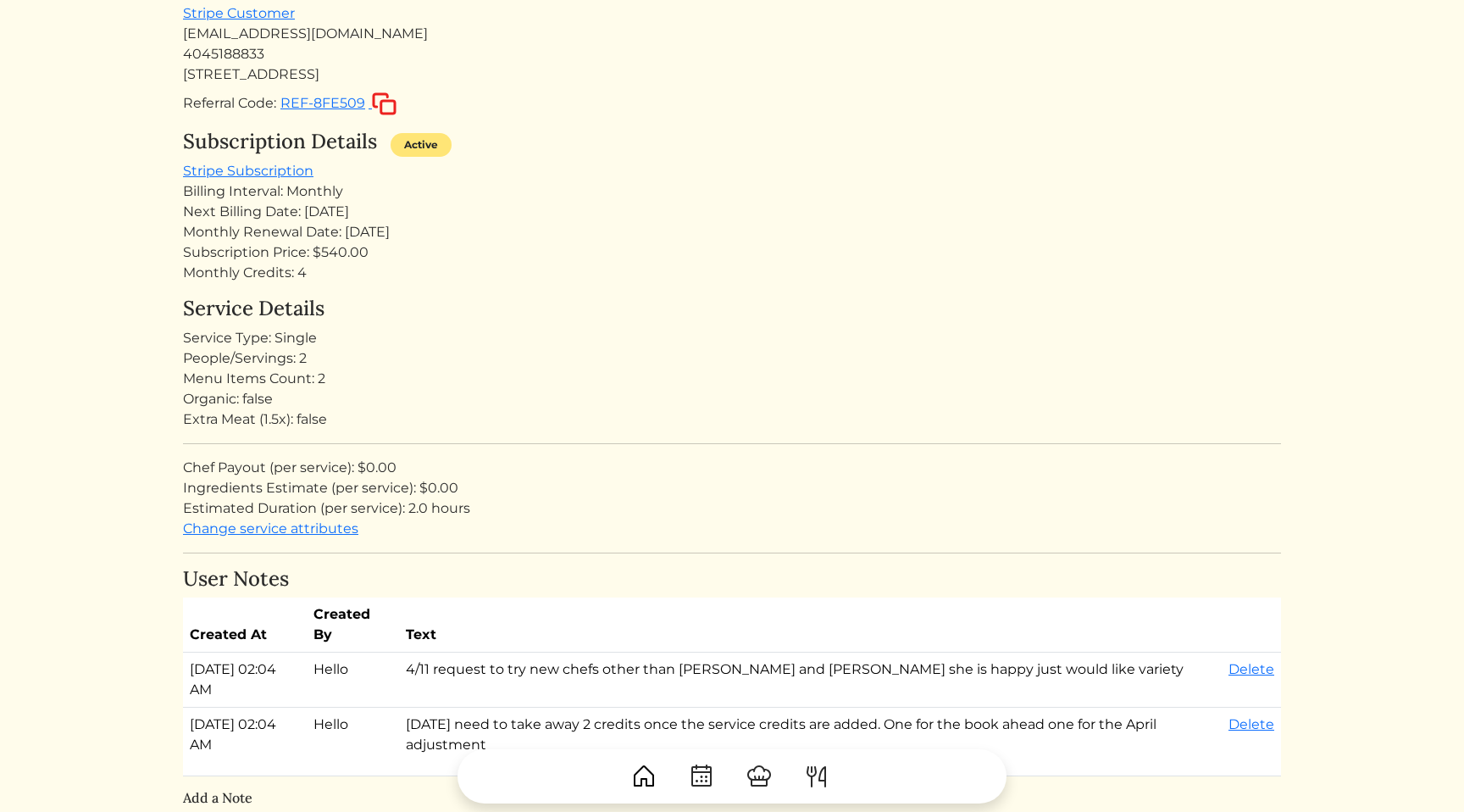
drag, startPoint x: 424, startPoint y: 230, endPoint x: 342, endPoint y: 238, distance: 82.4
click at [342, 238] on div "Monthly Renewal Date: Jun 12, 2025" at bounding box center [732, 232] width 1098 height 21
copy div "Jun 12, 2025"
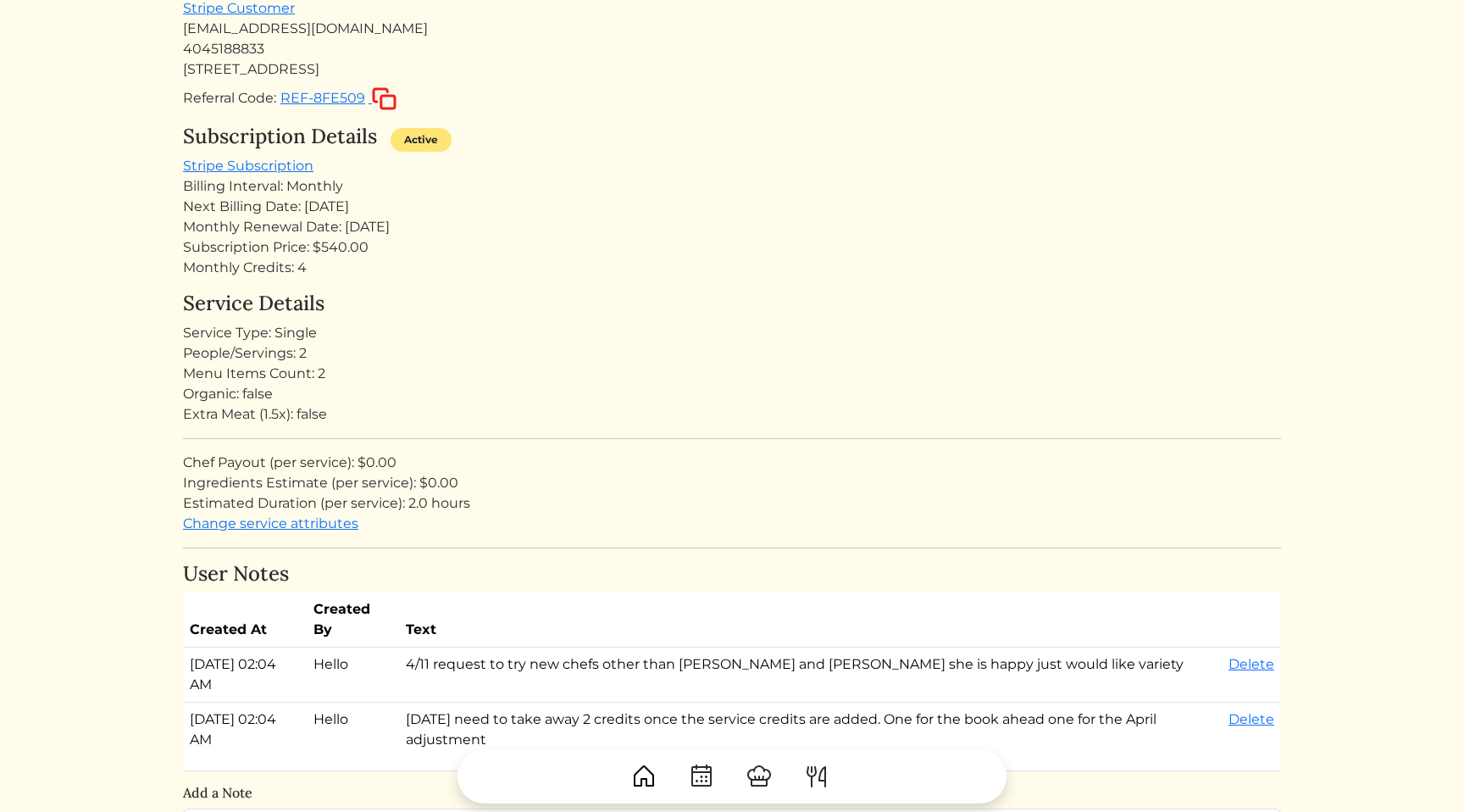
scroll to position [0, 0]
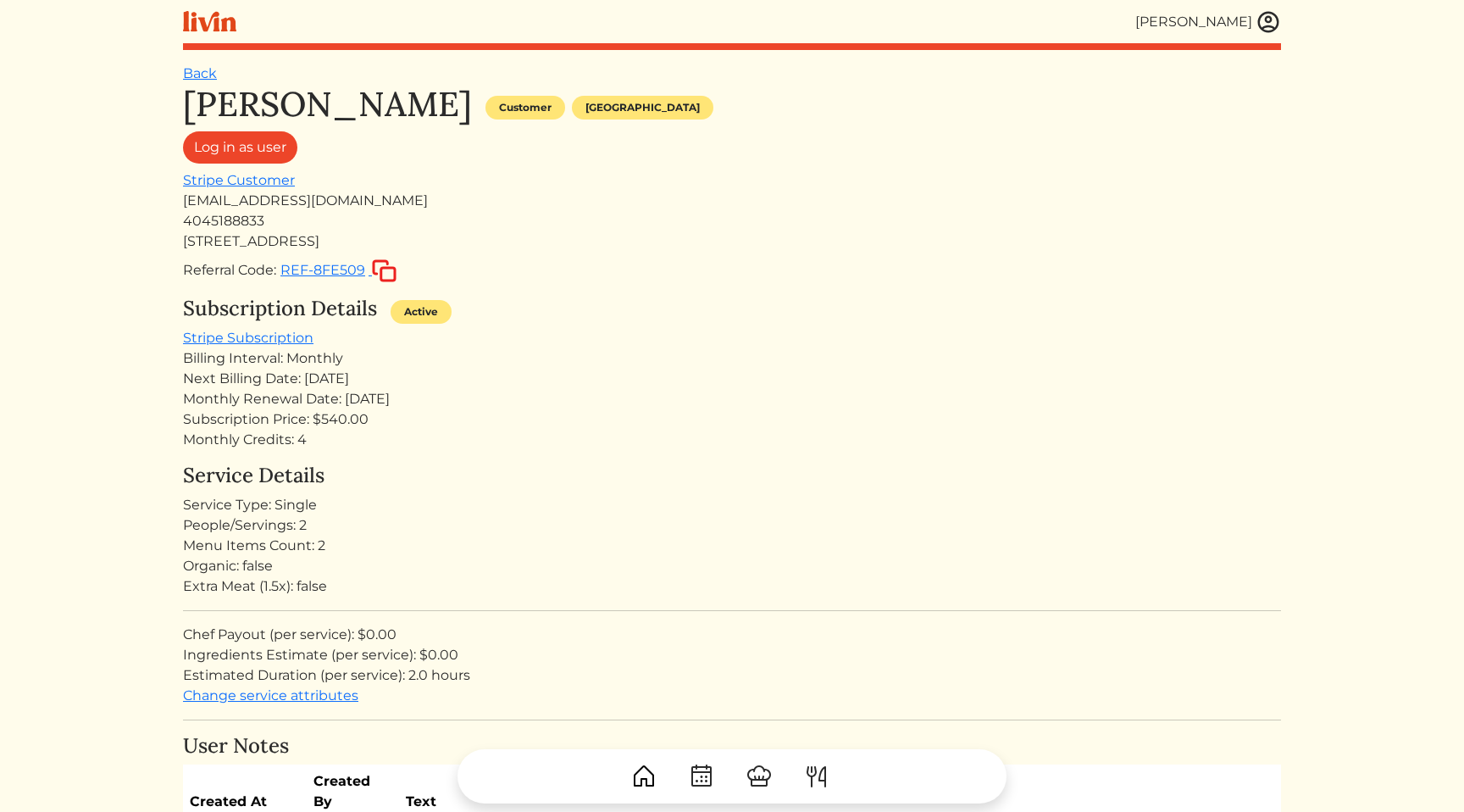
click at [438, 397] on div "Monthly Renewal Date: Jun 12, 2025" at bounding box center [732, 399] width 1098 height 21
click at [434, 468] on h4 "Service Details" at bounding box center [732, 475] width 1098 height 24
click at [696, 352] on div "Billing Interval: Monthly" at bounding box center [732, 358] width 1098 height 21
click at [195, 73] on link "Back" at bounding box center [200, 73] width 34 height 16
click at [332, 383] on div "Next Billing Date: Nov 09, 2025" at bounding box center [732, 378] width 1098 height 21
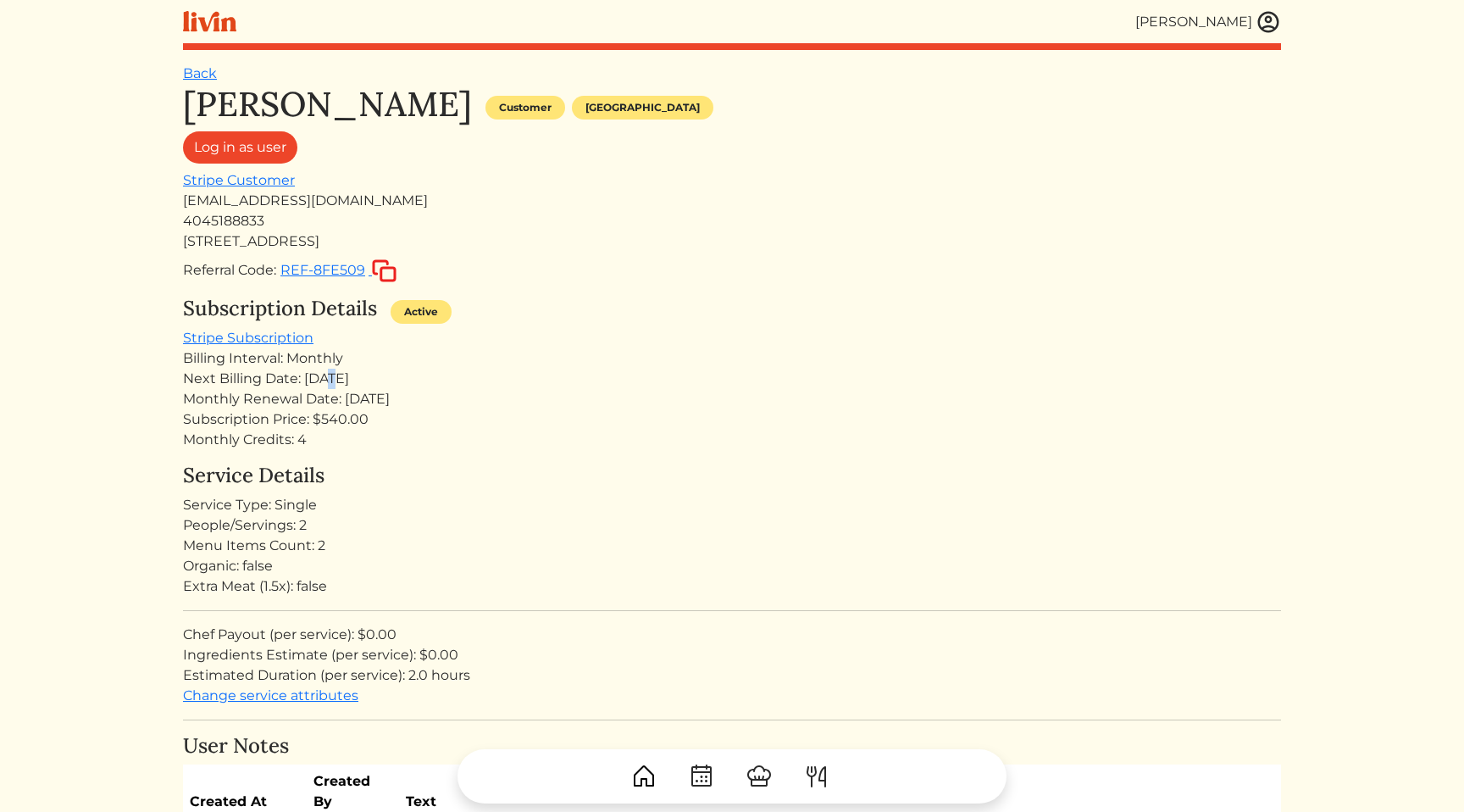
click at [332, 383] on div "Next Billing Date: Nov 09, 2025" at bounding box center [732, 378] width 1098 height 21
click at [355, 402] on div "Monthly Renewal Date: Jun 12, 2025" at bounding box center [732, 399] width 1098 height 21
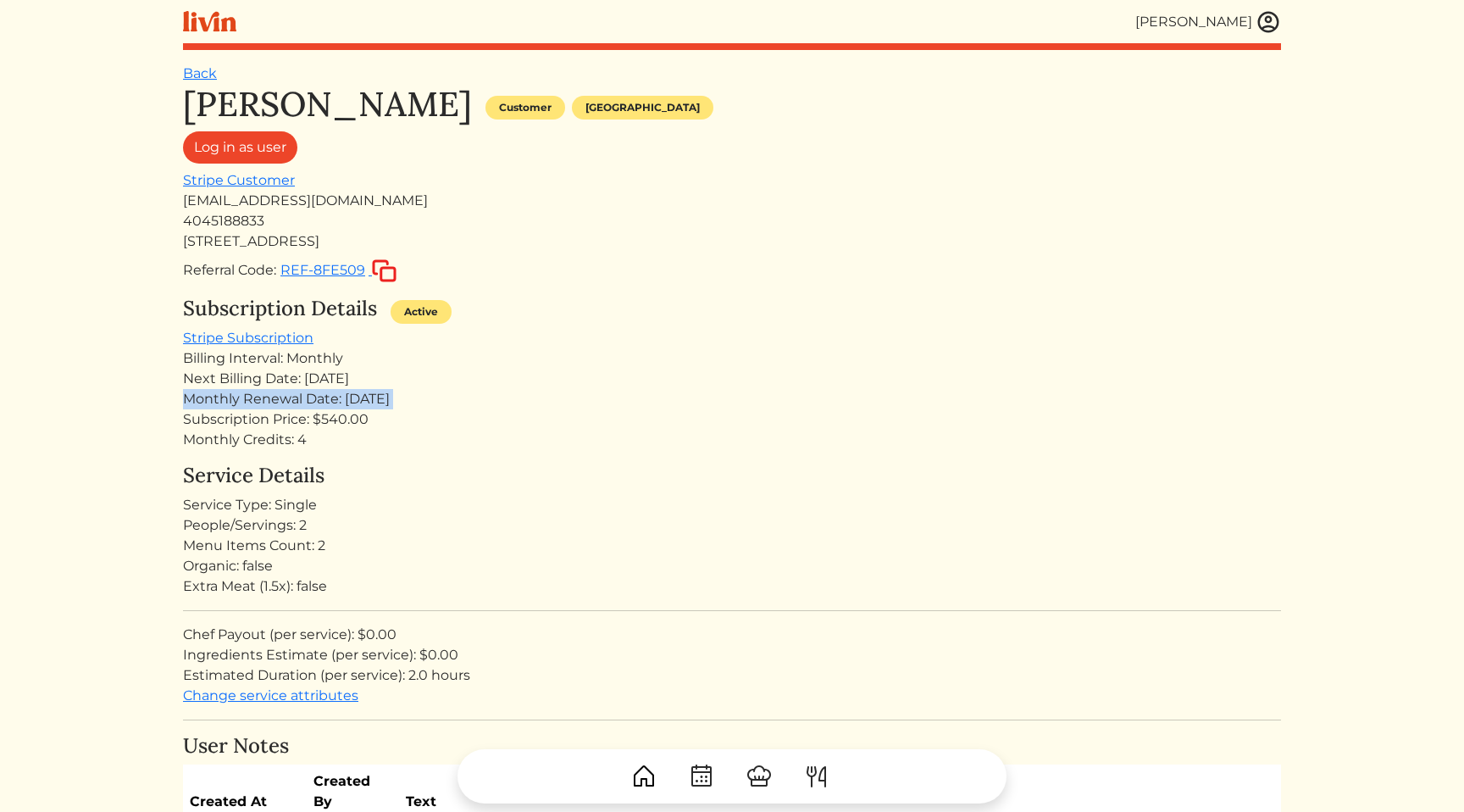
click at [472, 397] on div "Monthly Renewal Date: Jun 12, 2025" at bounding box center [732, 399] width 1098 height 21
drag, startPoint x: 472, startPoint y: 397, endPoint x: 461, endPoint y: 377, distance: 22.8
click at [461, 377] on div "Subscription Details Active Stripe Subscription Billing Interval: Monthly Next …" at bounding box center [732, 373] width 1098 height 153
click at [439, 364] on div "Billing Interval: Monthly" at bounding box center [732, 358] width 1098 height 21
drag, startPoint x: 439, startPoint y: 364, endPoint x: 453, endPoint y: 393, distance: 32.2
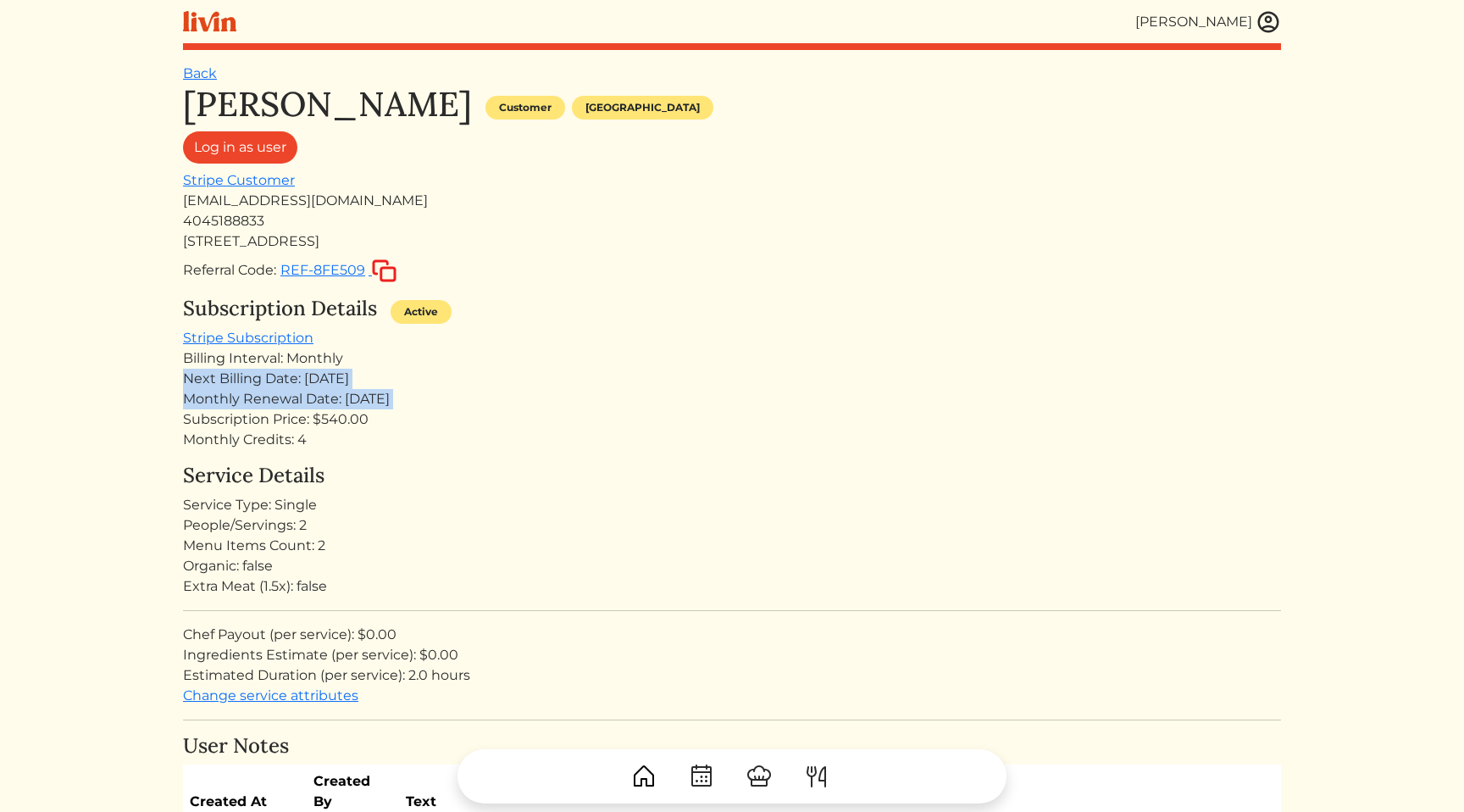
click at [453, 393] on div "Subscription Details Active Stripe Subscription Billing Interval: Monthly Next …" at bounding box center [732, 373] width 1098 height 153
click at [438, 400] on div "Monthly Renewal Date: Jun 12, 2025" at bounding box center [732, 399] width 1098 height 21
drag, startPoint x: 426, startPoint y: 402, endPoint x: 182, endPoint y: 379, distance: 245.1
click at [183, 376] on div "Next Billing Date: Nov 09, 2025" at bounding box center [732, 378] width 1098 height 21
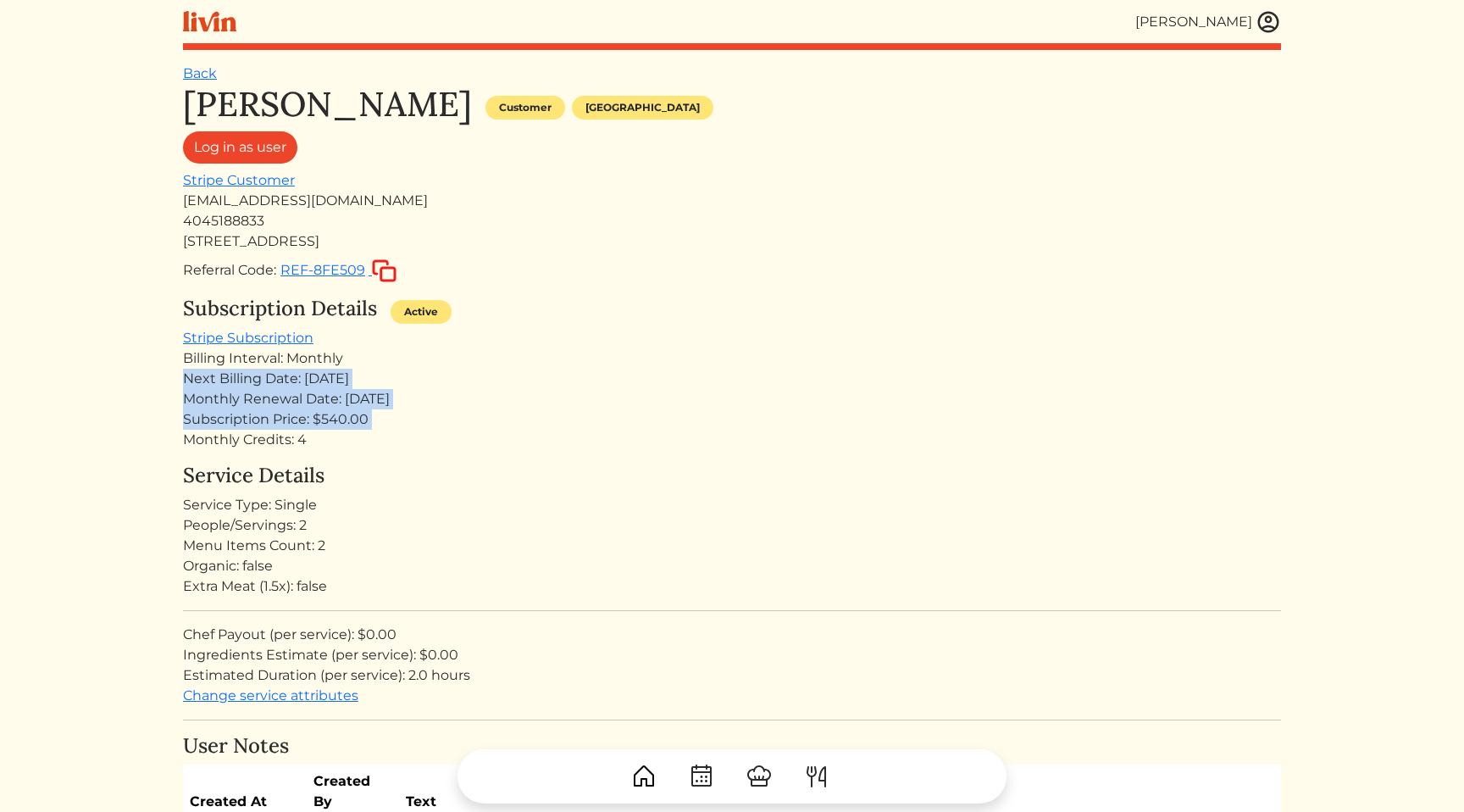
drag, startPoint x: 183, startPoint y: 376, endPoint x: 371, endPoint y: 427, distance: 194.8
click at [371, 427] on div "Subscription Details Active Stripe Subscription Billing Interval: Monthly Next …" at bounding box center [732, 373] width 1098 height 153
click at [399, 384] on div "Next Billing Date: Nov 09, 2025" at bounding box center [732, 378] width 1098 height 21
click at [399, 396] on div "Monthly Renewal Date: Jun 12, 2025" at bounding box center [732, 399] width 1098 height 21
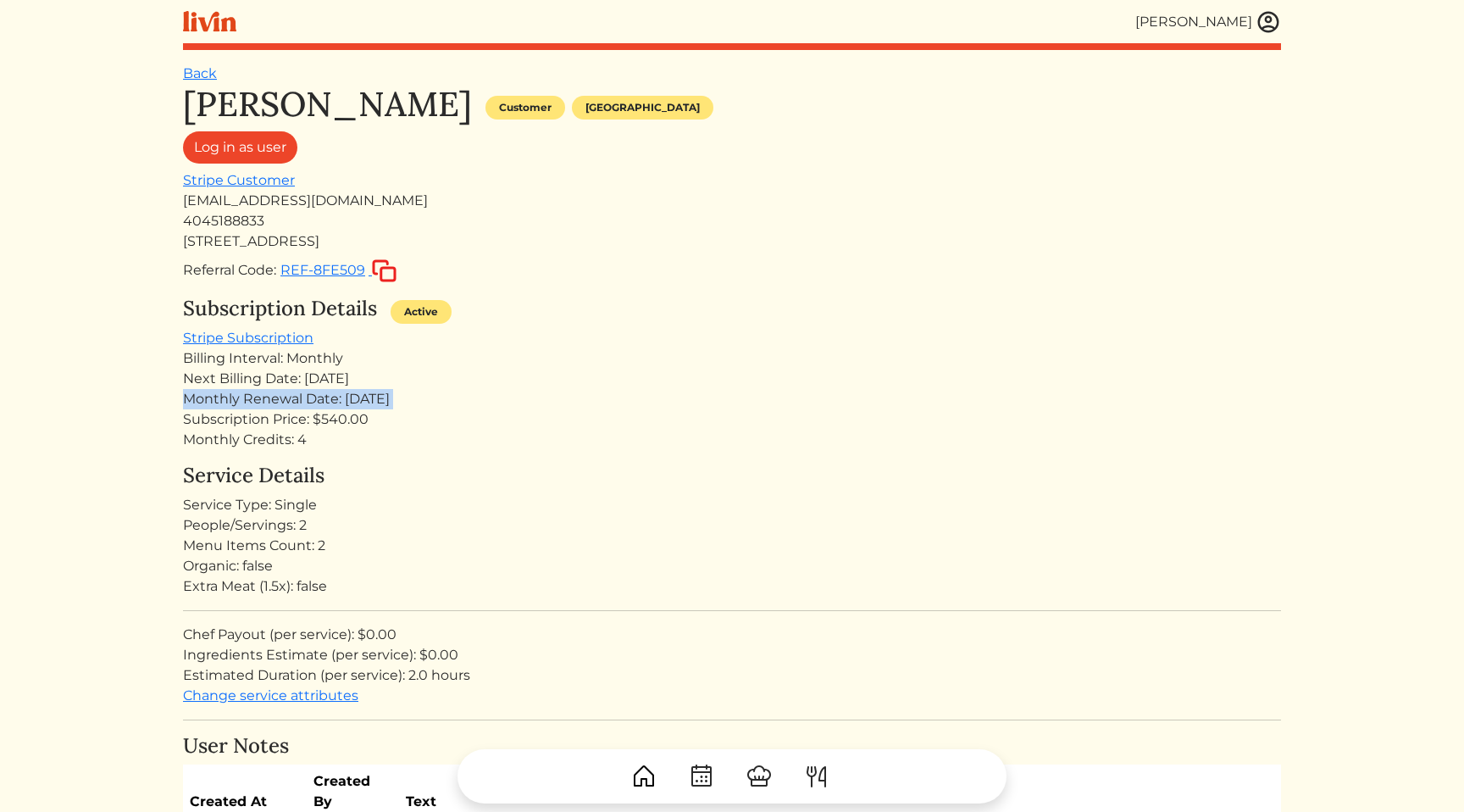
click at [399, 396] on div "Monthly Renewal Date: Jun 12, 2025" at bounding box center [732, 399] width 1098 height 21
click at [442, 398] on div "Monthly Renewal Date: Jun 12, 2025" at bounding box center [732, 399] width 1098 height 21
click at [489, 411] on div "Subscription Price: $540.00" at bounding box center [732, 419] width 1098 height 21
click at [399, 394] on div "Monthly Renewal Date: Jun 12, 2025" at bounding box center [732, 399] width 1098 height 21
click at [473, 410] on div "Subscription Price: $540.00" at bounding box center [732, 419] width 1098 height 21
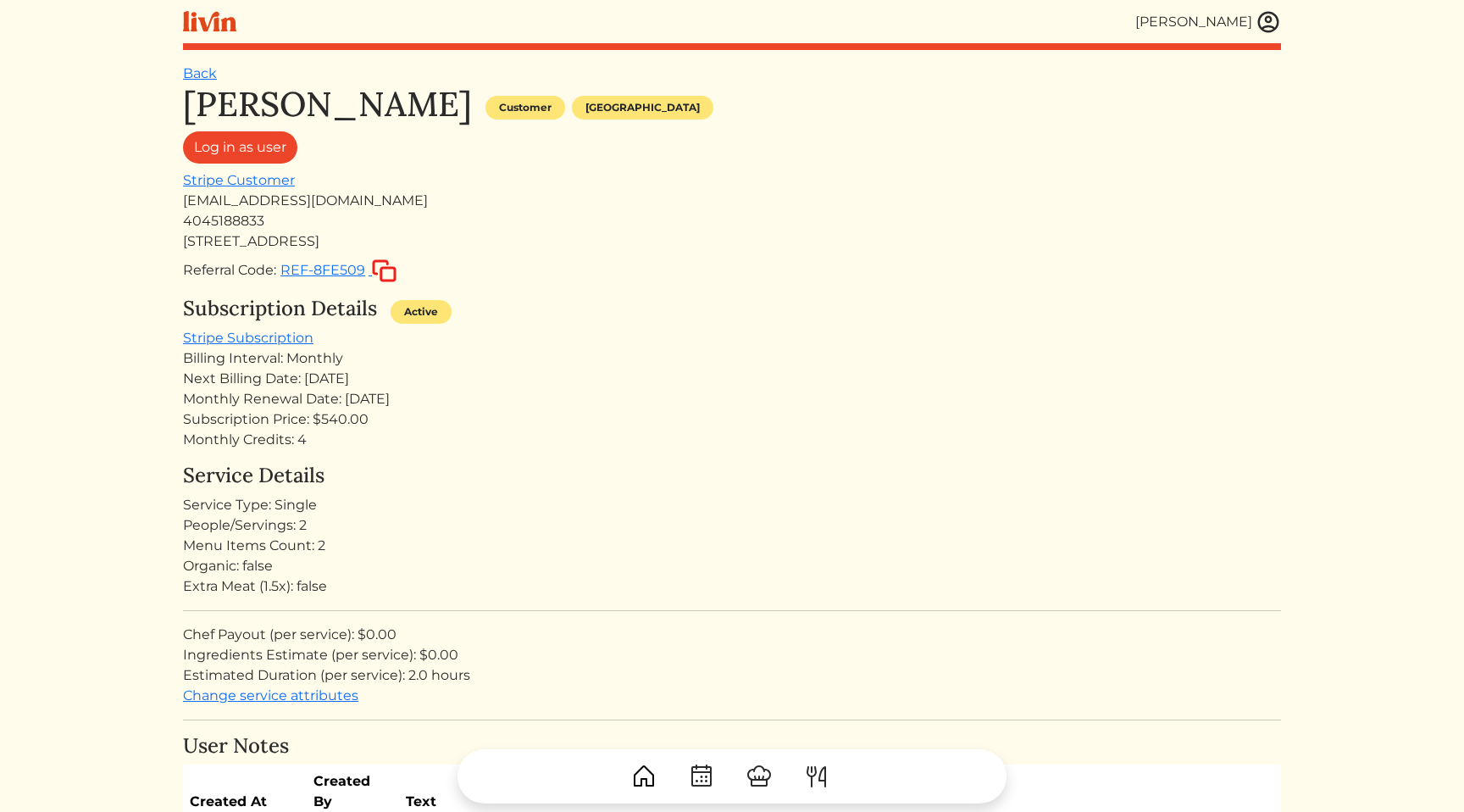
drag, startPoint x: 480, startPoint y: 407, endPoint x: 475, endPoint y: 347, distance: 60.2
click at [475, 347] on div "Subscription Details Active Stripe Subscription Billing Interval: Monthly Next …" at bounding box center [732, 373] width 1098 height 153
click at [425, 389] on div "Monthly Renewal Date: Jun 12, 2025" at bounding box center [732, 399] width 1098 height 21
drag, startPoint x: 442, startPoint y: 362, endPoint x: 456, endPoint y: 409, distance: 49.0
click at [456, 409] on div "Subscription Details Active Stripe Subscription Billing Interval: Monthly Next …" at bounding box center [732, 373] width 1098 height 153
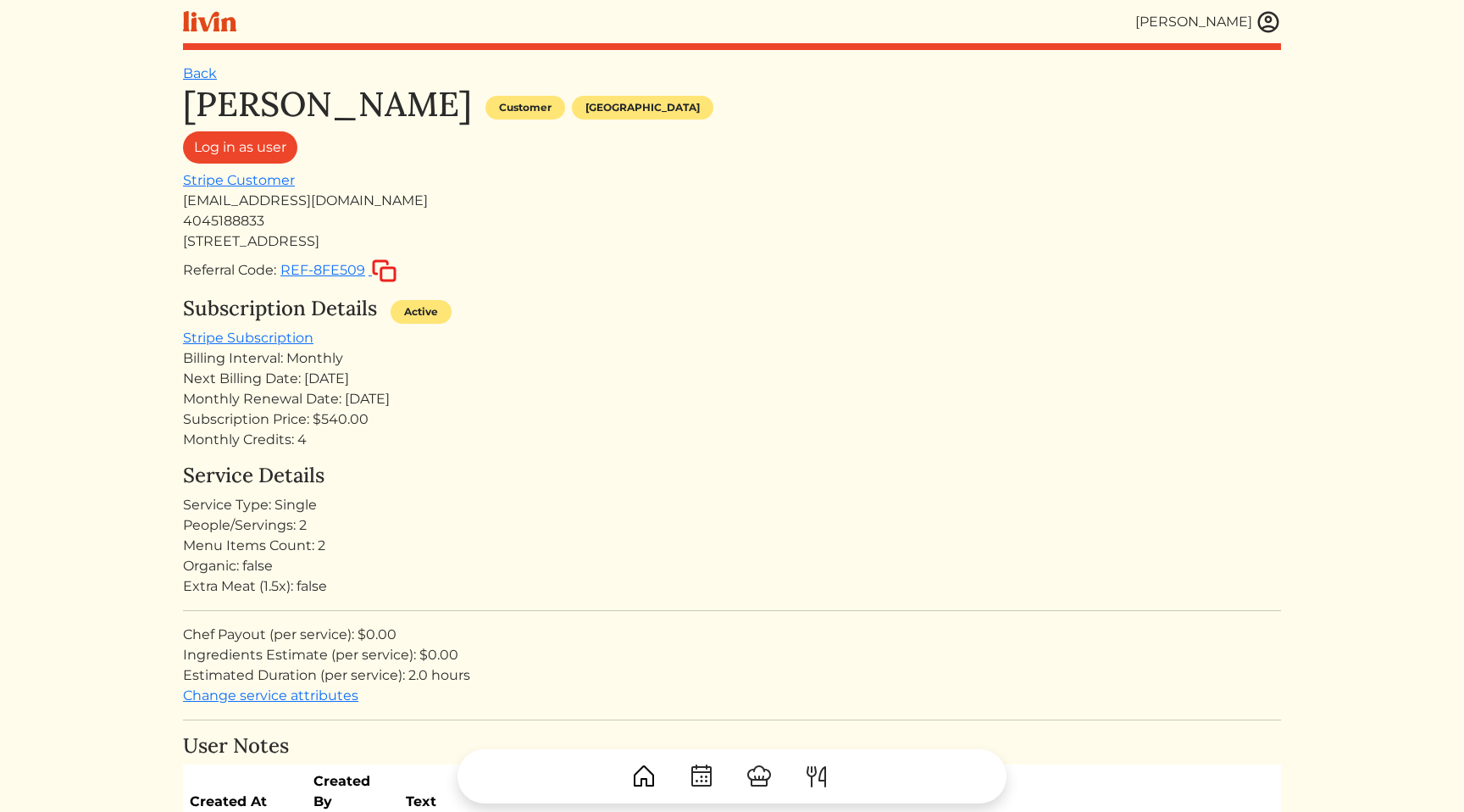
click at [671, 310] on div "Subscription Details Active" at bounding box center [732, 312] width 1098 height 31
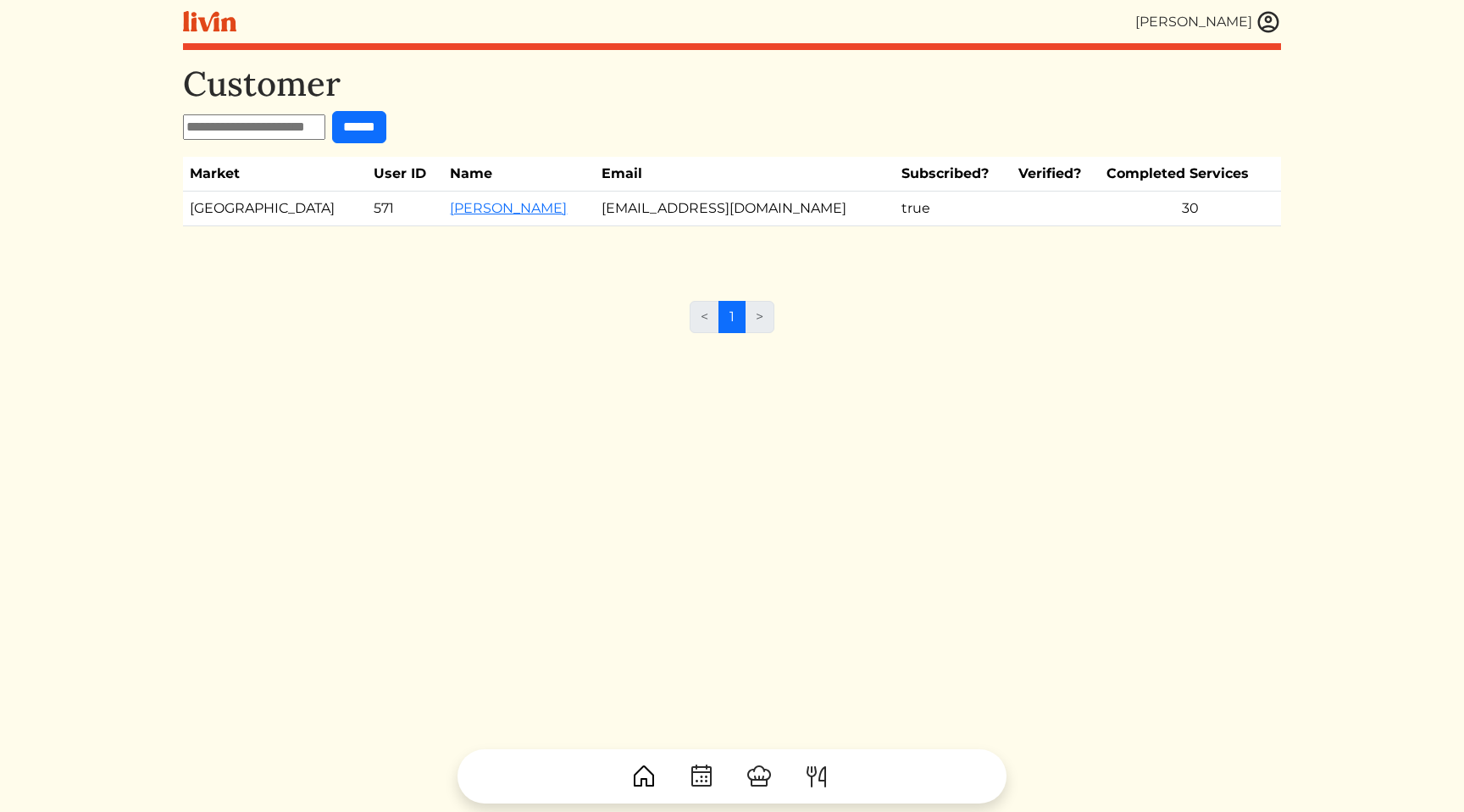
click at [264, 127] on input "text" at bounding box center [254, 127] width 143 height 25
click at [319, 359] on div "Customer ****** Market User ID Name Email Subscribed? Verified? Completed Servi…" at bounding box center [732, 470] width 1098 height 812
click at [258, 129] on input "text" at bounding box center [254, 127] width 143 height 25
type input "****"
click at [333, 111] on input "******" at bounding box center [360, 127] width 54 height 32
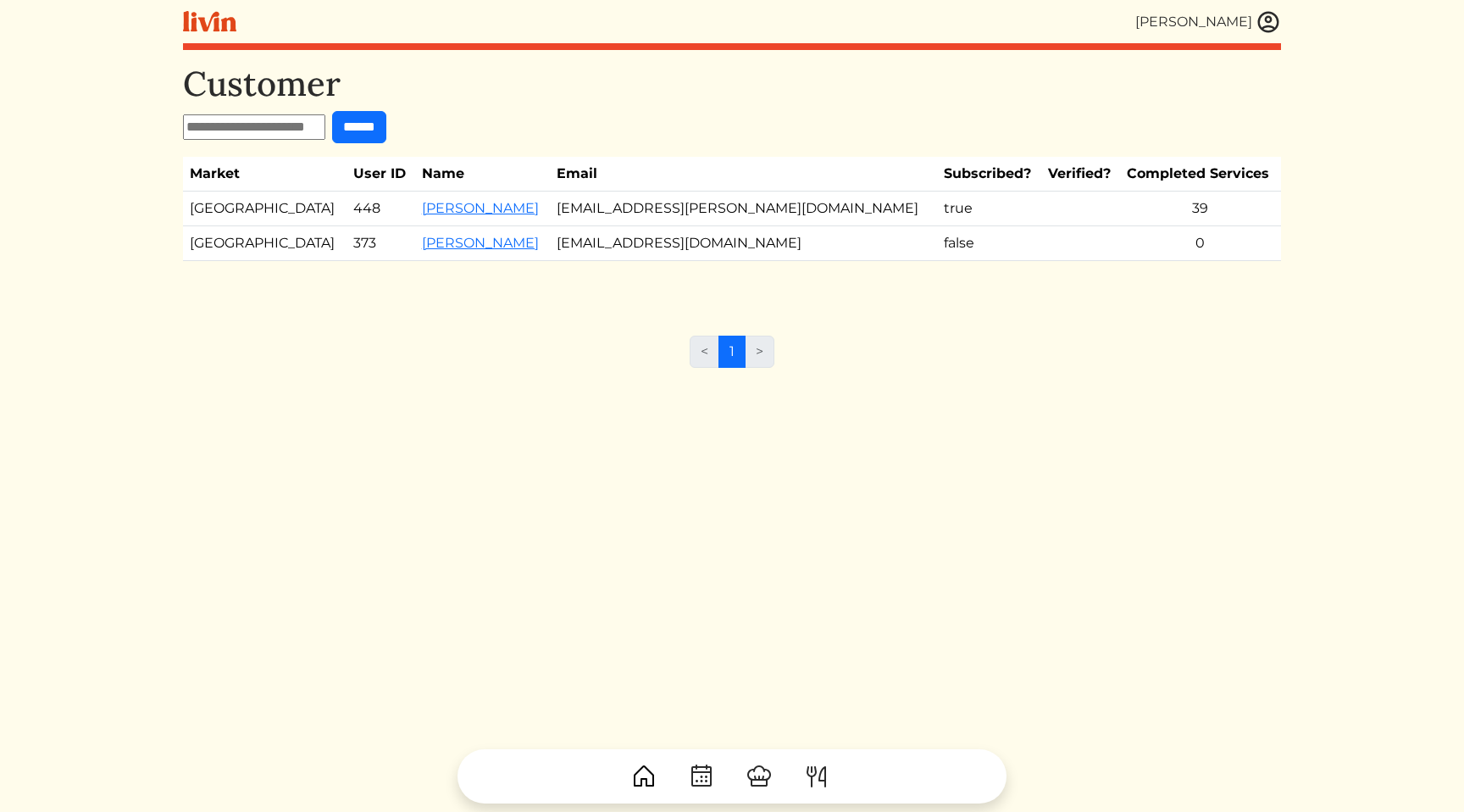
click at [489, 375] on div "< 1 >" at bounding box center [732, 358] width 1098 height 46
click at [422, 213] on link "[PERSON_NAME]" at bounding box center [481, 208] width 117 height 16
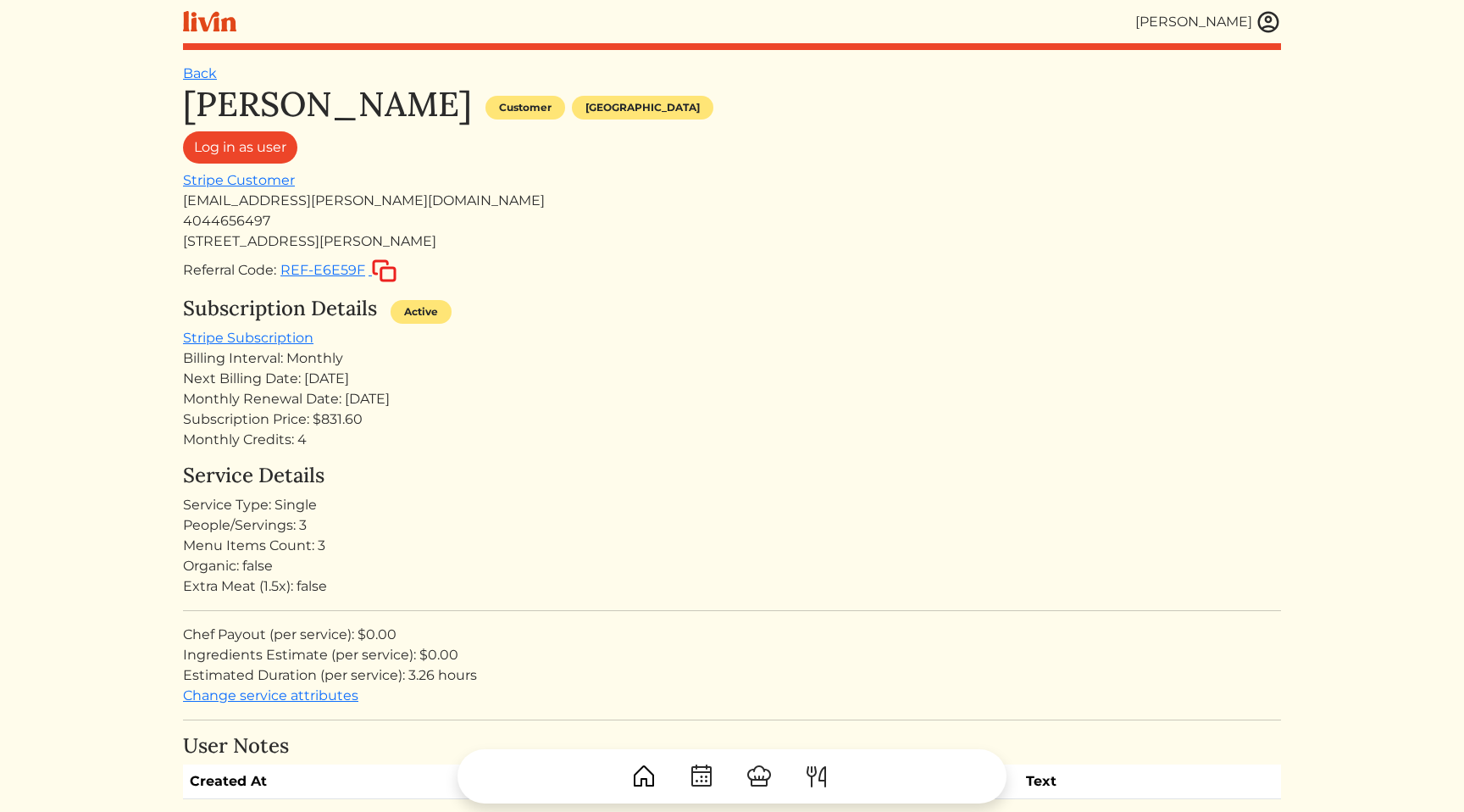
click at [539, 408] on div "Monthly Renewal Date: [DATE]" at bounding box center [732, 399] width 1098 height 21
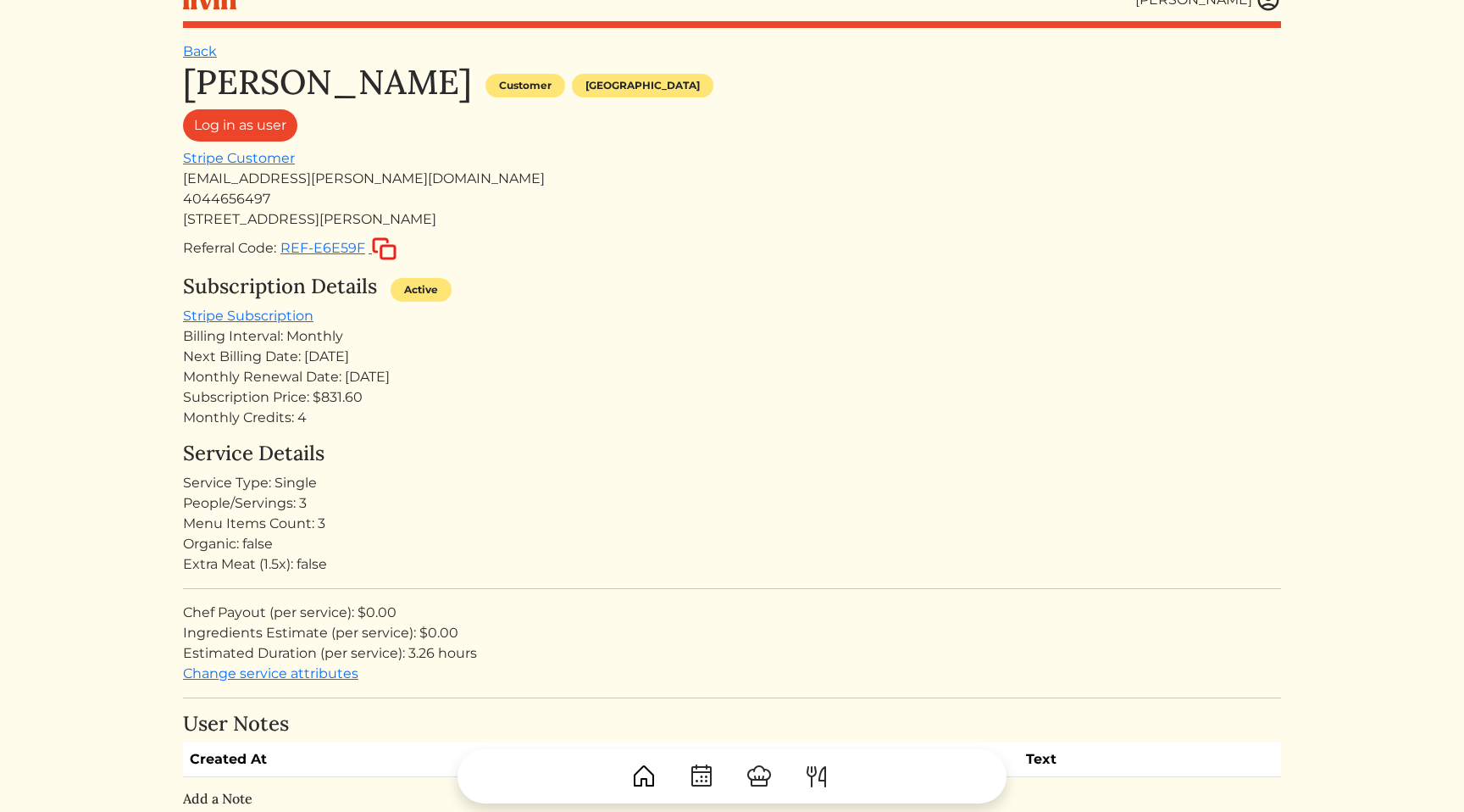
click at [425, 387] on div "Subscription Price: $831.60" at bounding box center [732, 397] width 1098 height 21
click at [443, 375] on div "Monthly Renewal Date: [DATE]" at bounding box center [732, 376] width 1098 height 21
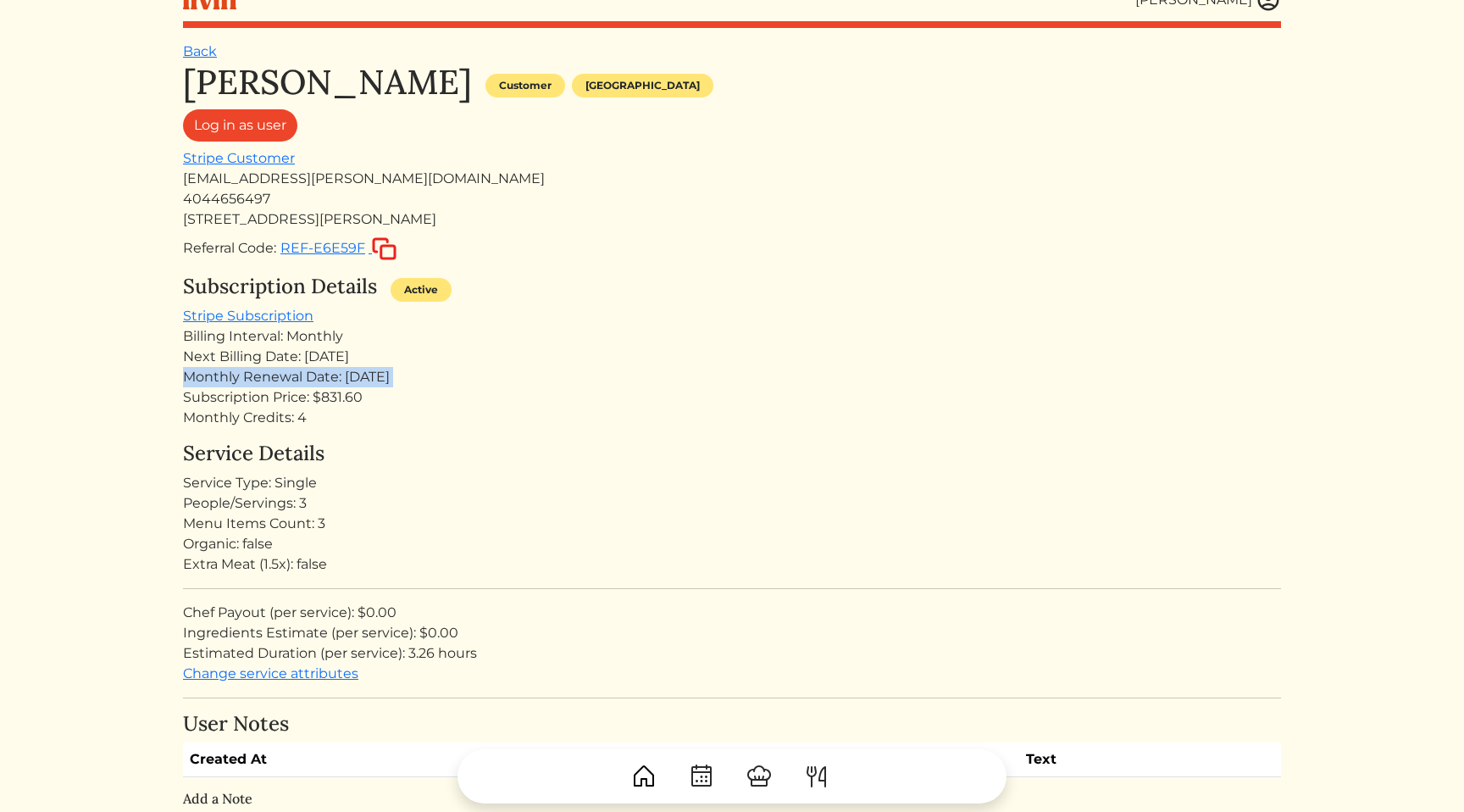
click at [443, 375] on div "Monthly Renewal Date: [DATE]" at bounding box center [732, 376] width 1098 height 21
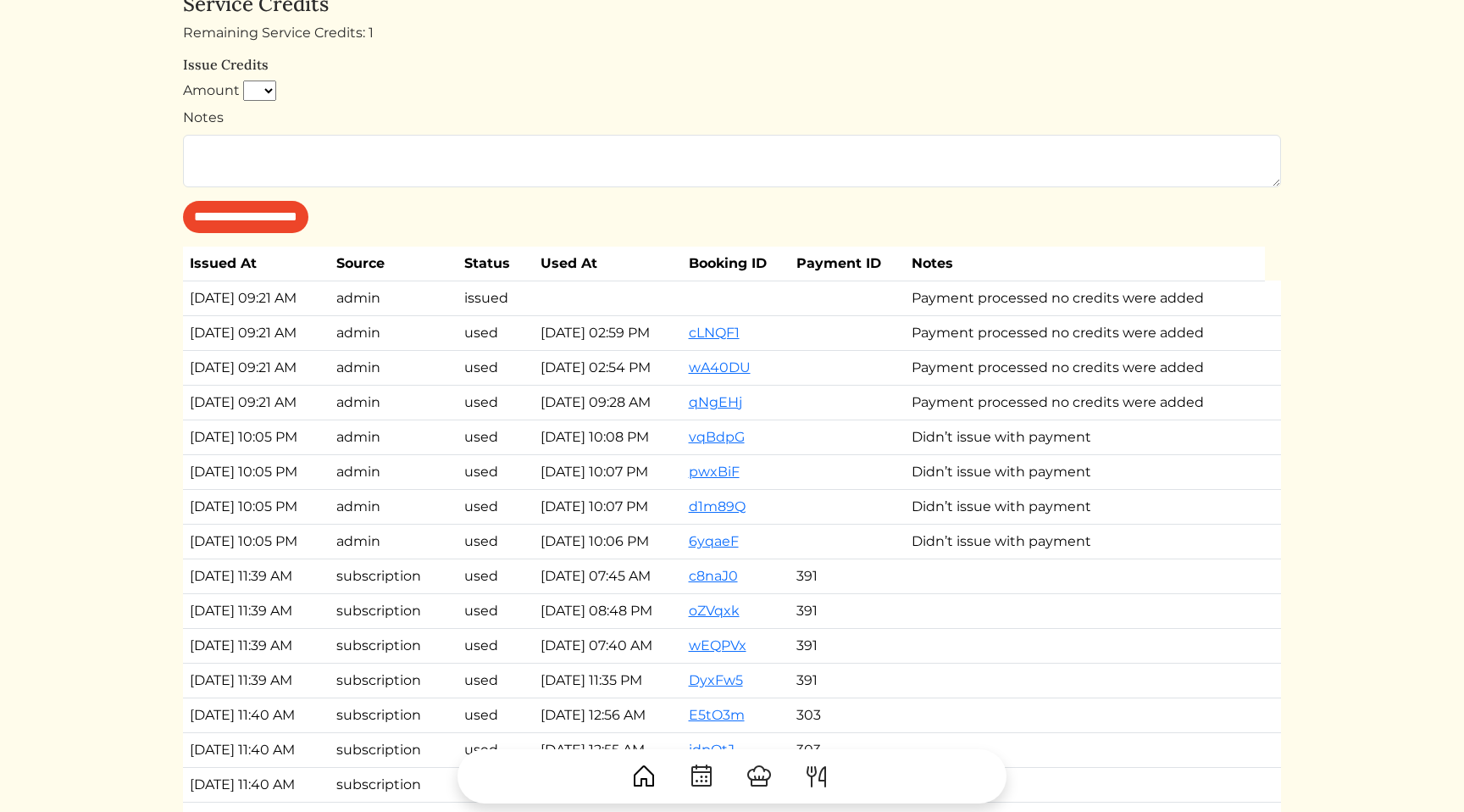
scroll to position [1083, 0]
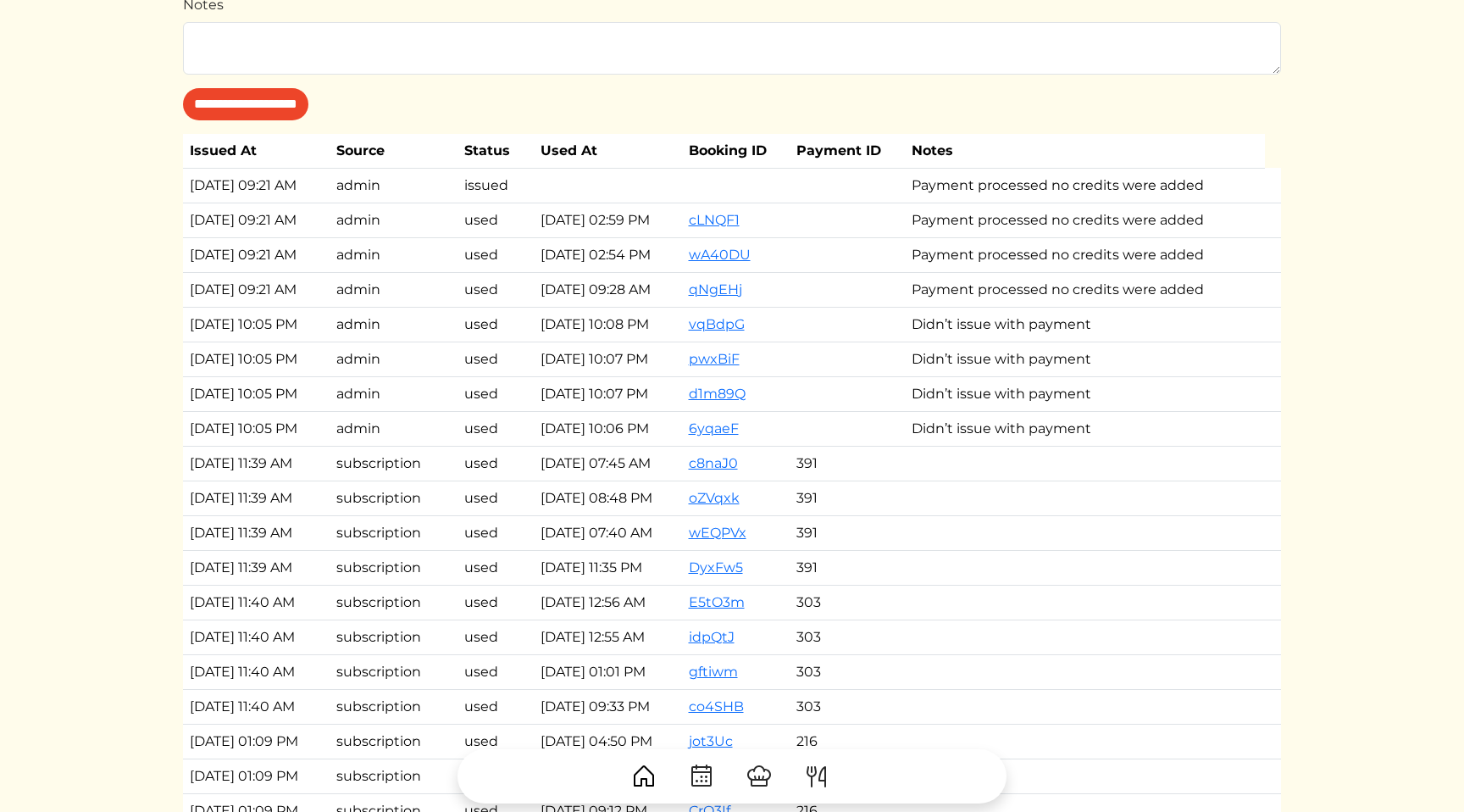
click at [457, 429] on td "admin" at bounding box center [394, 428] width 128 height 35
drag, startPoint x: 463, startPoint y: 429, endPoint x: 189, endPoint y: 265, distance: 319.3
click at [189, 265] on tbody "[DATE] 09:21 AM admin issued Payment processed no credits were added [DATE] 09:…" at bounding box center [732, 740] width 1098 height 1146
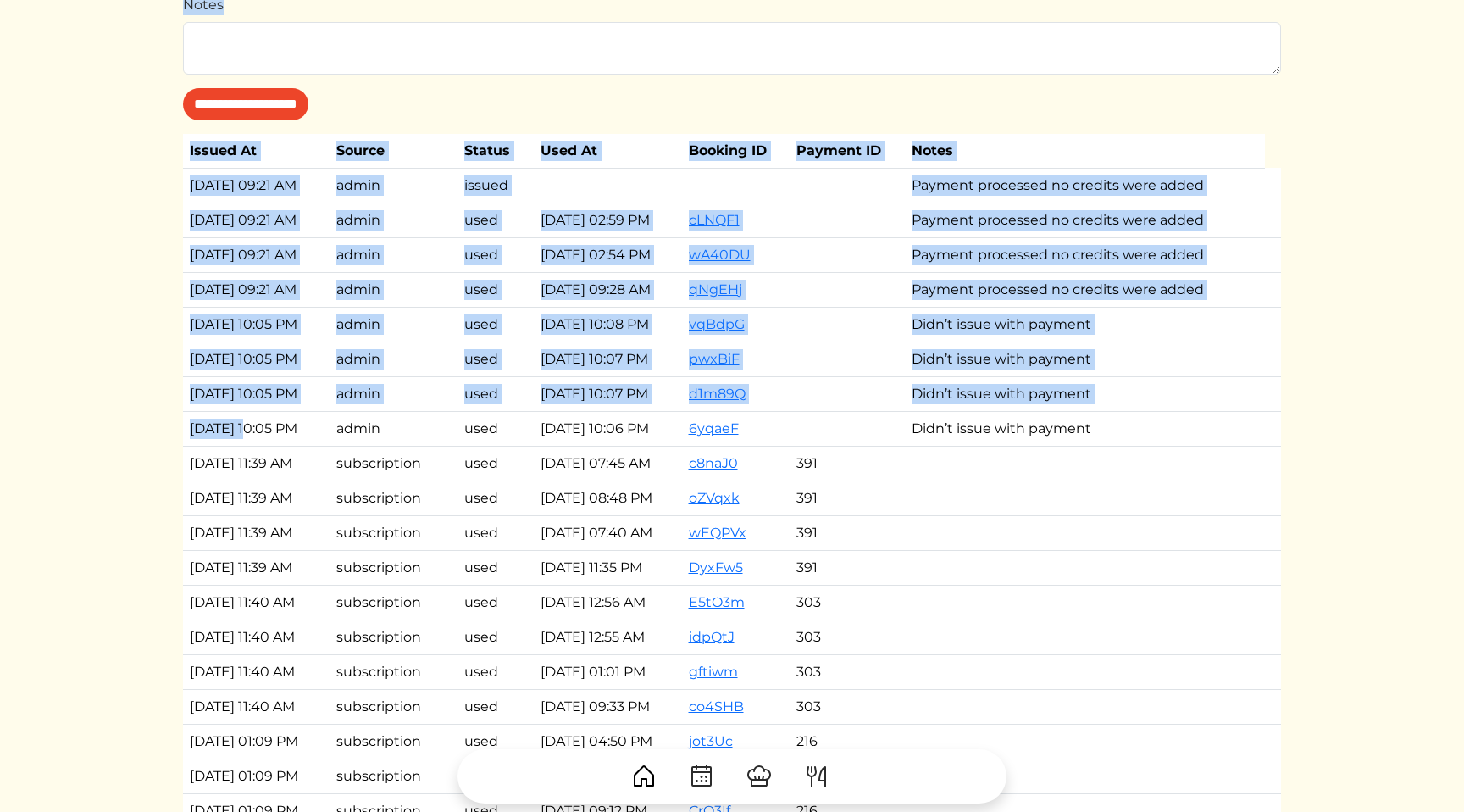
drag, startPoint x: 149, startPoint y: 298, endPoint x: 241, endPoint y: 432, distance: 162.5
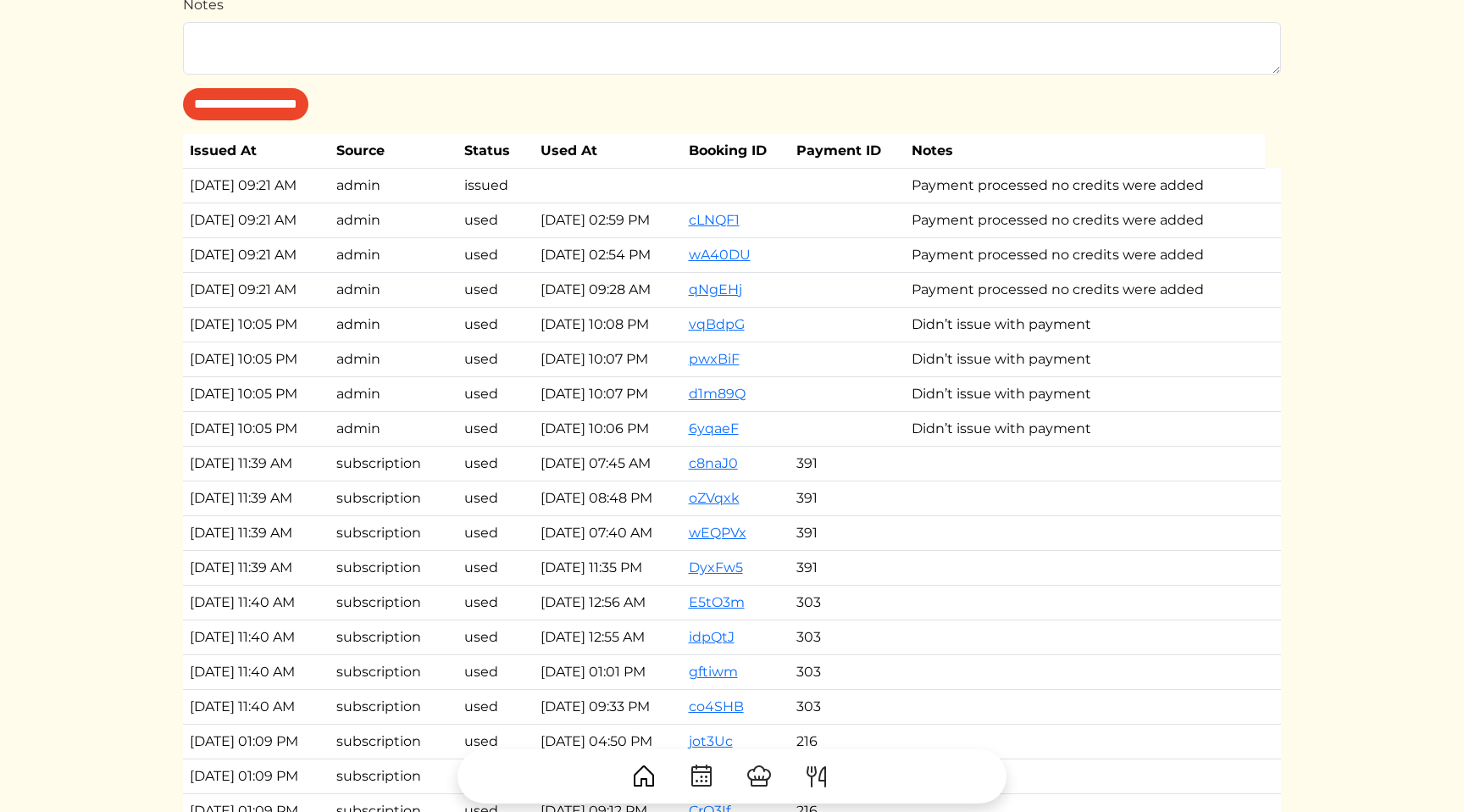
click at [222, 438] on td "[DATE] 10:05 PM" at bounding box center [256, 428] width 147 height 35
click at [318, 415] on td "[DATE] 10:05 PM" at bounding box center [256, 428] width 147 height 35
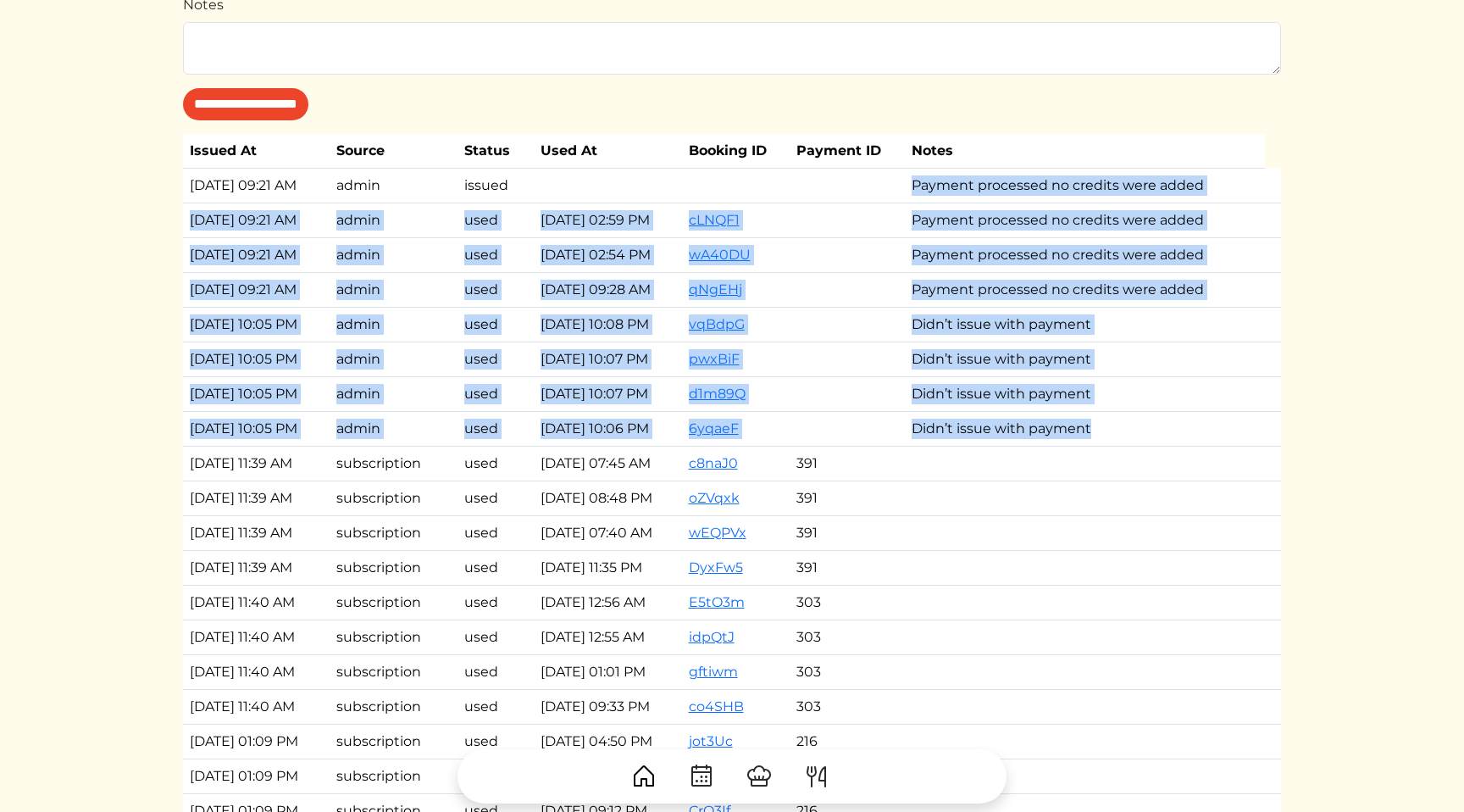
drag, startPoint x: 1142, startPoint y: 433, endPoint x: 1135, endPoint y: 174, distance: 259.1
click at [1135, 174] on tbody "[DATE] 09:21 AM admin issued Payment processed no credits were added [DATE] 09:…" at bounding box center [732, 740] width 1098 height 1146
click at [1035, 203] on td "Payment processed no credits were added" at bounding box center [1086, 220] width 360 height 35
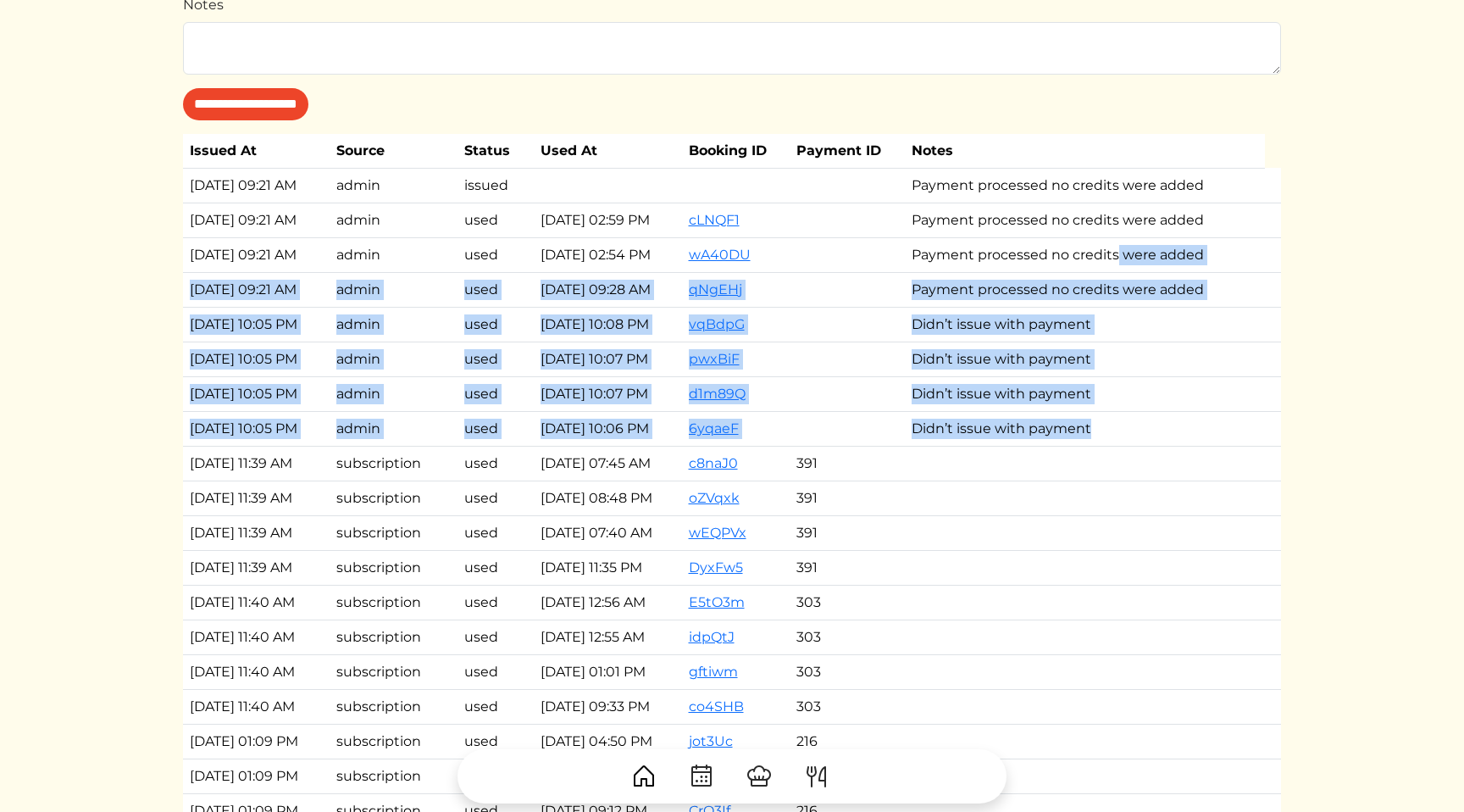
drag, startPoint x: 1151, startPoint y: 443, endPoint x: 1151, endPoint y: 246, distance: 197.0
click at [1151, 246] on tbody "[DATE] 09:21 AM admin issued Payment processed no credits were added [DATE] 09:…" at bounding box center [732, 740] width 1098 height 1146
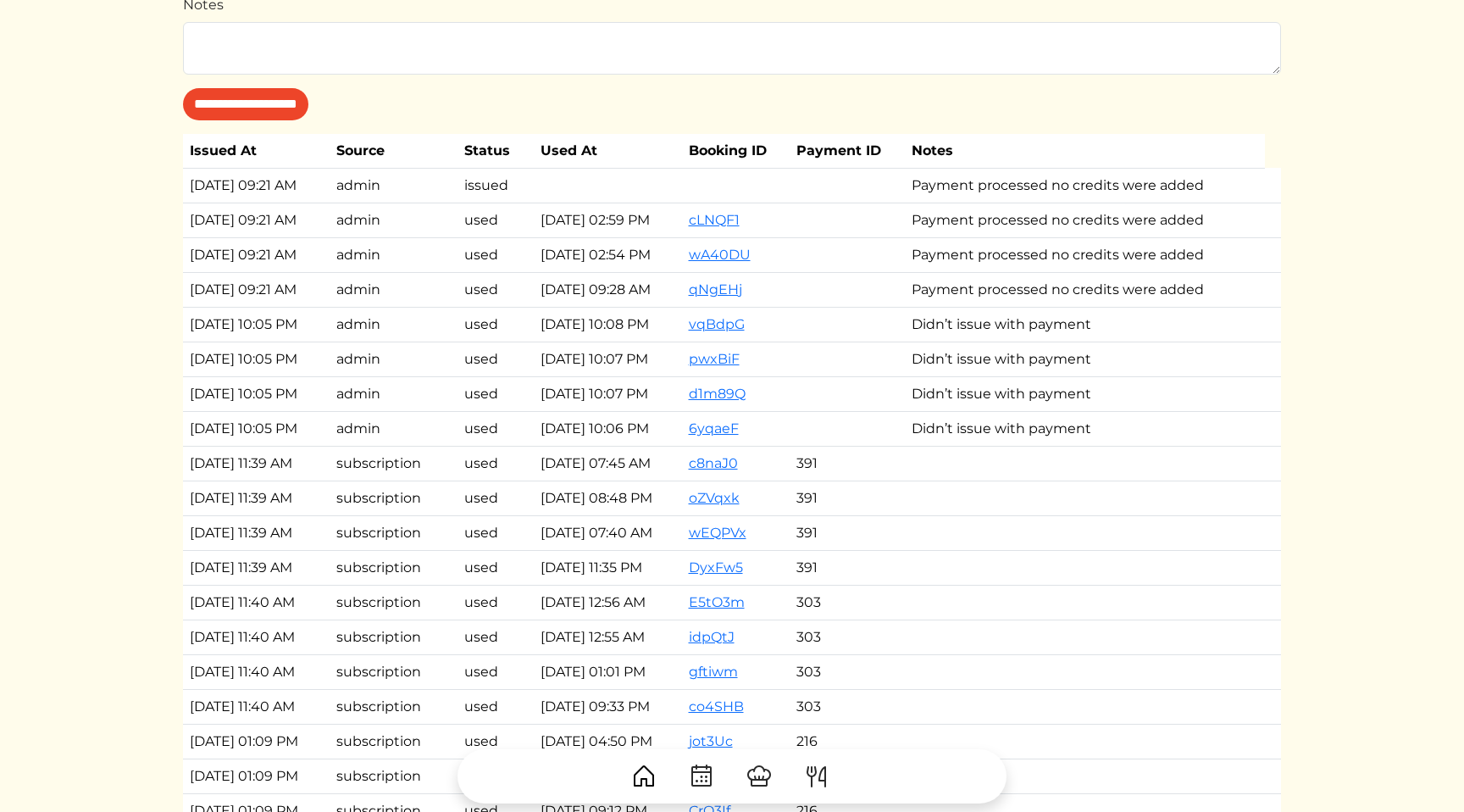
click at [1099, 229] on td "Payment processed no credits were added" at bounding box center [1086, 220] width 360 height 35
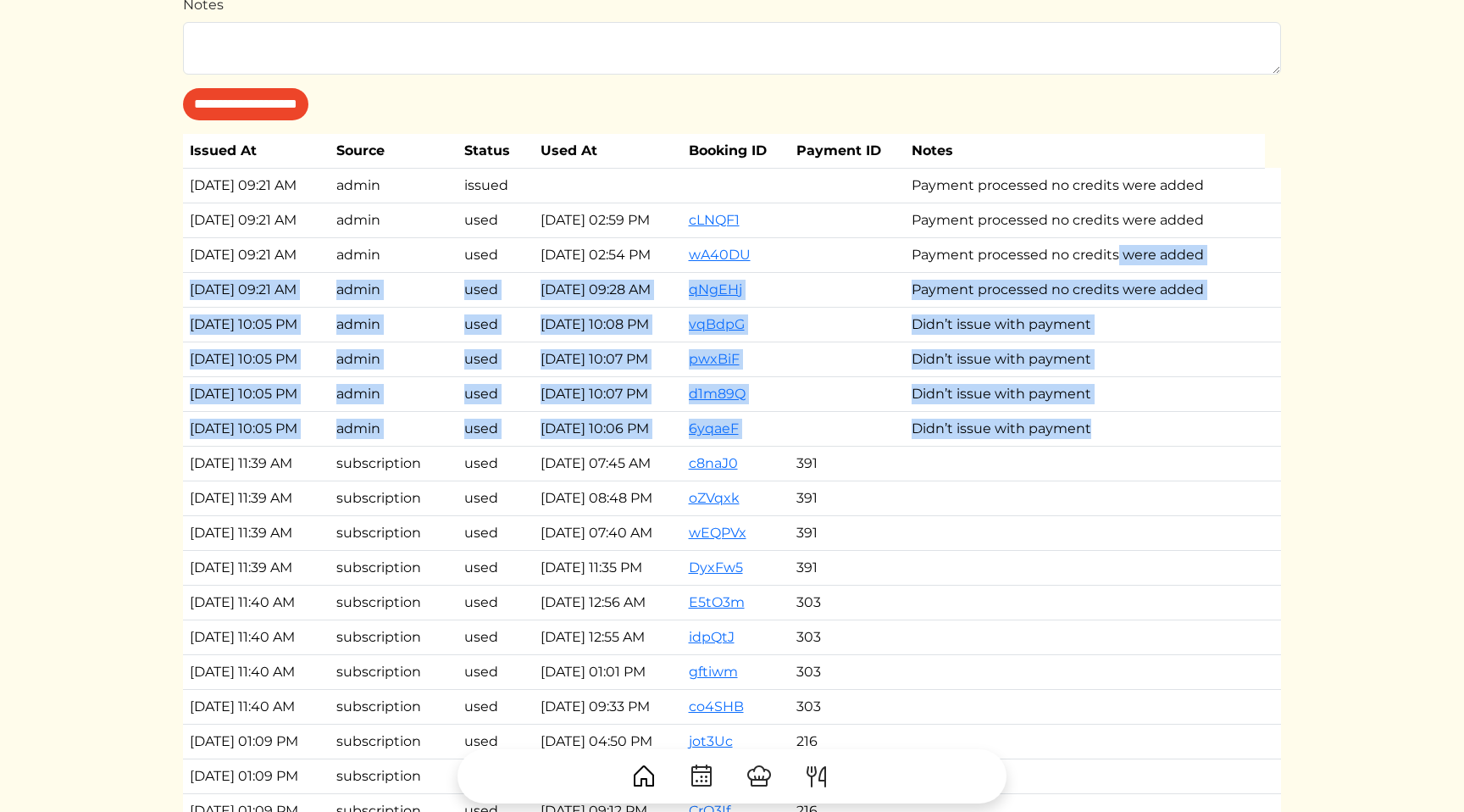
drag, startPoint x: 1159, startPoint y: 429, endPoint x: 1148, endPoint y: 264, distance: 165.4
click at [1148, 264] on tbody "[DATE] 09:21 AM admin issued Payment processed no credits were added [DATE] 09:…" at bounding box center [732, 740] width 1098 height 1146
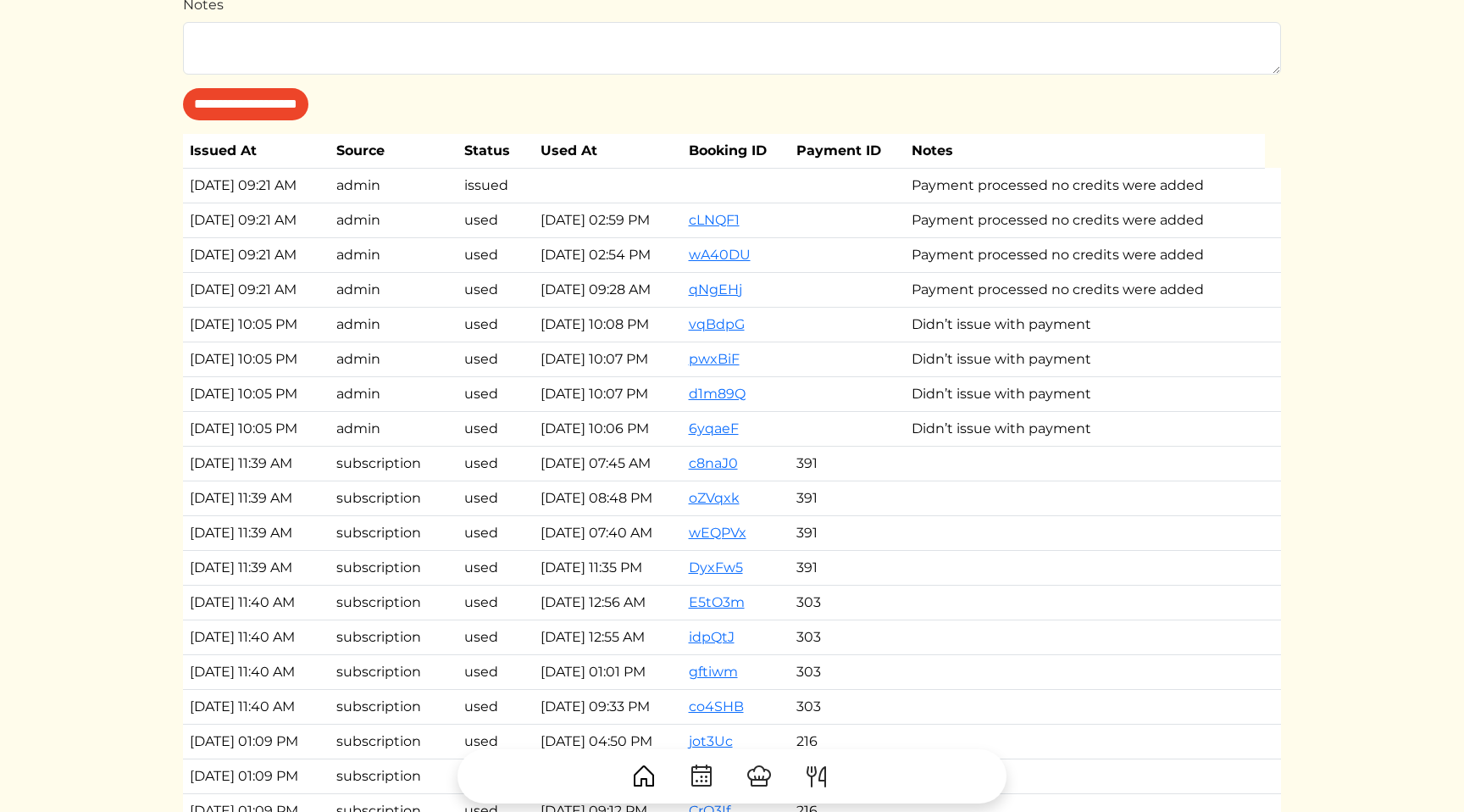
click at [1074, 261] on td "Payment processed no credits were added" at bounding box center [1086, 255] width 360 height 35
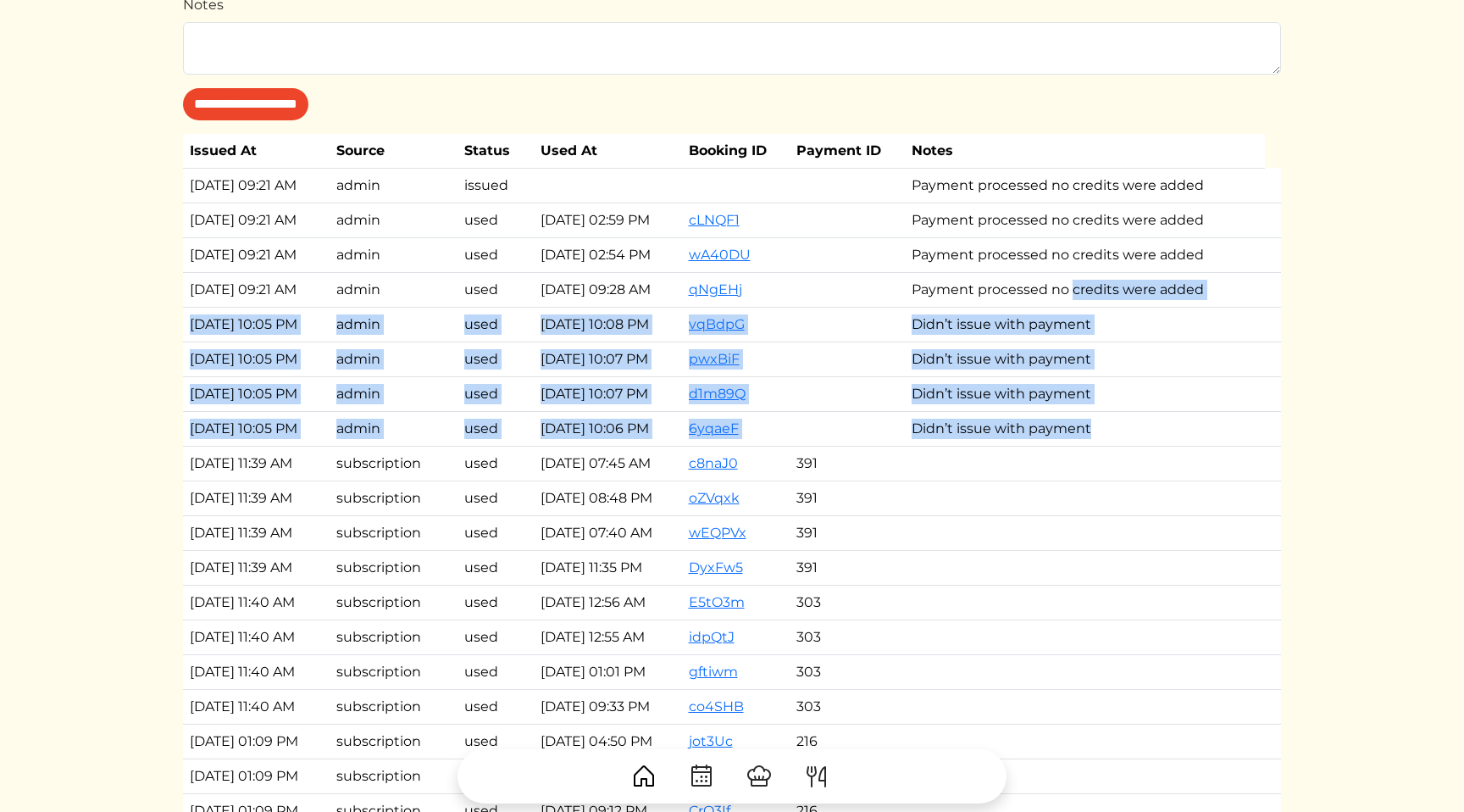
drag, startPoint x: 1146, startPoint y: 430, endPoint x: 1104, endPoint y: 280, distance: 155.8
click at [1104, 280] on tbody "[DATE] 09:21 AM admin issued Payment processed no credits were added [DATE] 09:…" at bounding box center [732, 740] width 1098 height 1146
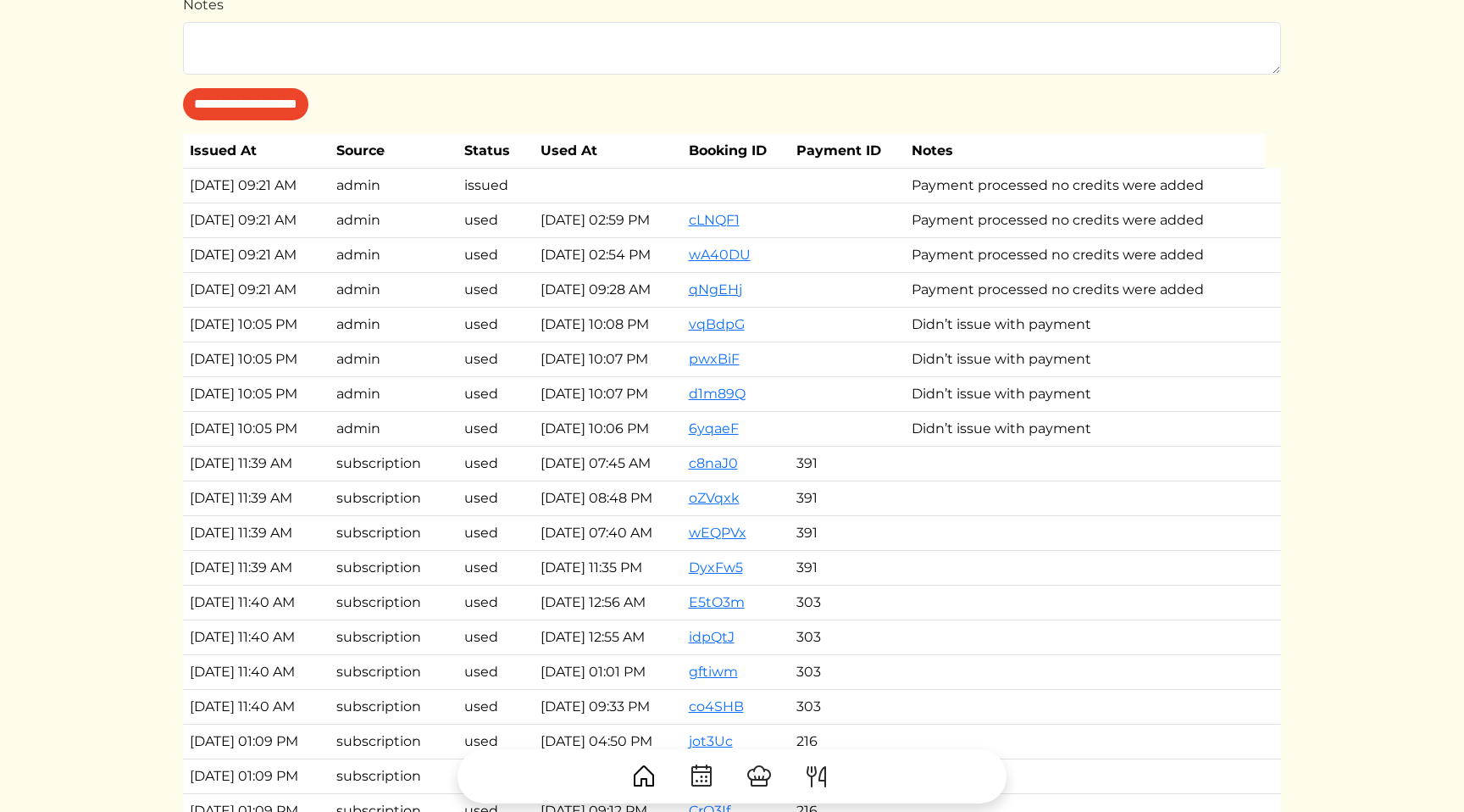
click at [1049, 243] on td "Payment processed no credits were added" at bounding box center [1086, 255] width 360 height 35
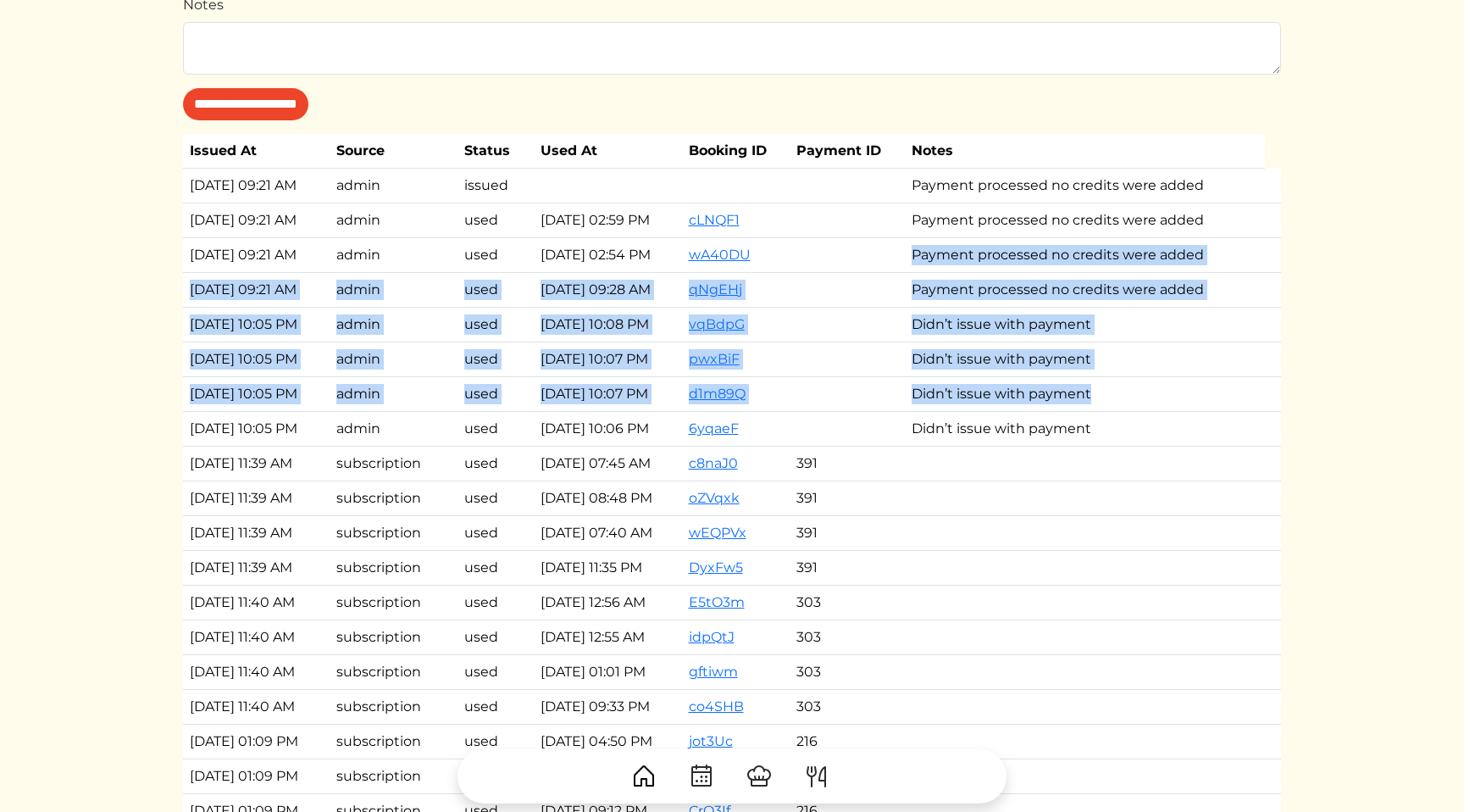
drag, startPoint x: 1049, startPoint y: 243, endPoint x: 1125, endPoint y: 384, distance: 160.2
click at [1125, 384] on tbody "[DATE] 09:21 AM admin issued Payment processed no credits were added [DATE] 09:…" at bounding box center [732, 740] width 1098 height 1146
click at [1130, 388] on td "Didn’t issue with payment" at bounding box center [1086, 393] width 360 height 35
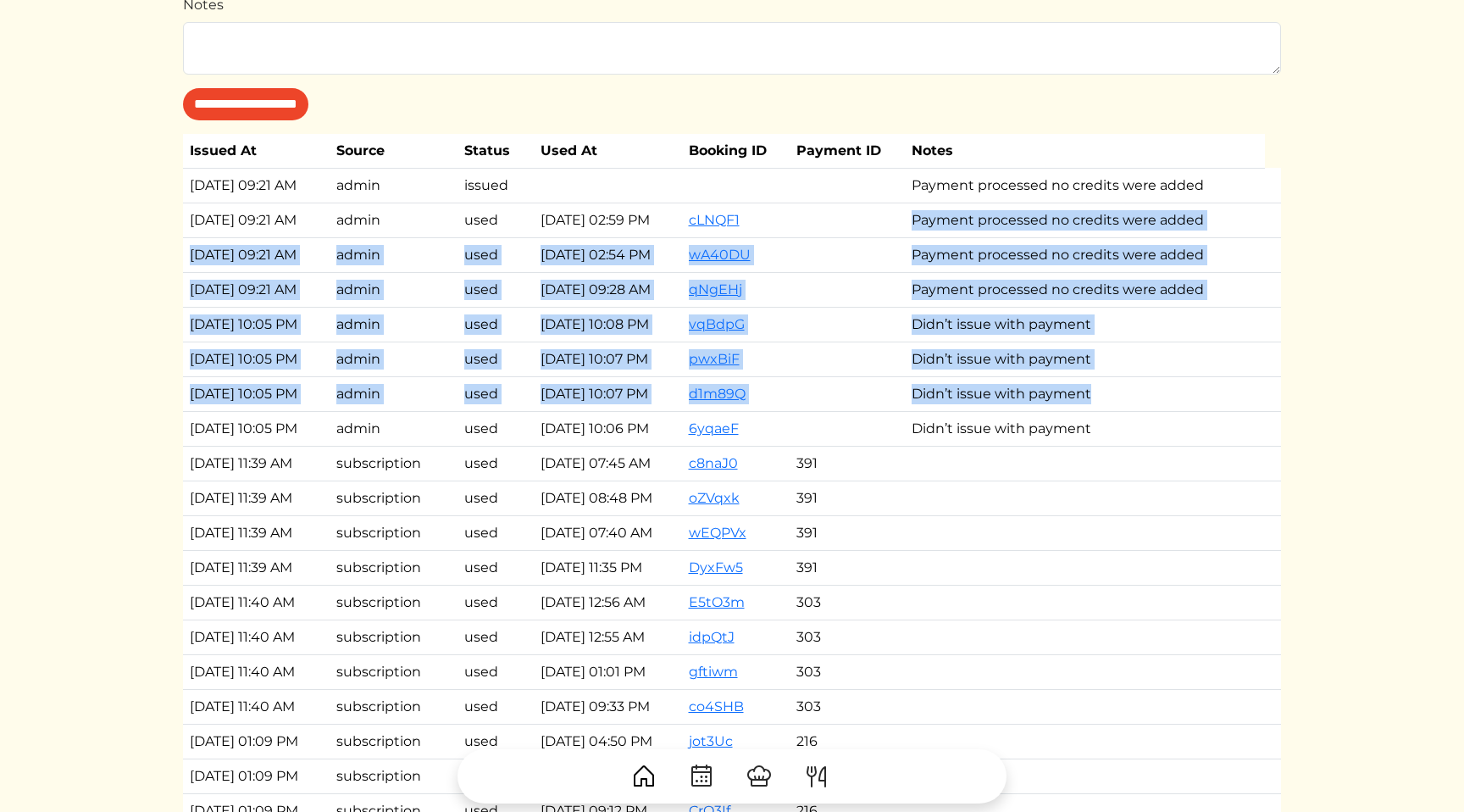
drag, startPoint x: 1130, startPoint y: 388, endPoint x: 1116, endPoint y: 209, distance: 179.5
click at [1116, 209] on tbody "[DATE] 09:21 AM admin issued Payment processed no credits were added [DATE] 09:…" at bounding box center [732, 740] width 1098 height 1146
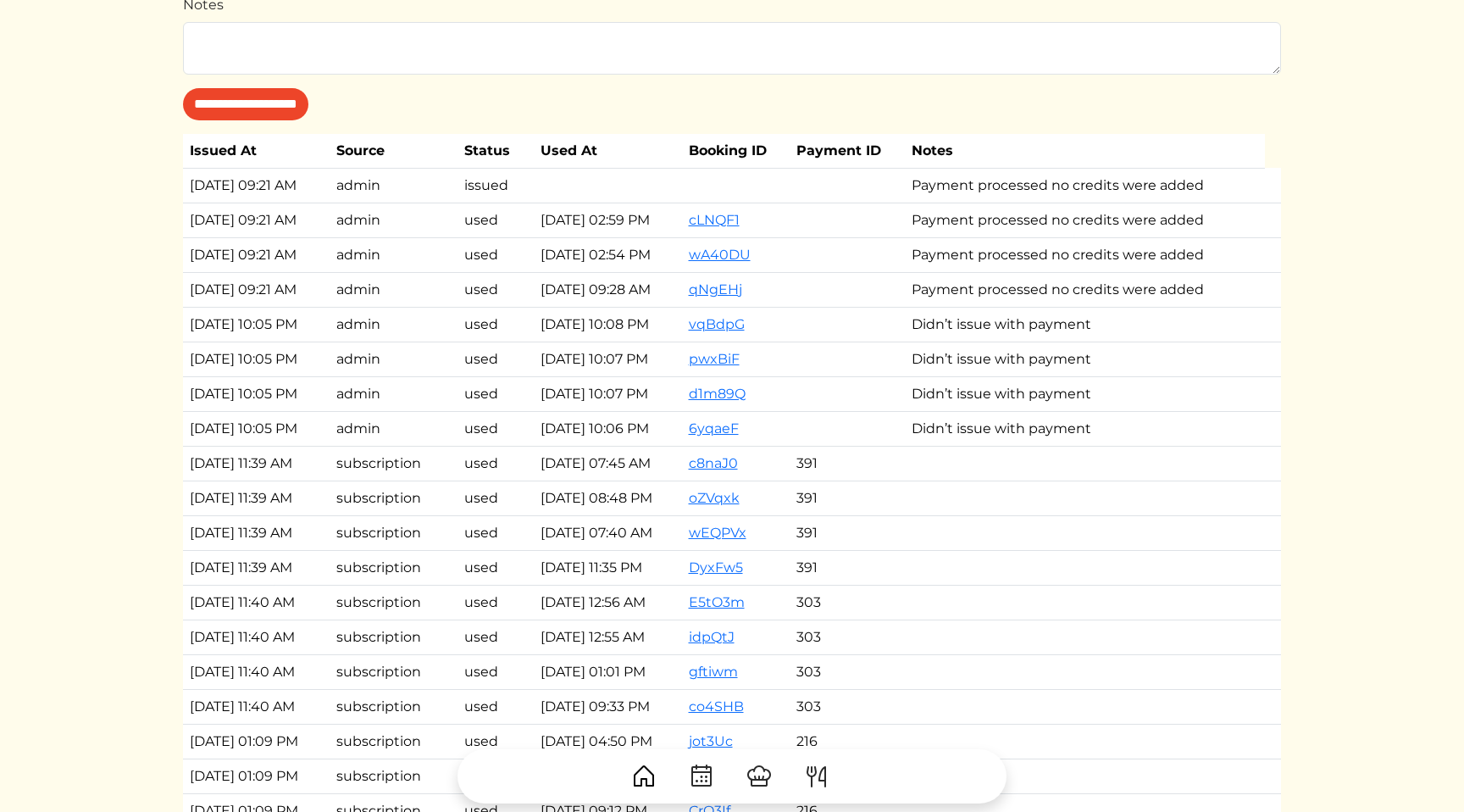
click at [1028, 250] on td "Payment processed no credits were added" at bounding box center [1086, 255] width 360 height 35
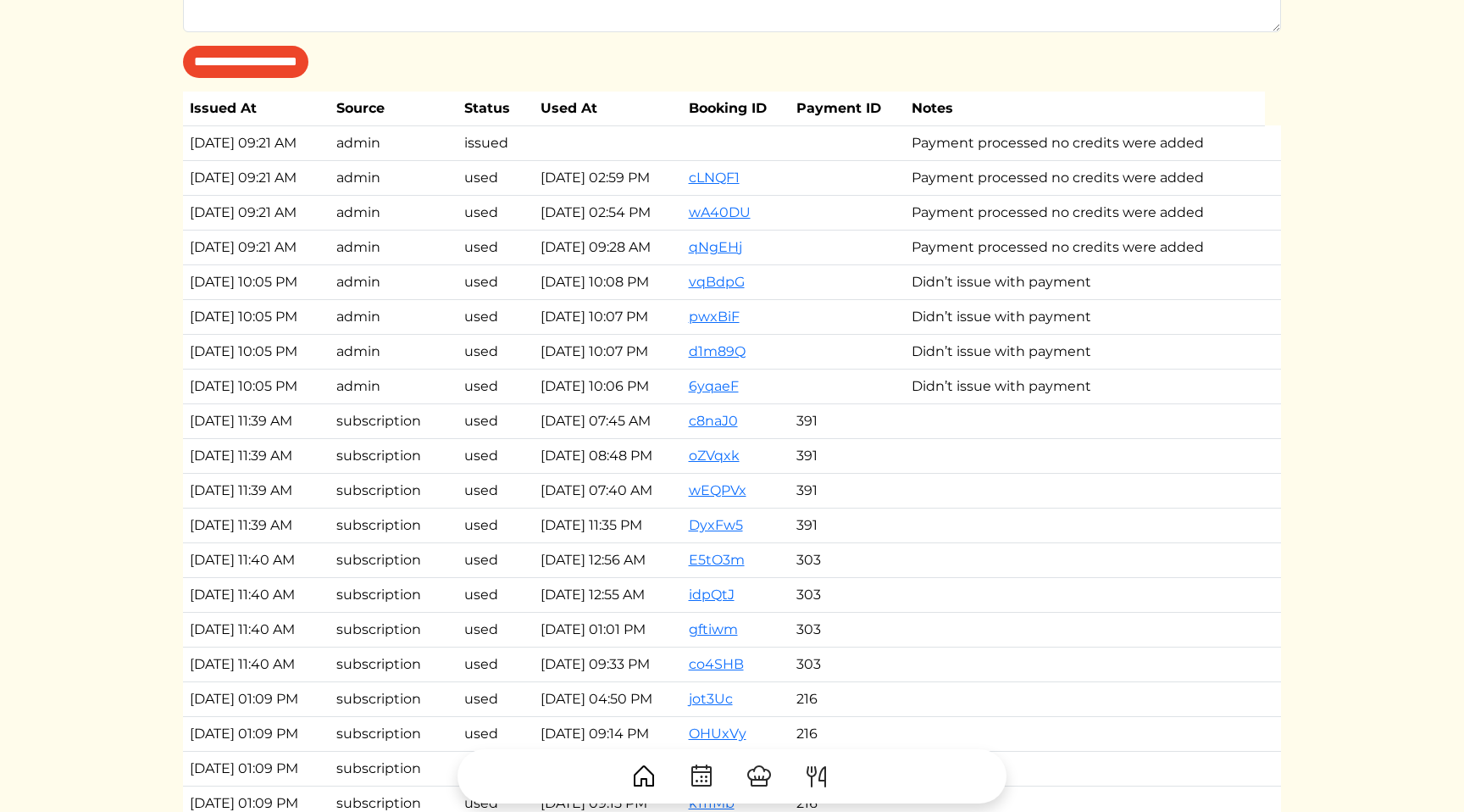
scroll to position [1146, 0]
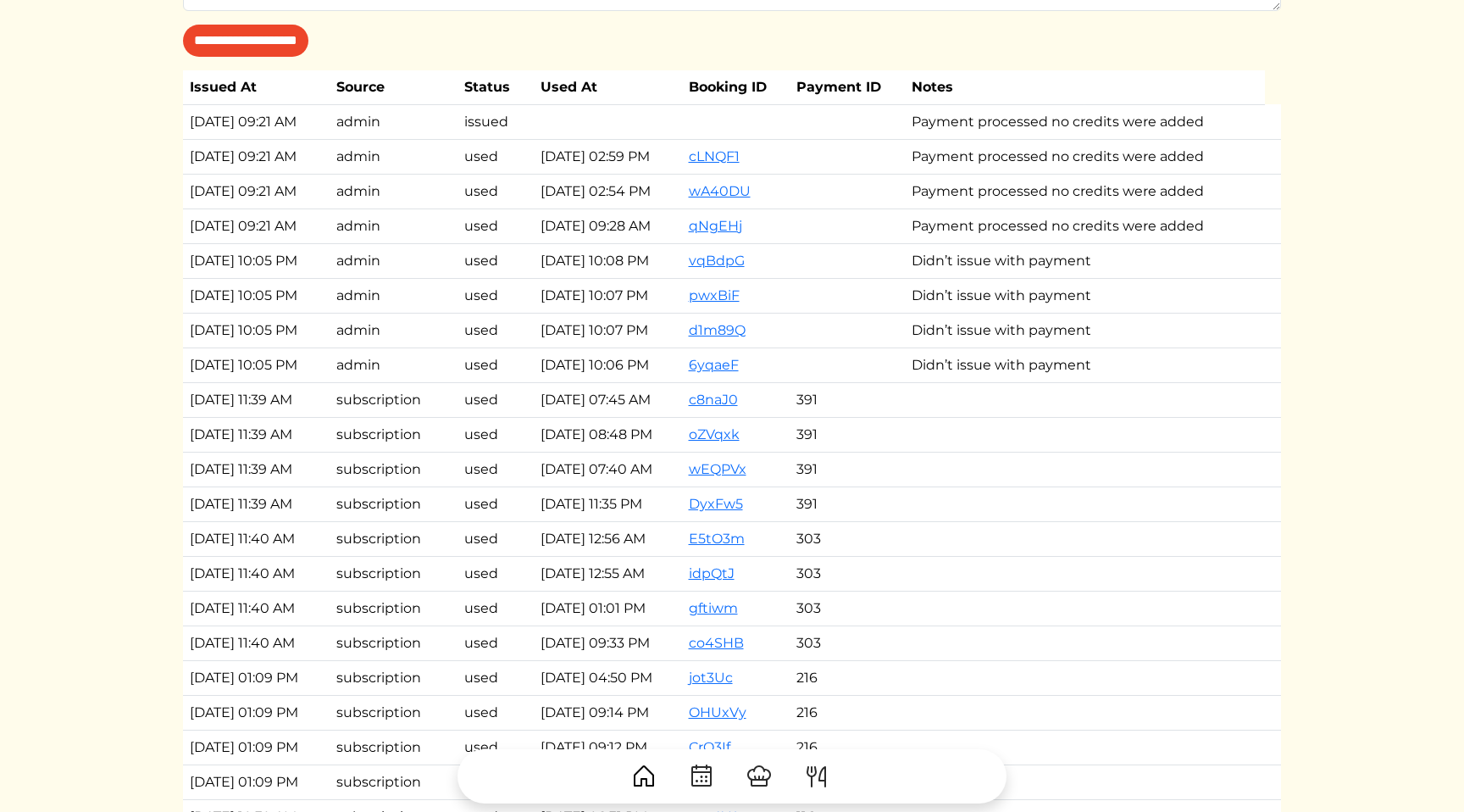
click at [1158, 367] on td "Didn’t issue with payment" at bounding box center [1086, 365] width 360 height 35
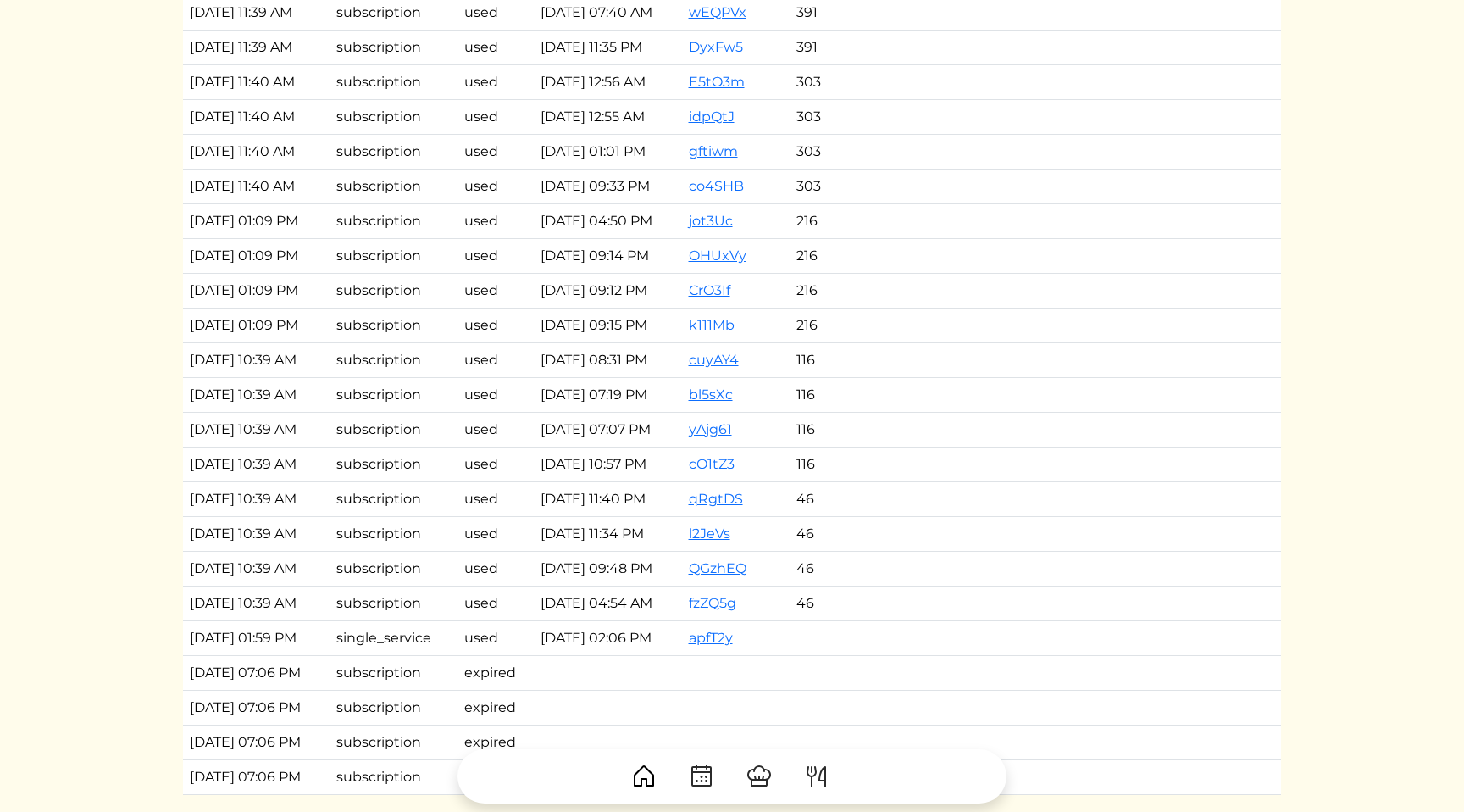
scroll to position [2310, 0]
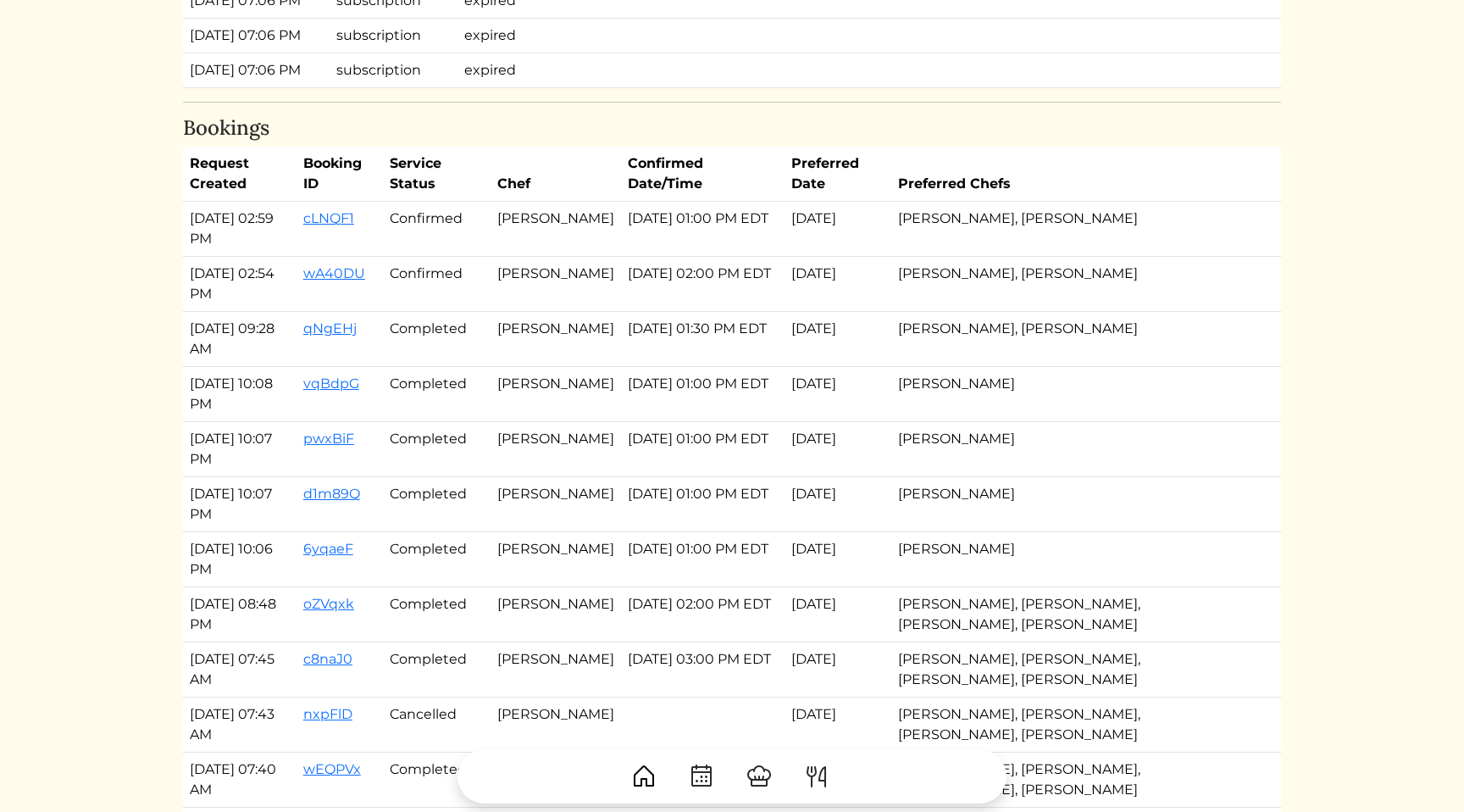
click at [1030, 227] on td "[PERSON_NAME], [PERSON_NAME]" at bounding box center [1079, 229] width 377 height 55
click at [1004, 370] on td "[PERSON_NAME]" at bounding box center [1079, 393] width 377 height 55
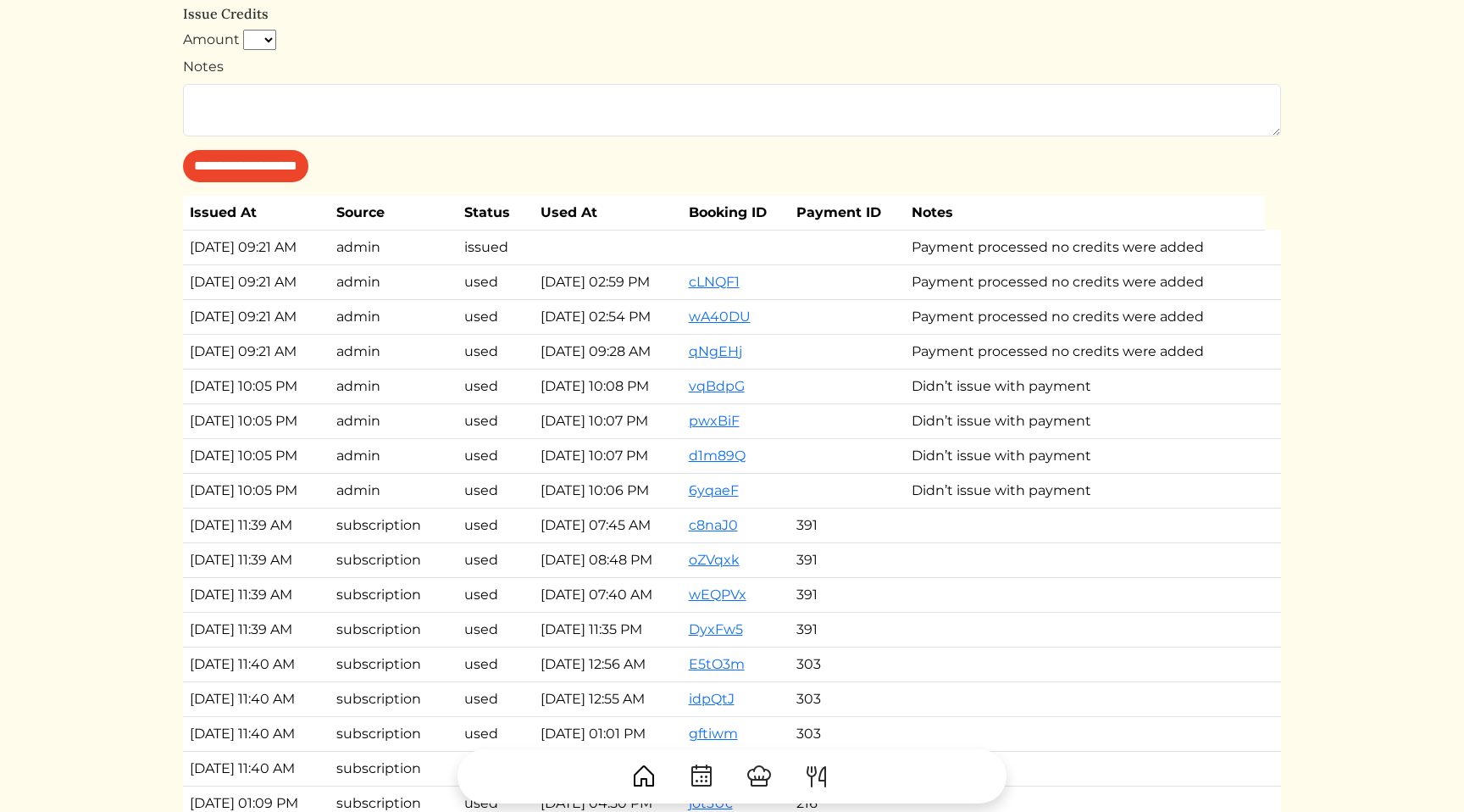
scroll to position [1034, 0]
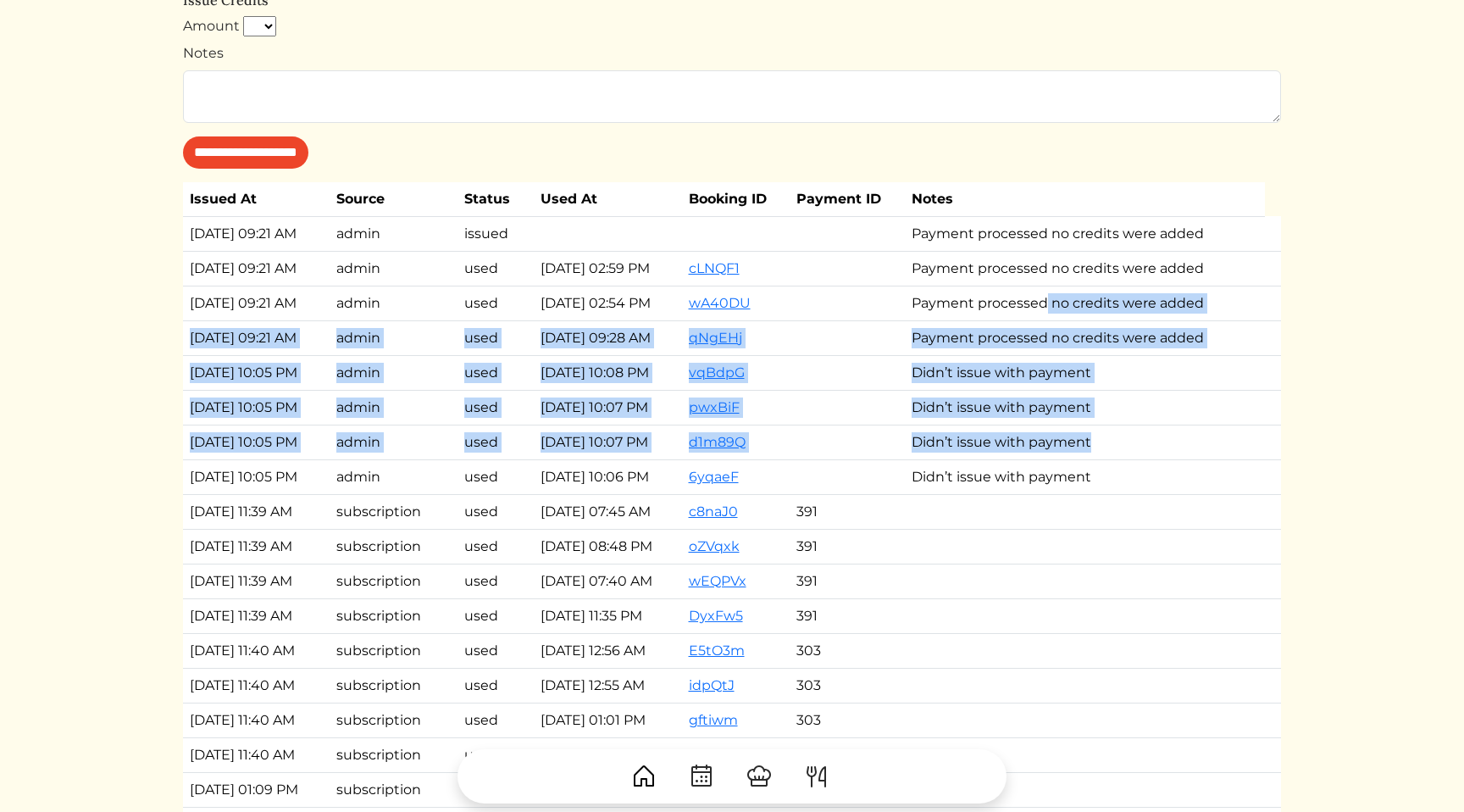
drag, startPoint x: 1139, startPoint y: 438, endPoint x: 1081, endPoint y: 293, distance: 156.2
click at [1081, 293] on tbody "[DATE] 09:21 AM admin issued Payment processed no credits were added [DATE] 09:…" at bounding box center [732, 789] width 1098 height 1146
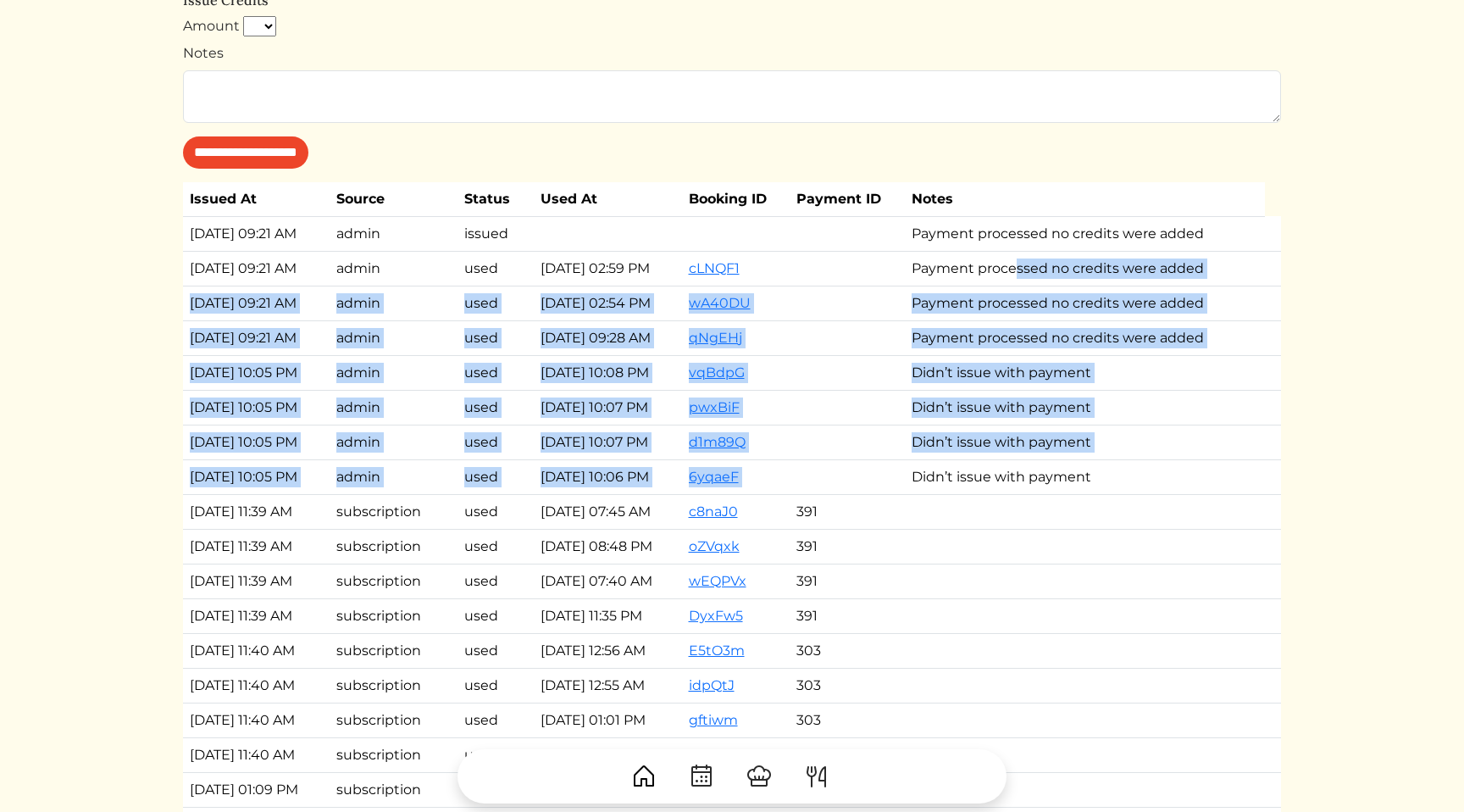
drag, startPoint x: 1050, startPoint y: 271, endPoint x: 1141, endPoint y: 459, distance: 208.9
click at [1141, 459] on tbody "[DATE] 09:21 AM admin issued Payment processed no credits were added [DATE] 09:…" at bounding box center [732, 789] width 1098 height 1146
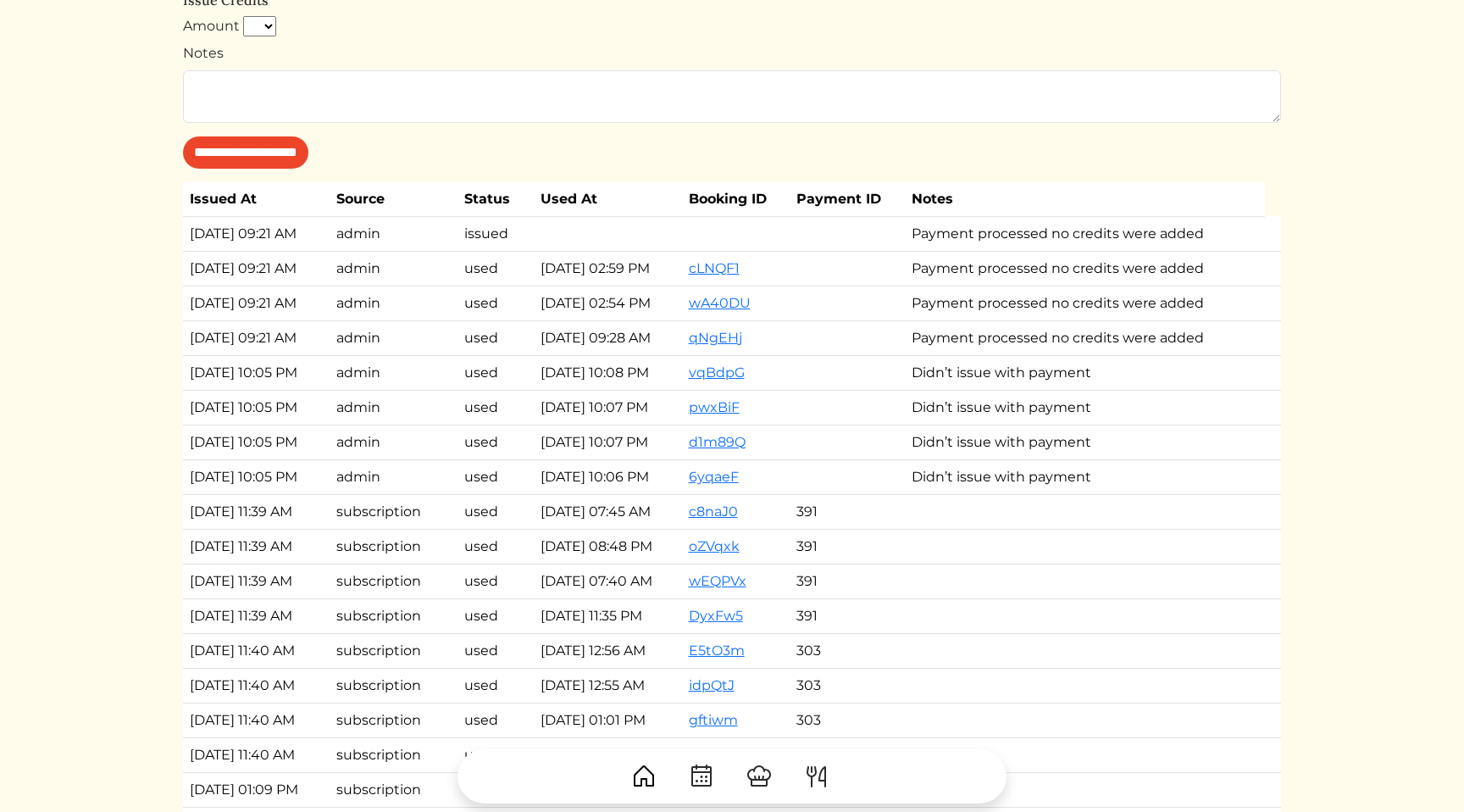
click at [1147, 443] on td "Didn’t issue with payment" at bounding box center [1086, 442] width 360 height 35
drag, startPoint x: 1147, startPoint y: 443, endPoint x: 308, endPoint y: 353, distance: 843.8
click at [308, 353] on tbody "[DATE] 09:21 AM admin issued Payment processed no credits were added [DATE] 09:…" at bounding box center [732, 789] width 1098 height 1146
click at [271, 268] on td "[DATE] 09:21 AM" at bounding box center [256, 268] width 147 height 35
click at [280, 265] on td "[DATE] 09:21 AM" at bounding box center [256, 268] width 147 height 35
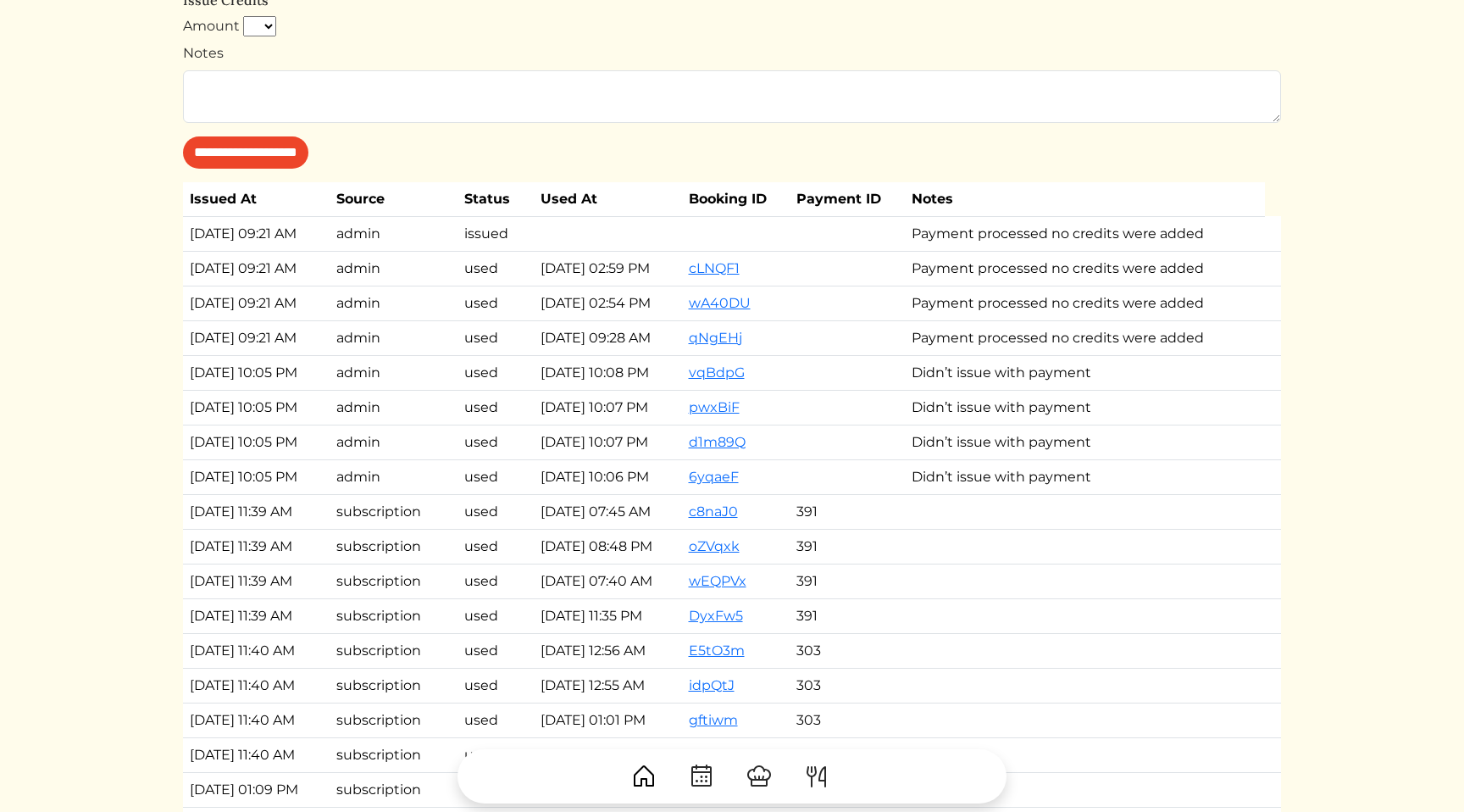
click at [1139, 401] on td "Didn’t issue with payment" at bounding box center [1086, 407] width 360 height 35
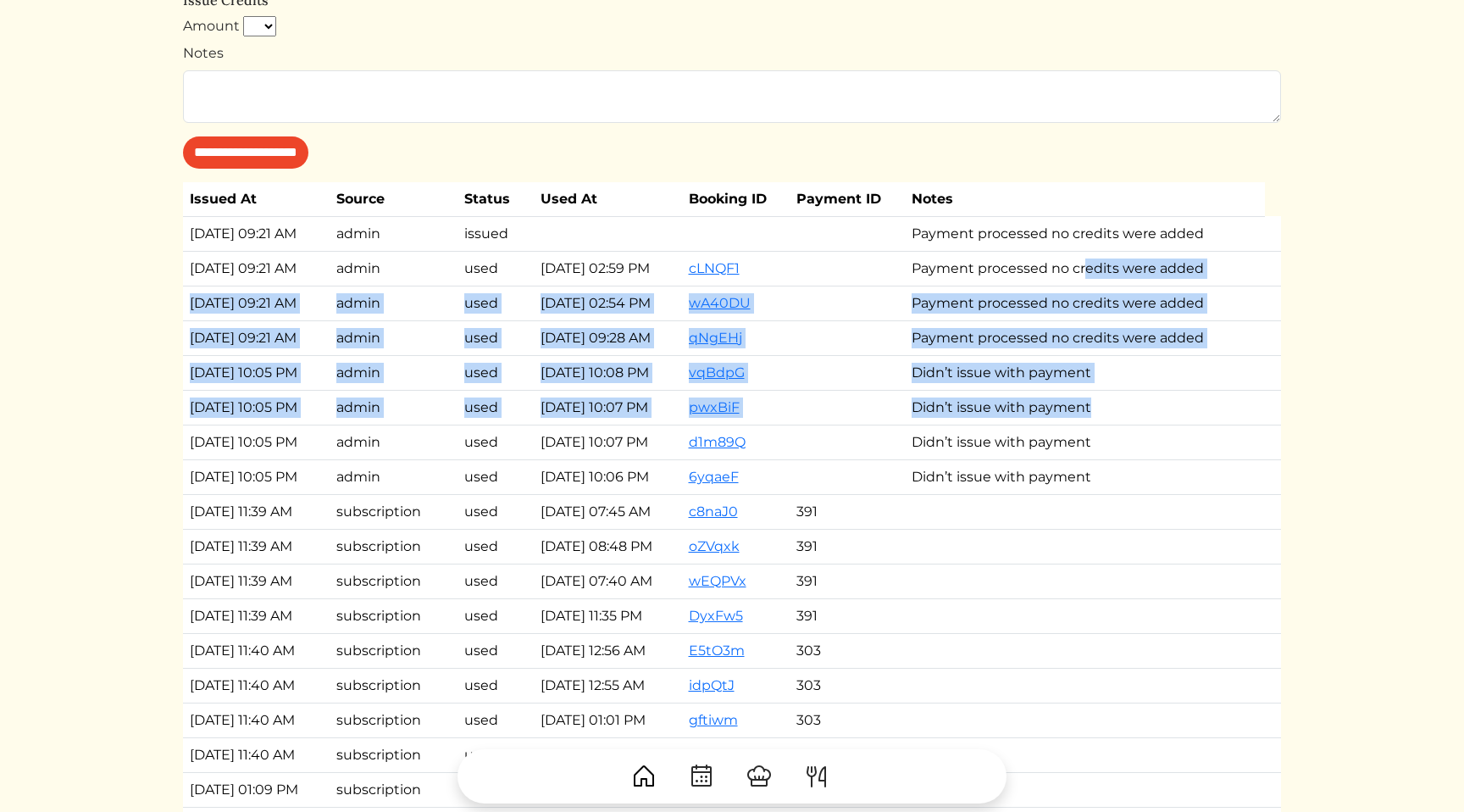
drag, startPoint x: 1139, startPoint y: 401, endPoint x: 1116, endPoint y: 258, distance: 144.8
click at [1116, 258] on tbody "[DATE] 09:21 AM admin issued Payment processed no credits were added [DATE] 09:…" at bounding box center [732, 789] width 1098 height 1146
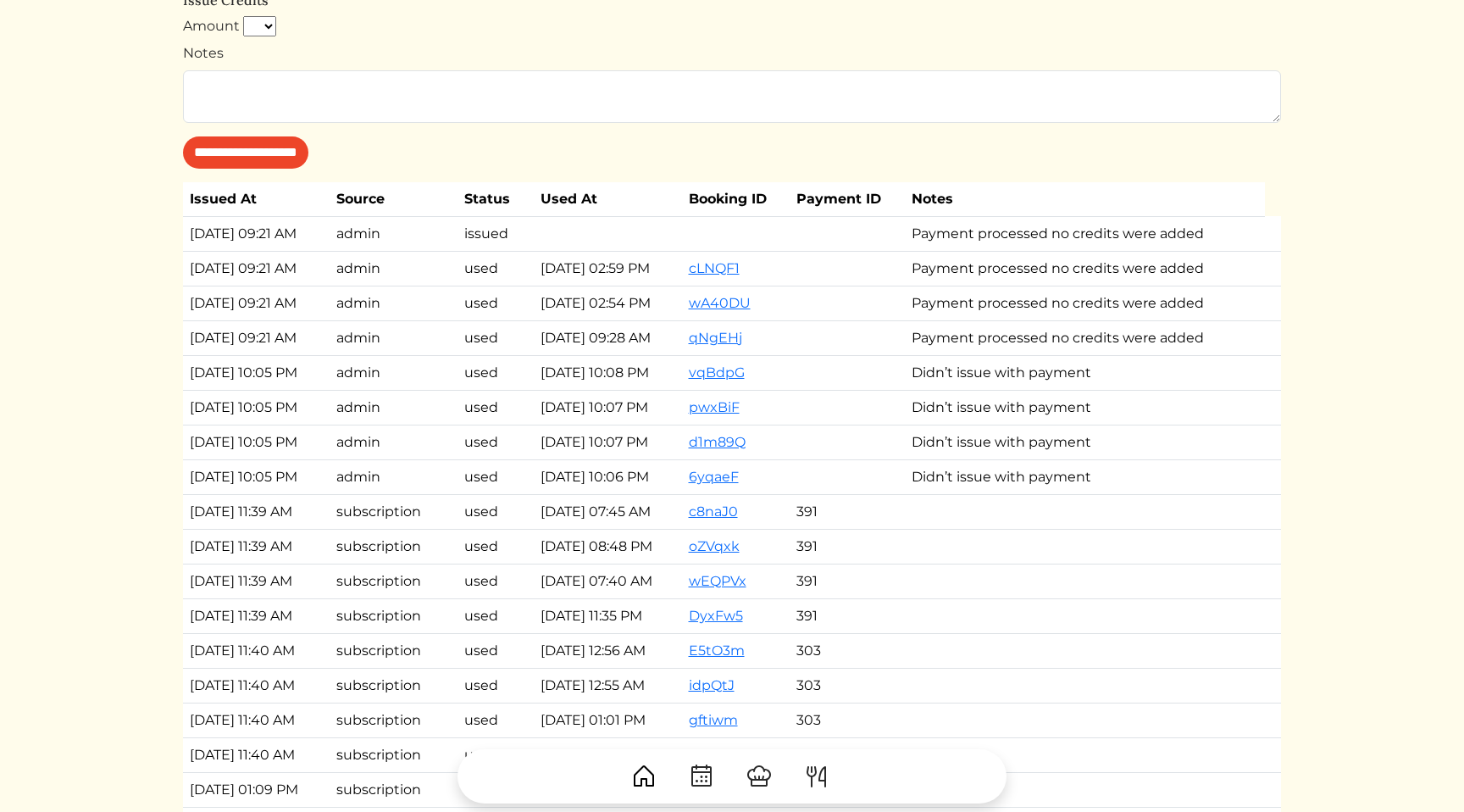
click at [1051, 270] on td "Payment processed no credits were added" at bounding box center [1086, 268] width 360 height 35
click at [1076, 379] on td "Didn’t issue with payment" at bounding box center [1086, 372] width 360 height 35
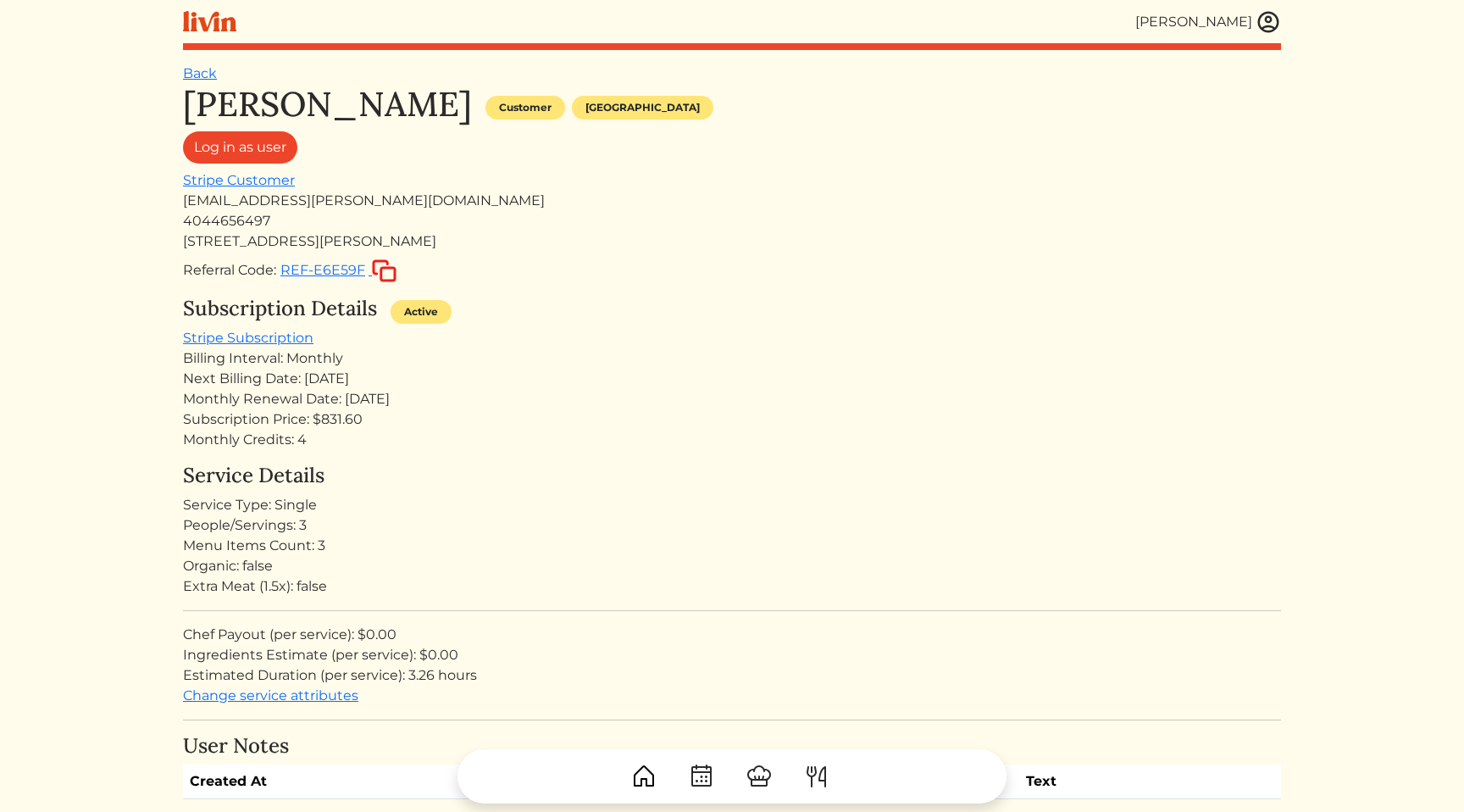
click at [370, 414] on div "Subscription Price: $831.60" at bounding box center [732, 419] width 1098 height 21
click at [395, 379] on div "Next Billing Date: [DATE]" at bounding box center [732, 378] width 1098 height 21
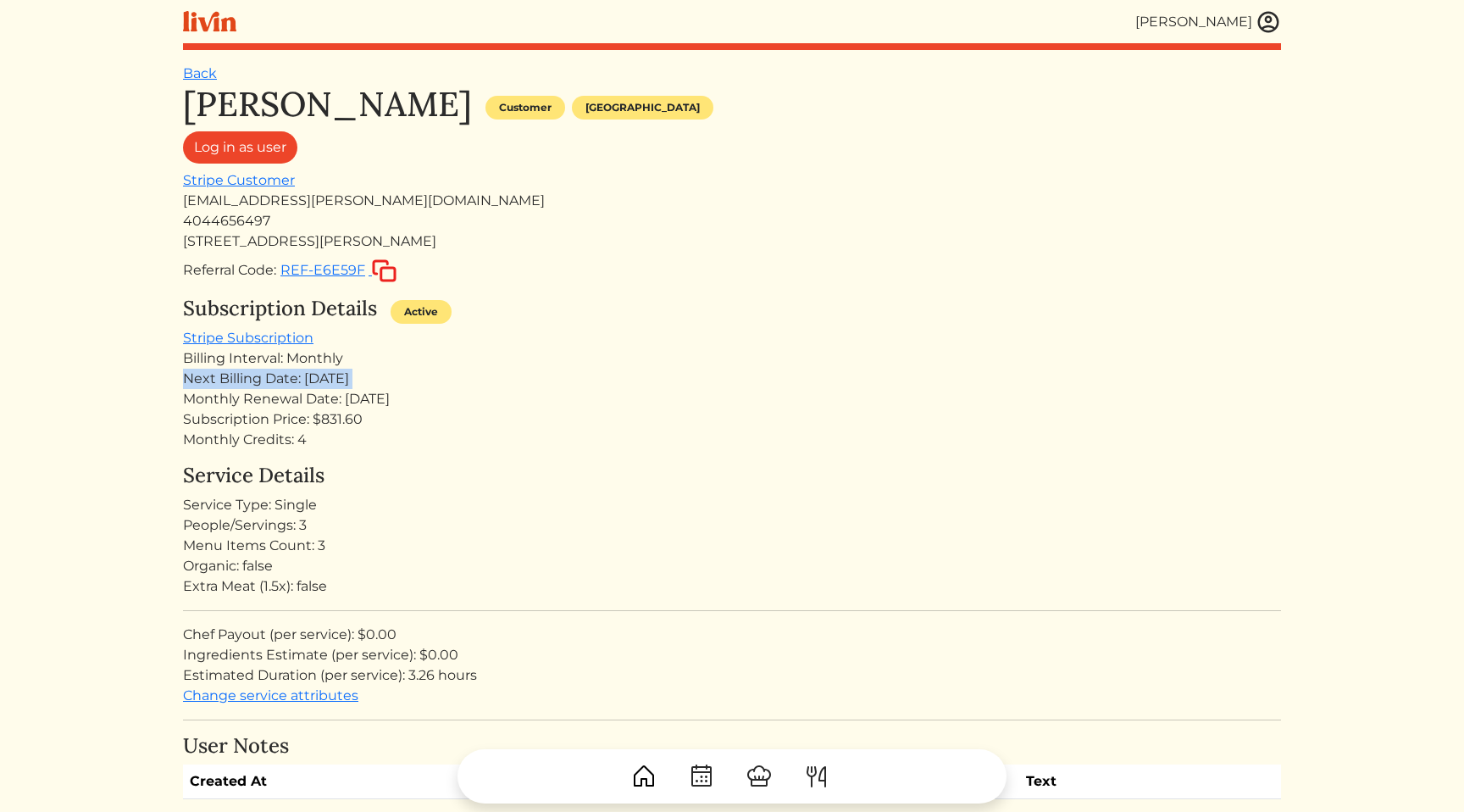
click at [395, 379] on div "Next Billing Date: [DATE]" at bounding box center [732, 378] width 1098 height 21
click at [415, 395] on div "Monthly Renewal Date: [DATE]" at bounding box center [732, 399] width 1098 height 21
click at [443, 396] on div "Monthly Renewal Date: [DATE]" at bounding box center [732, 399] width 1098 height 21
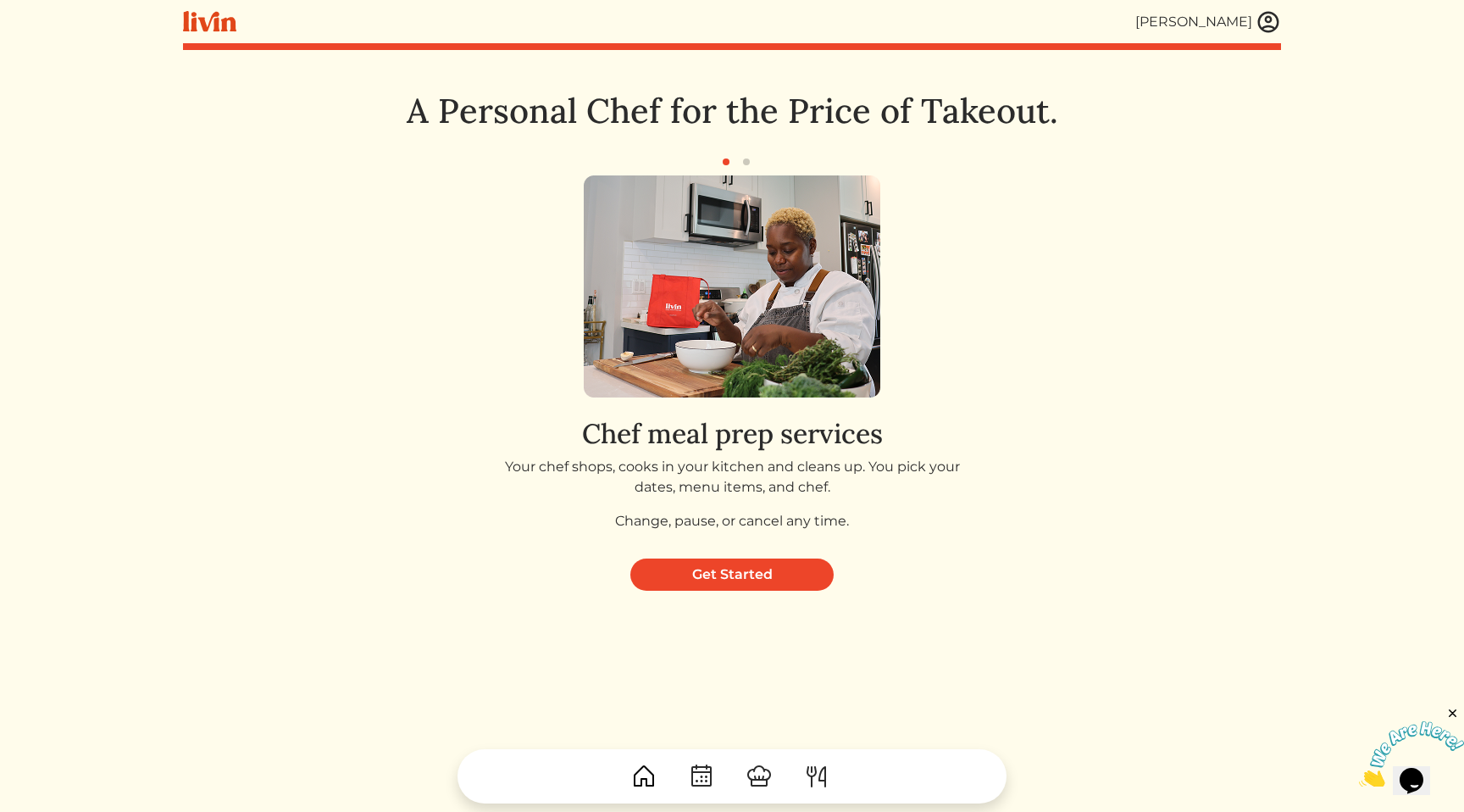
click at [838, 445] on h2 "Chef meal prep services" at bounding box center [732, 434] width 490 height 32
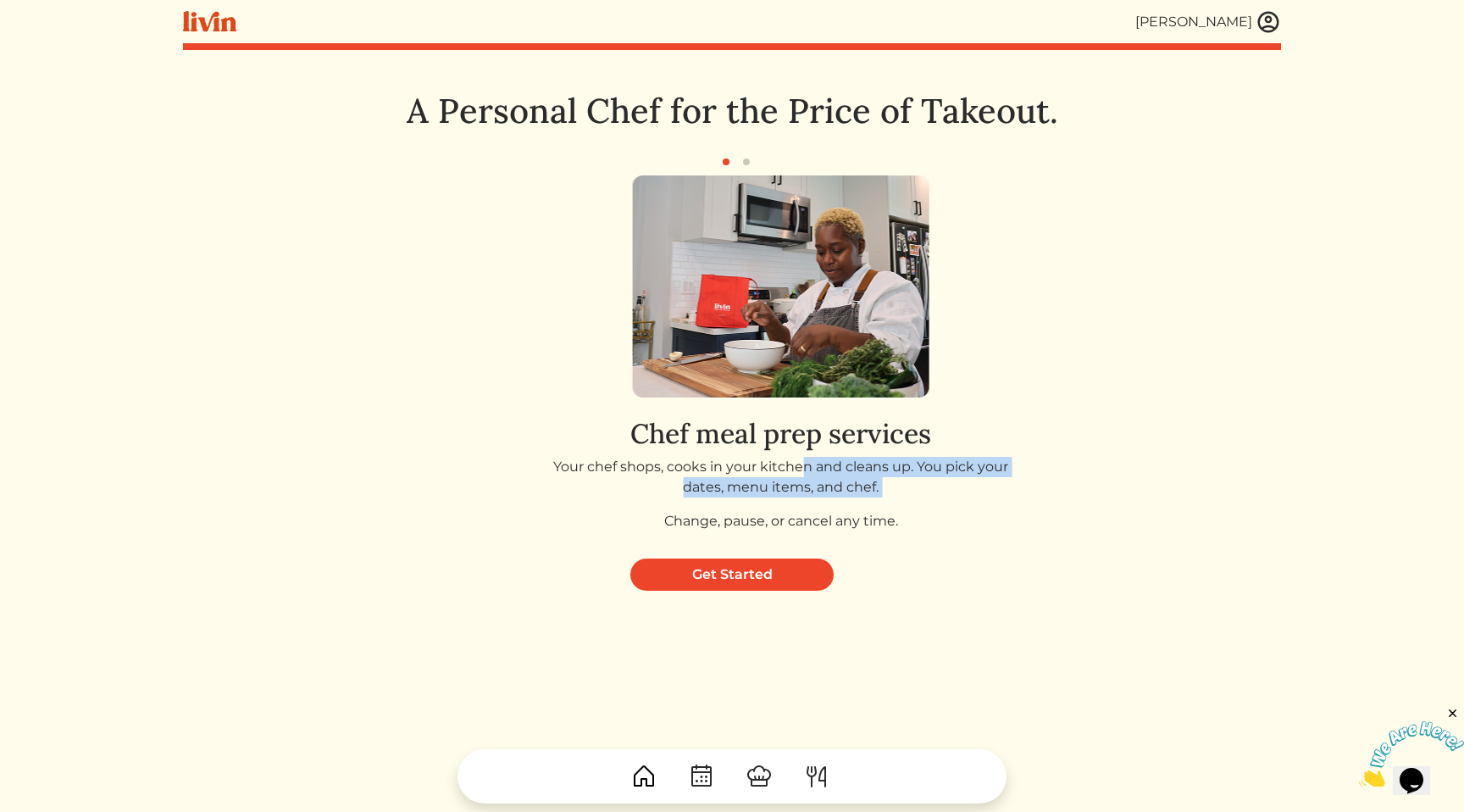
drag, startPoint x: 756, startPoint y: 466, endPoint x: 814, endPoint y: 503, distance: 68.8
click at [814, 503] on div "Chef meal prep services Your chef shops, cooks in your kitchen and cleans up. Y…" at bounding box center [780, 477] width 490 height 134
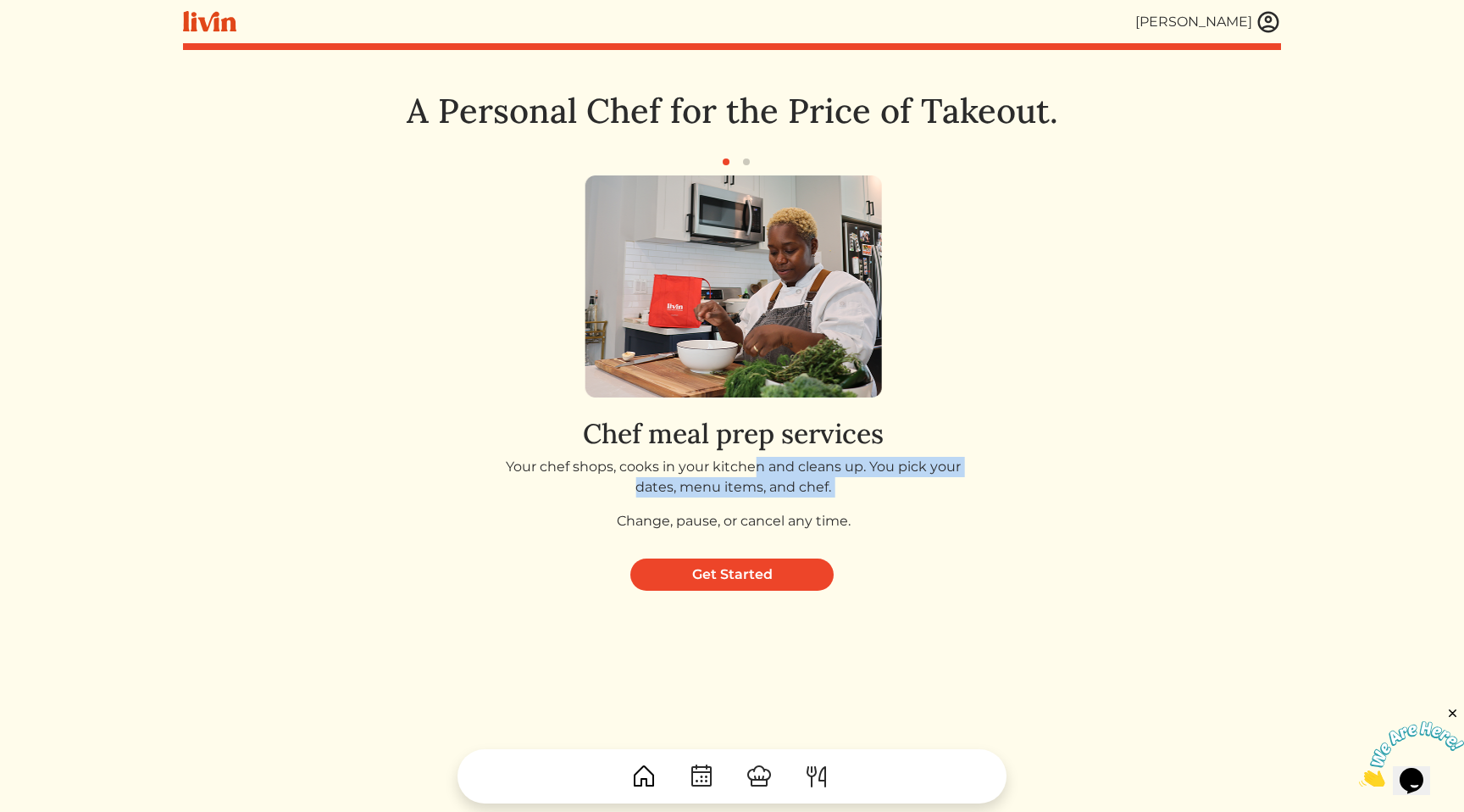
click at [767, 488] on p "Your chef shops, cooks in your kitchen and cleans up. You pick your dates, menu…" at bounding box center [732, 477] width 490 height 40
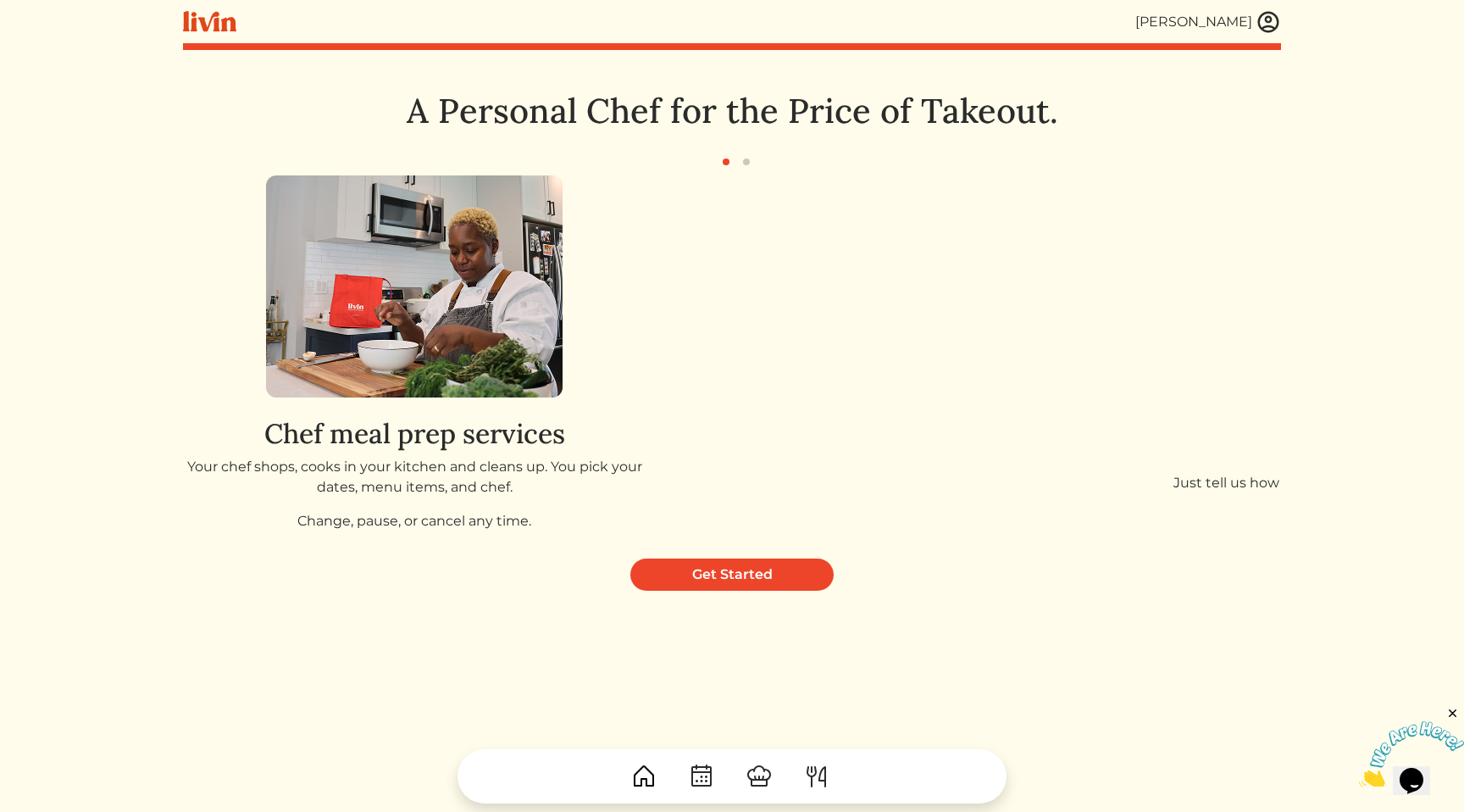
drag, startPoint x: 743, startPoint y: 298, endPoint x: 426, endPoint y: 287, distance: 317.2
click at [426, 287] on img at bounding box center [414, 287] width 297 height 222
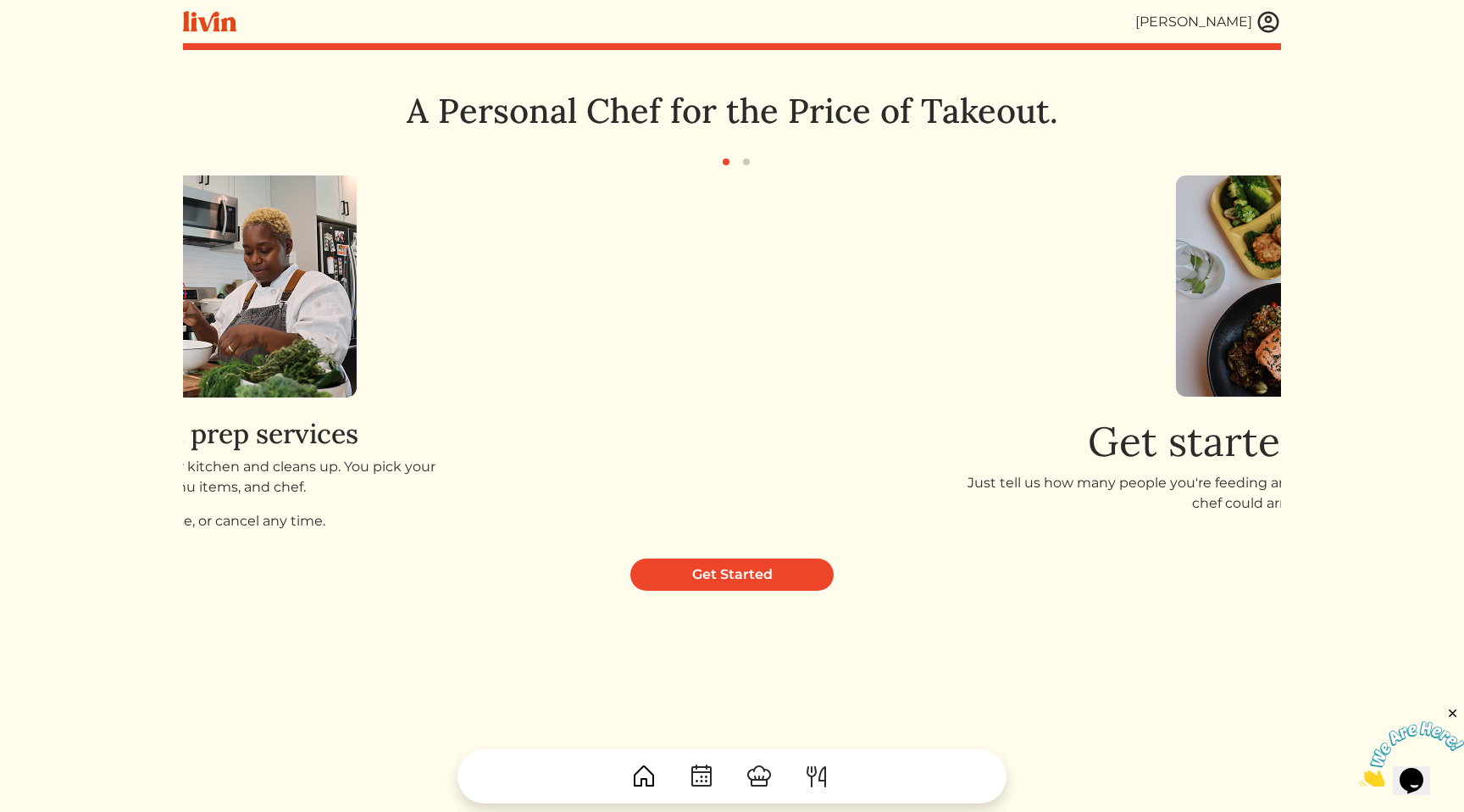
drag, startPoint x: 611, startPoint y: 375, endPoint x: 87, endPoint y: 315, distance: 527.4
click at [87, 315] on html "[PERSON_NAME] [PERSON_NAME] Log out Dashboard Services Upcoming Completed Reque…" at bounding box center [732, 406] width 1464 height 812
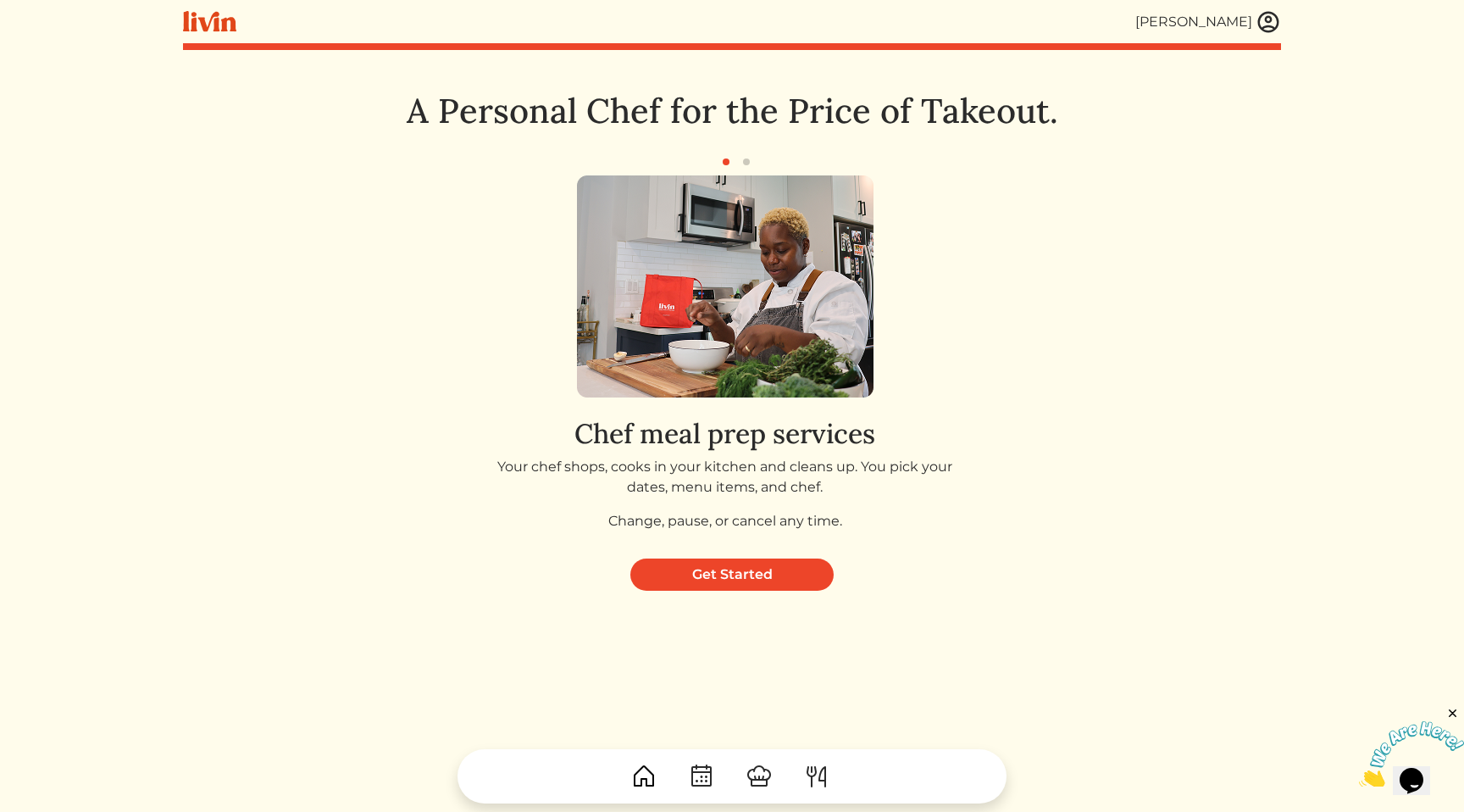
click at [629, 375] on img at bounding box center [725, 287] width 297 height 222
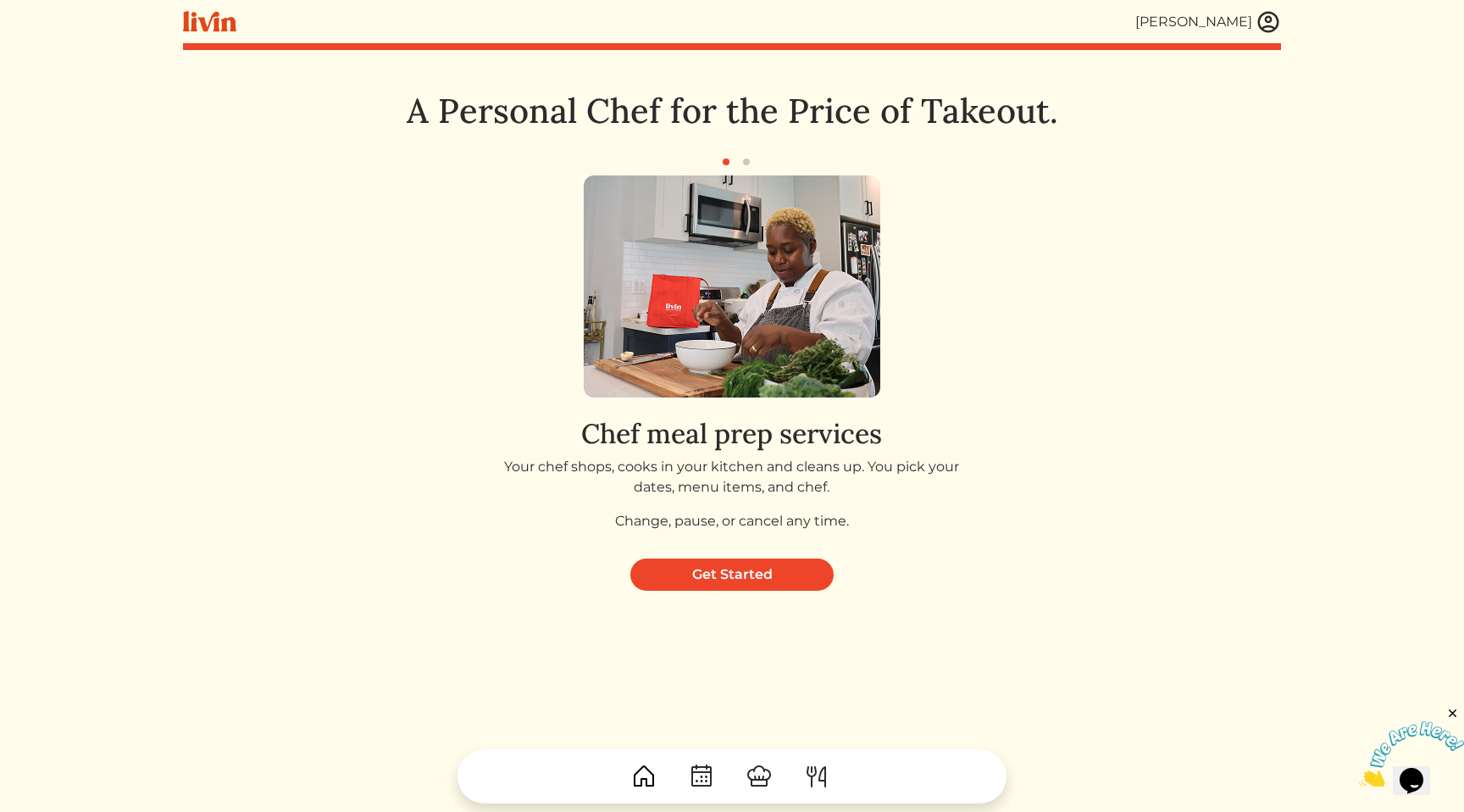
click at [749, 169] on button "button" at bounding box center [746, 161] width 21 height 21
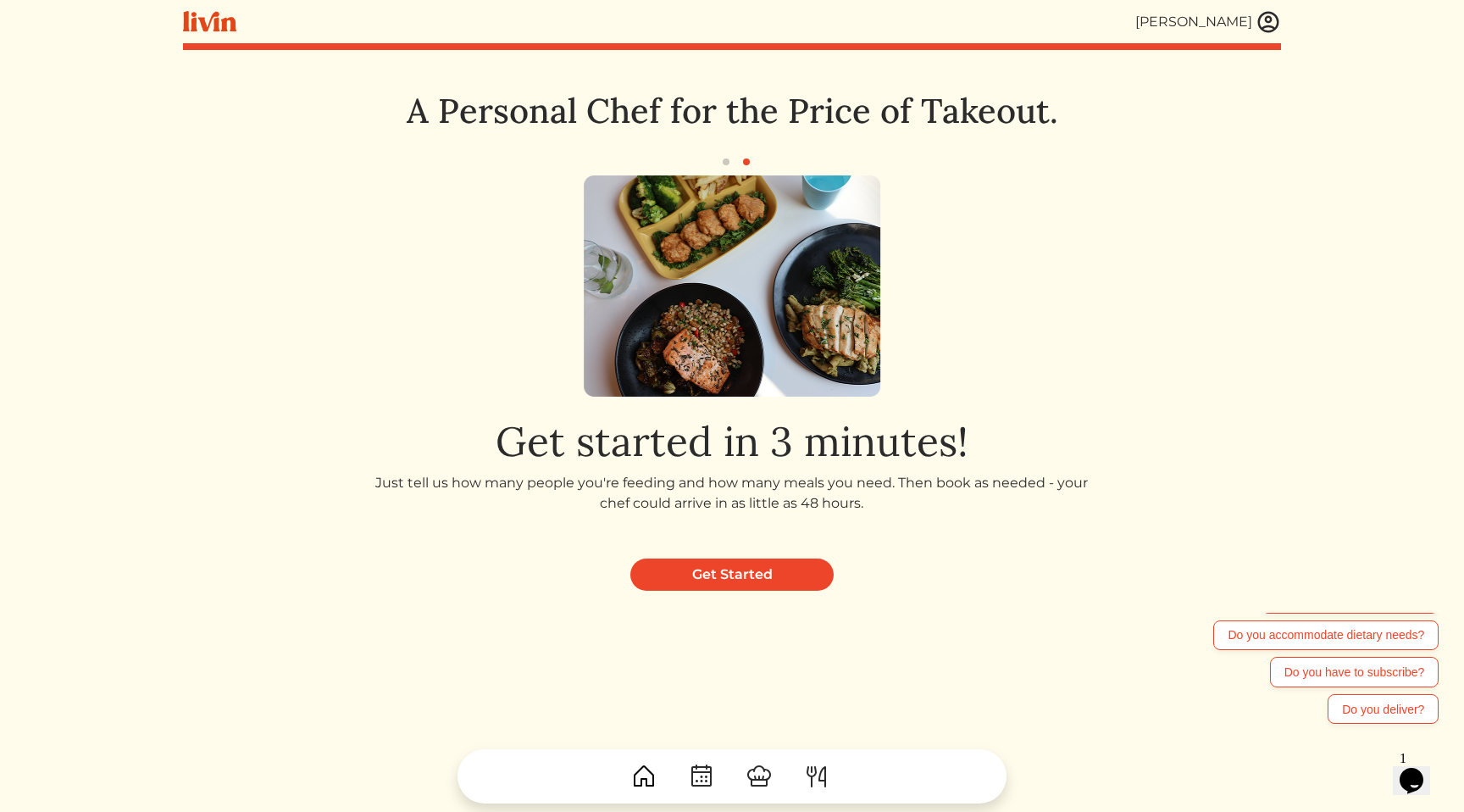
click at [720, 163] on button "button" at bounding box center [726, 161] width 21 height 21
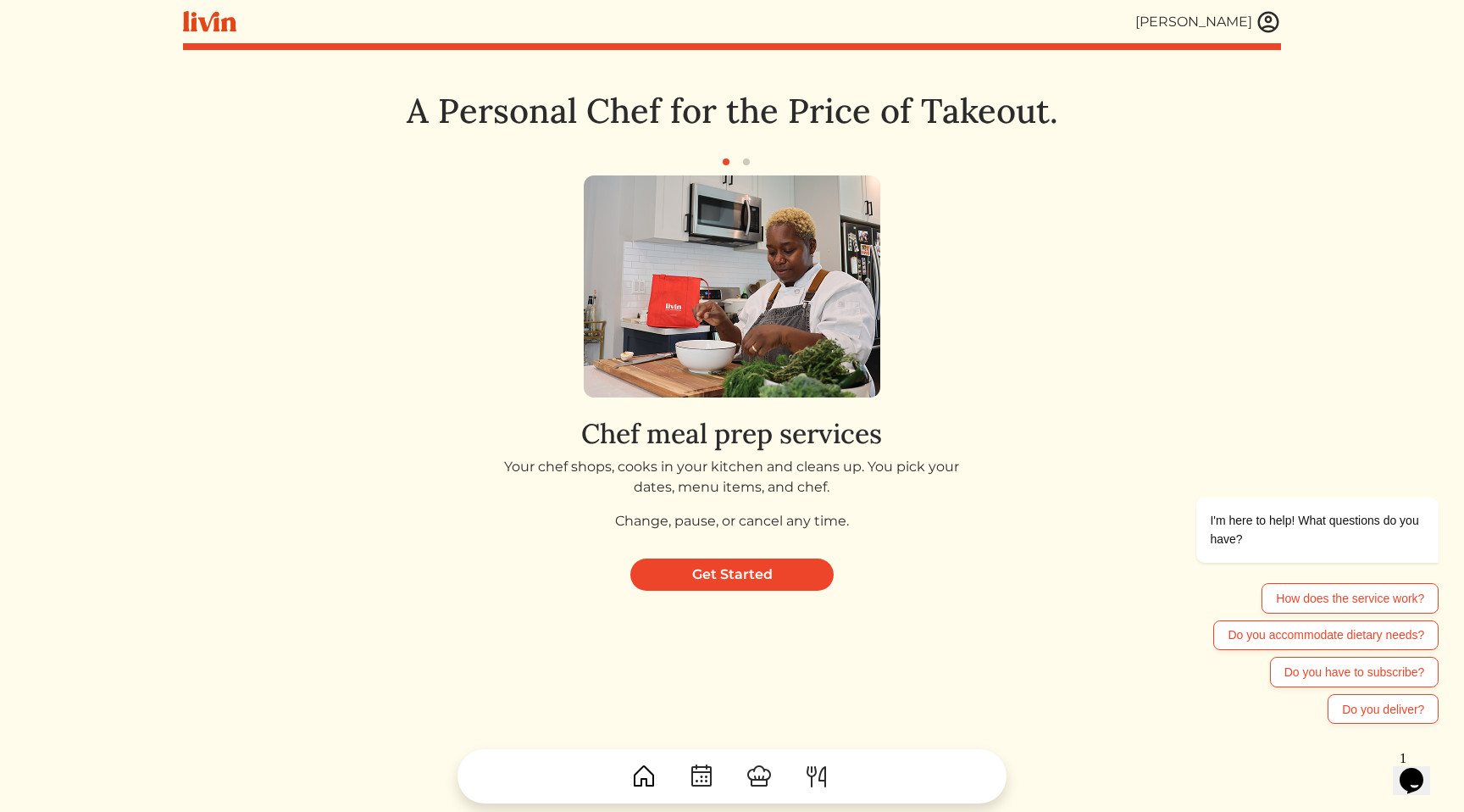
click at [961, 299] on div "Chef meal prep services Your chef shops, cooks in your kitchen and cleans up. Y…" at bounding box center [732, 360] width 654 height 369
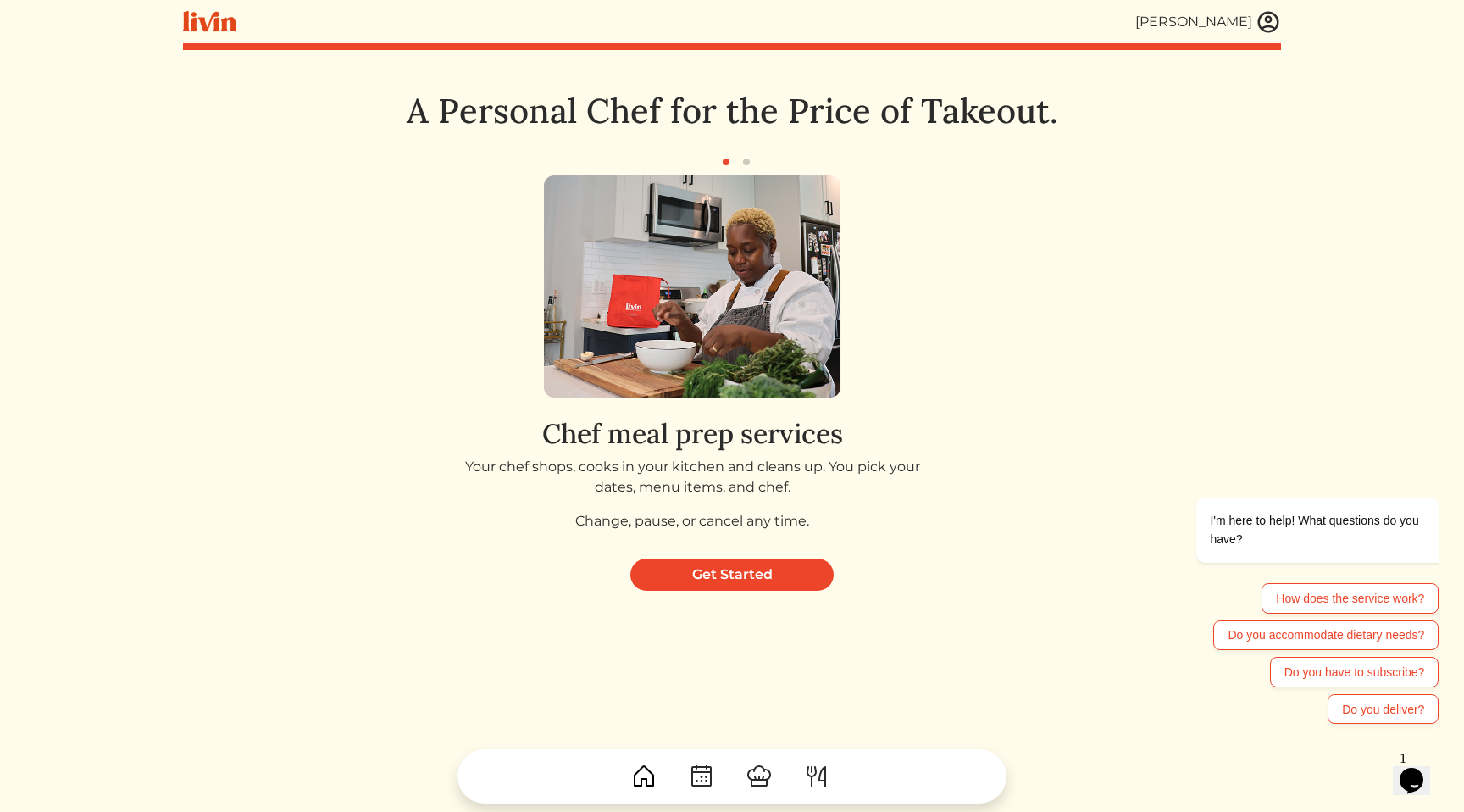
drag, startPoint x: 784, startPoint y: 295, endPoint x: 191, endPoint y: 254, distance: 594.4
click at [544, 254] on img at bounding box center [692, 287] width 297 height 222
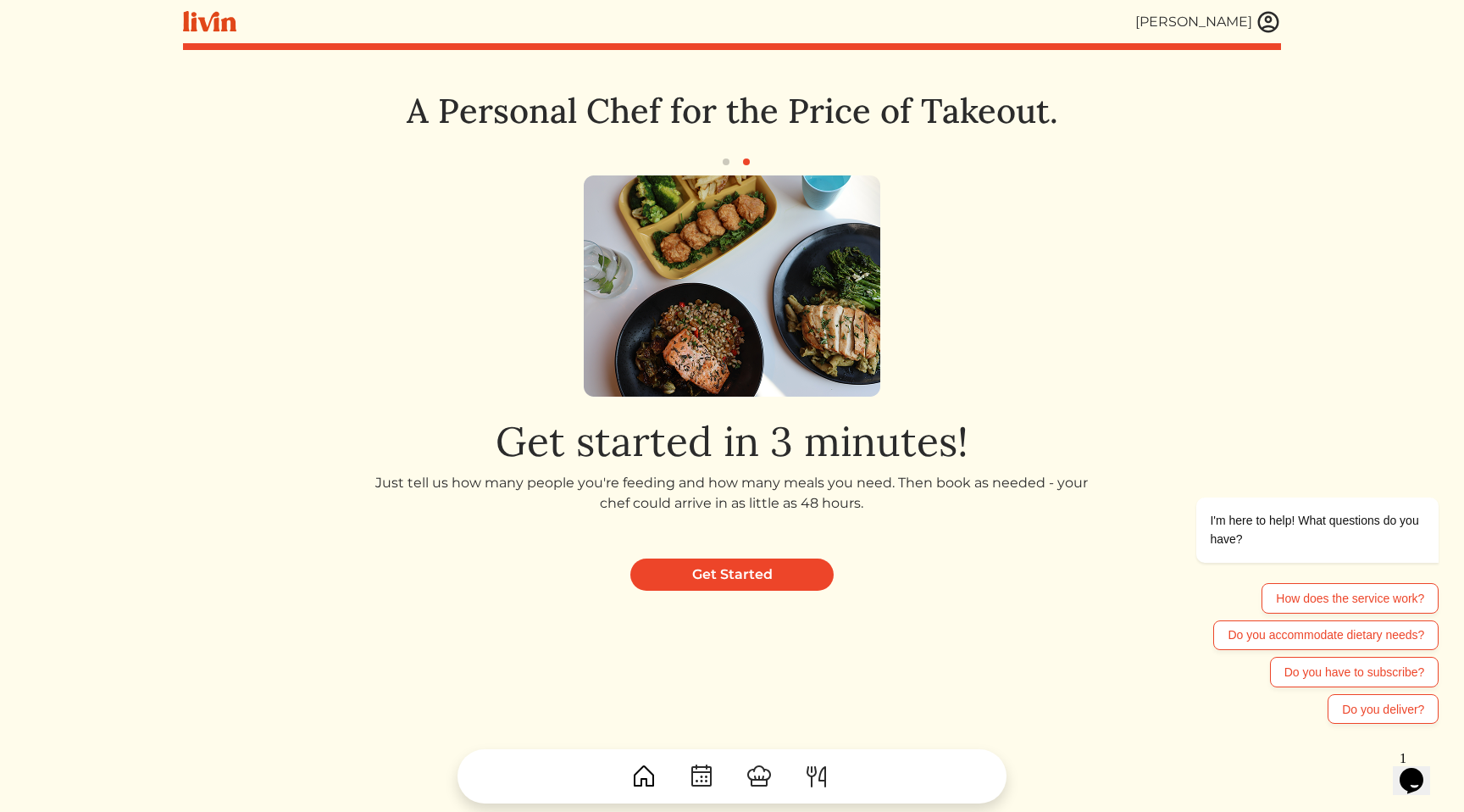
click at [1279, 19] on img at bounding box center [1269, 22] width 25 height 25
click at [816, 767] on div at bounding box center [732, 406] width 1464 height 812
click at [821, 778] on img at bounding box center [817, 776] width 27 height 27
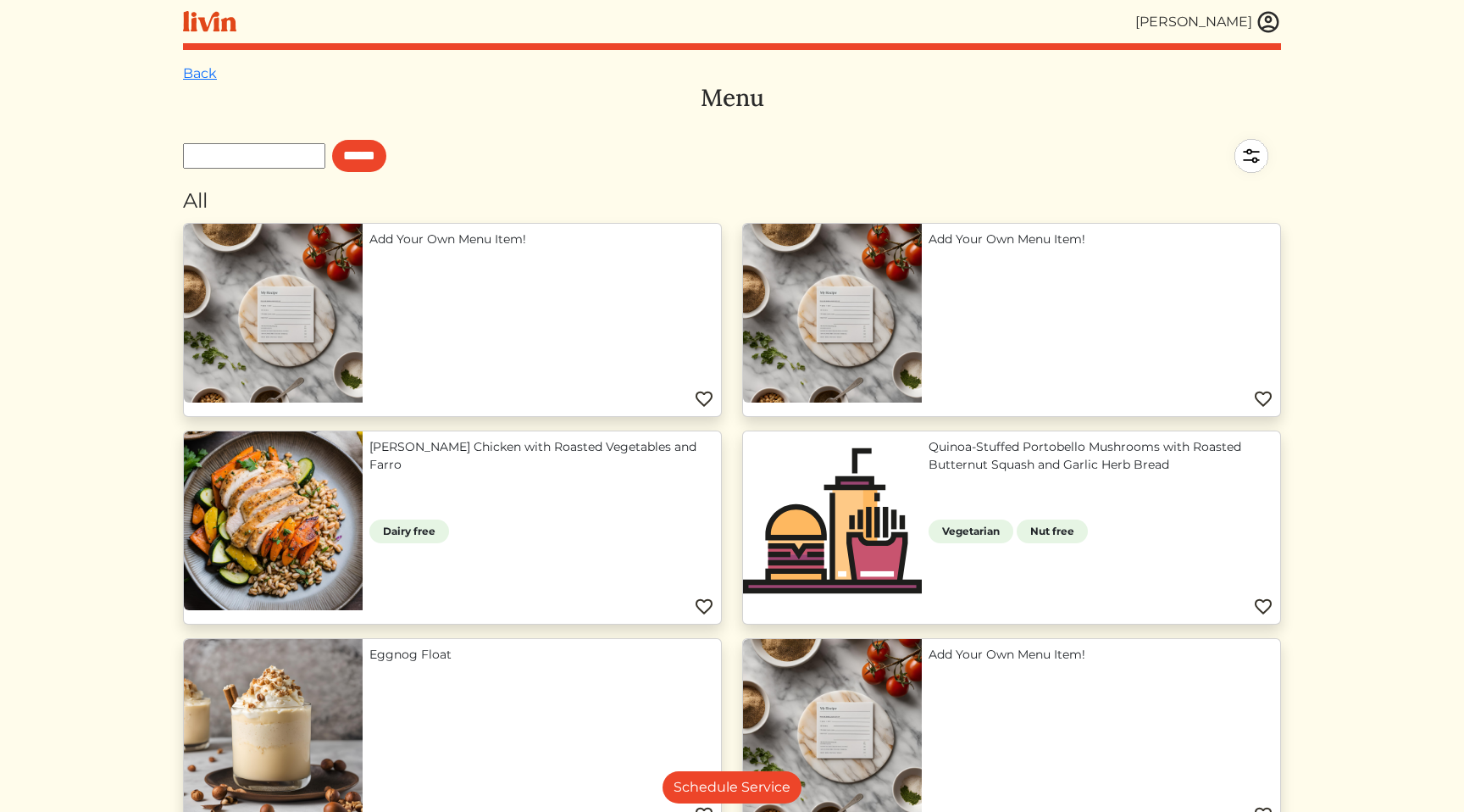
click at [1264, 25] on img at bounding box center [1269, 22] width 25 height 25
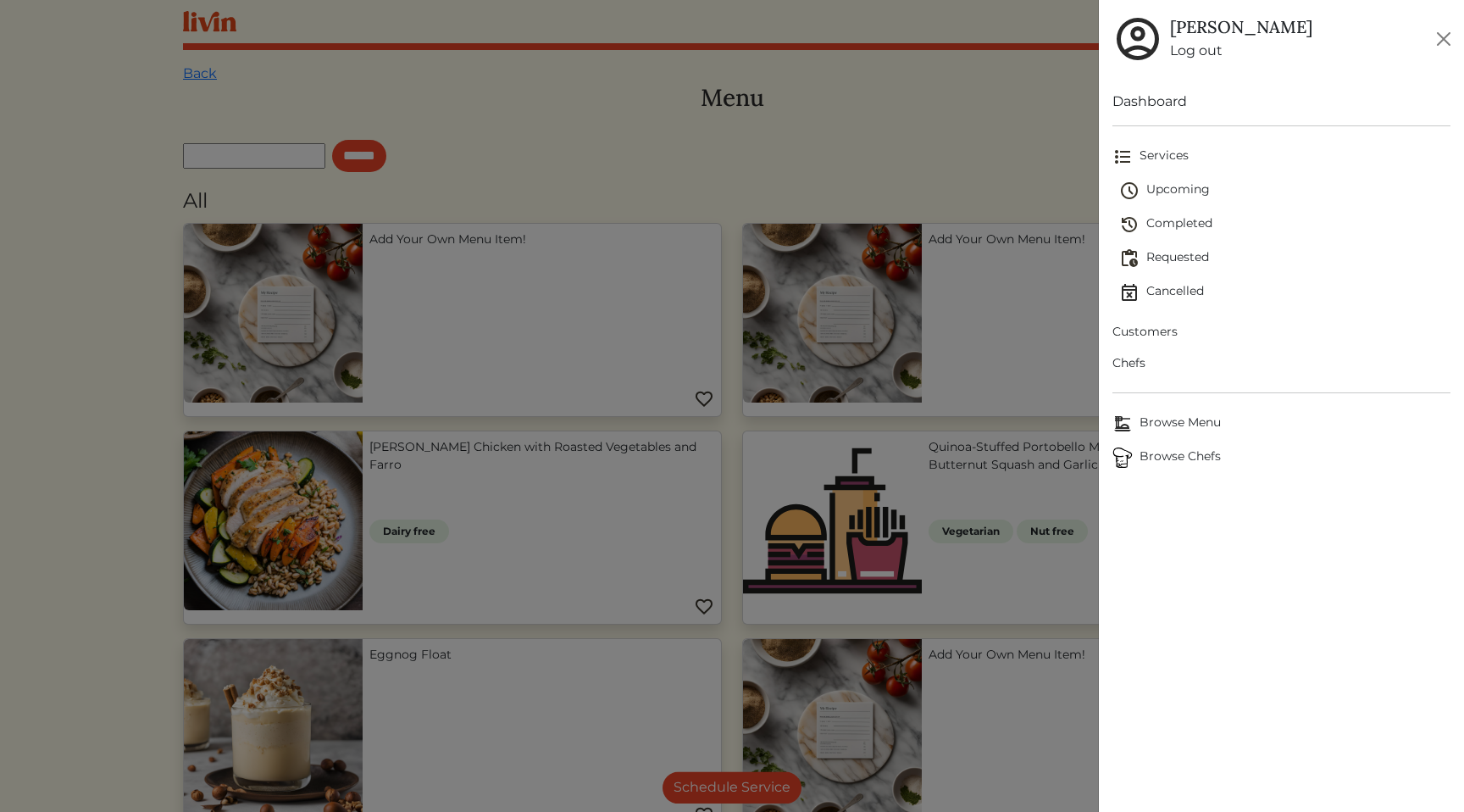
click at [1159, 333] on span "Customers" at bounding box center [1281, 332] width 338 height 18
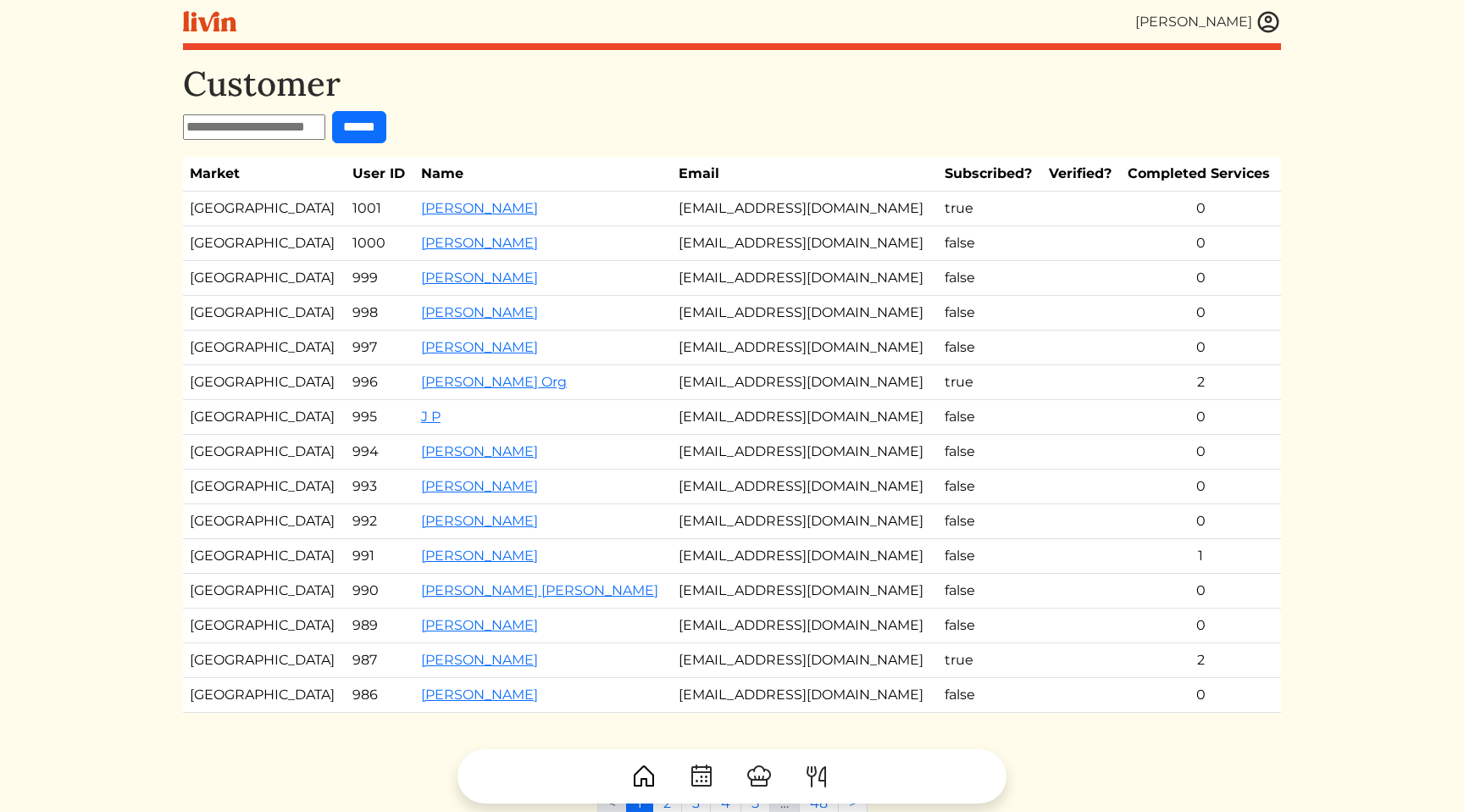
click at [414, 217] on td "Ryan Ford" at bounding box center [543, 209] width 258 height 35
click at [421, 207] on link "Ryan Ford" at bounding box center [480, 208] width 117 height 16
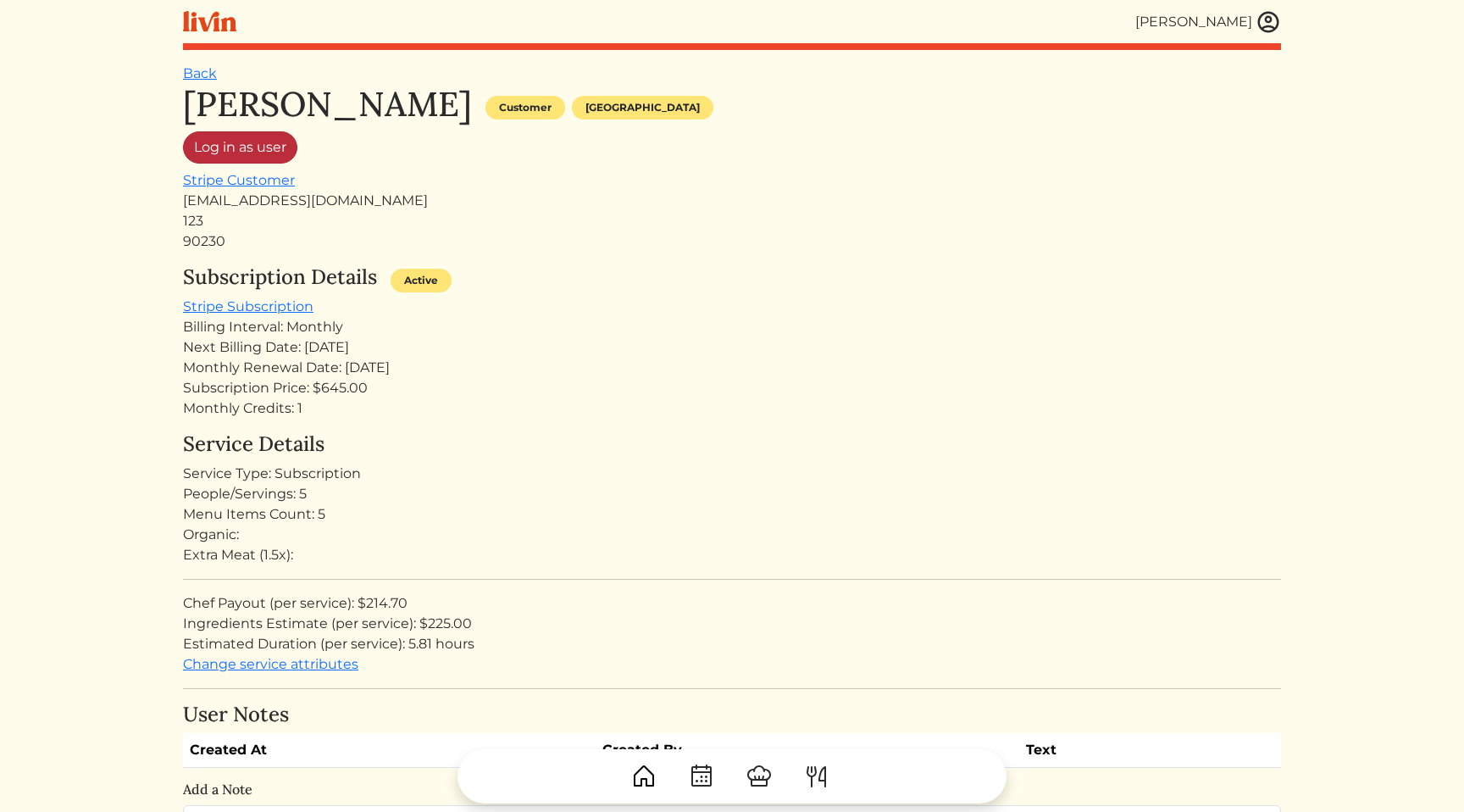
click at [255, 144] on link "Log in as user" at bounding box center [240, 148] width 115 height 32
